Goal: Information Seeking & Learning: Learn about a topic

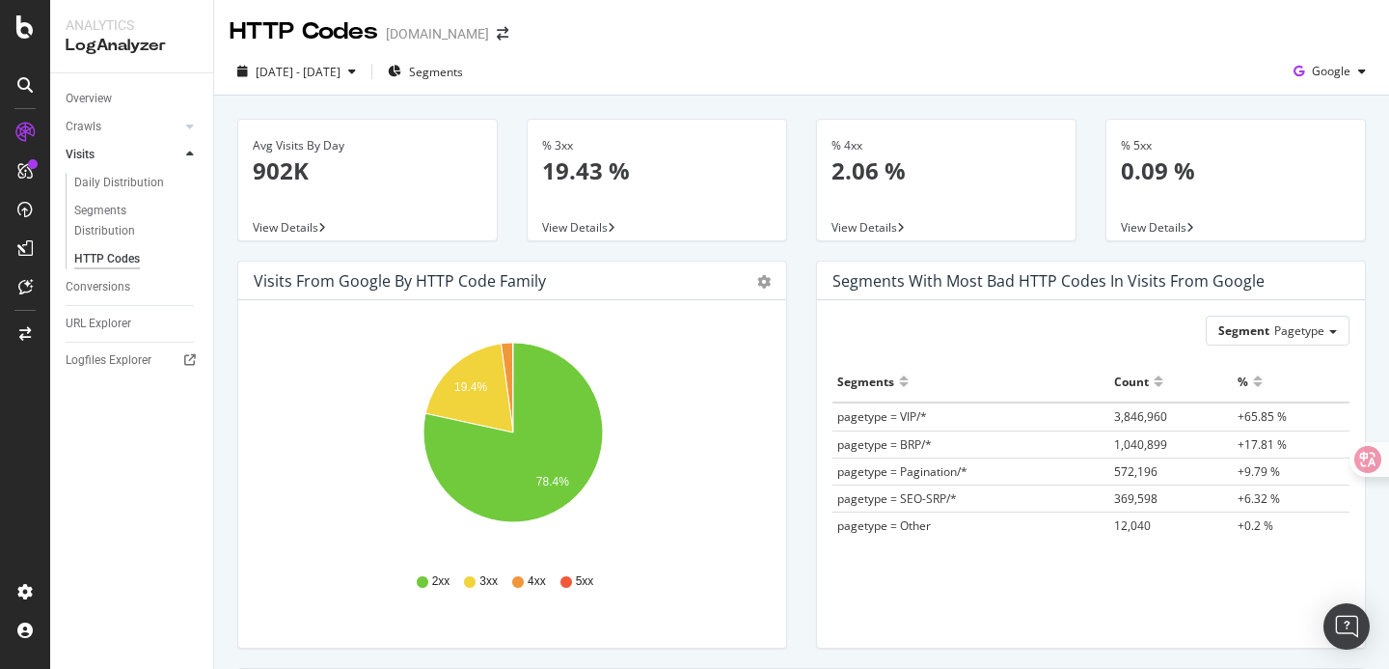
click at [130, 186] on div "Daily Distribution" at bounding box center [119, 183] width 90 height 20
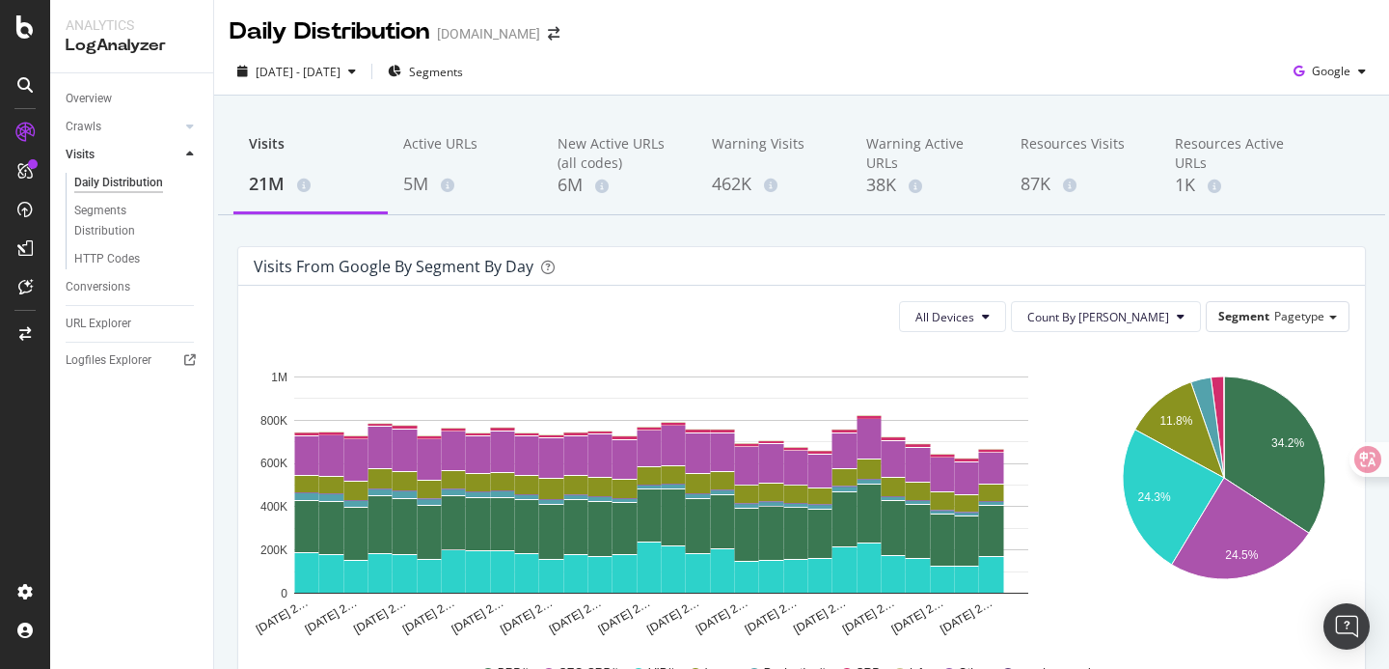
click at [643, 95] on div "2025 Aug. 15th - Sep. 13th Segments Google" at bounding box center [801, 71] width 1175 height 47
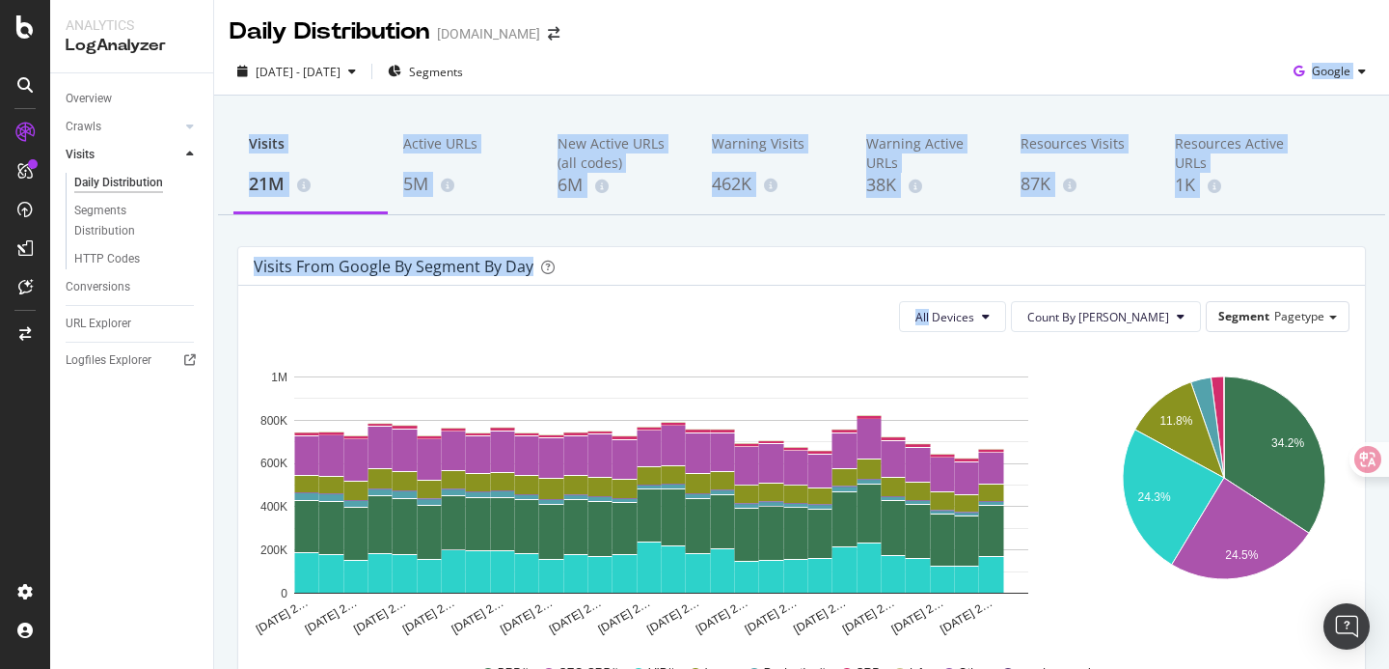
drag, startPoint x: 643, startPoint y: 95, endPoint x: 758, endPoint y: 231, distance: 178.0
click at [758, 231] on div "Daily Distribution Gumtree.com 2025 Aug. 15th - Sep. 13th Segments Google Visit…" at bounding box center [801, 334] width 1175 height 669
click at [758, 231] on div "Visits 21M Active URLs 5M New Active URLs (all codes) 6M Warning Visits 462K Wa…" at bounding box center [801, 633] width 1175 height 1075
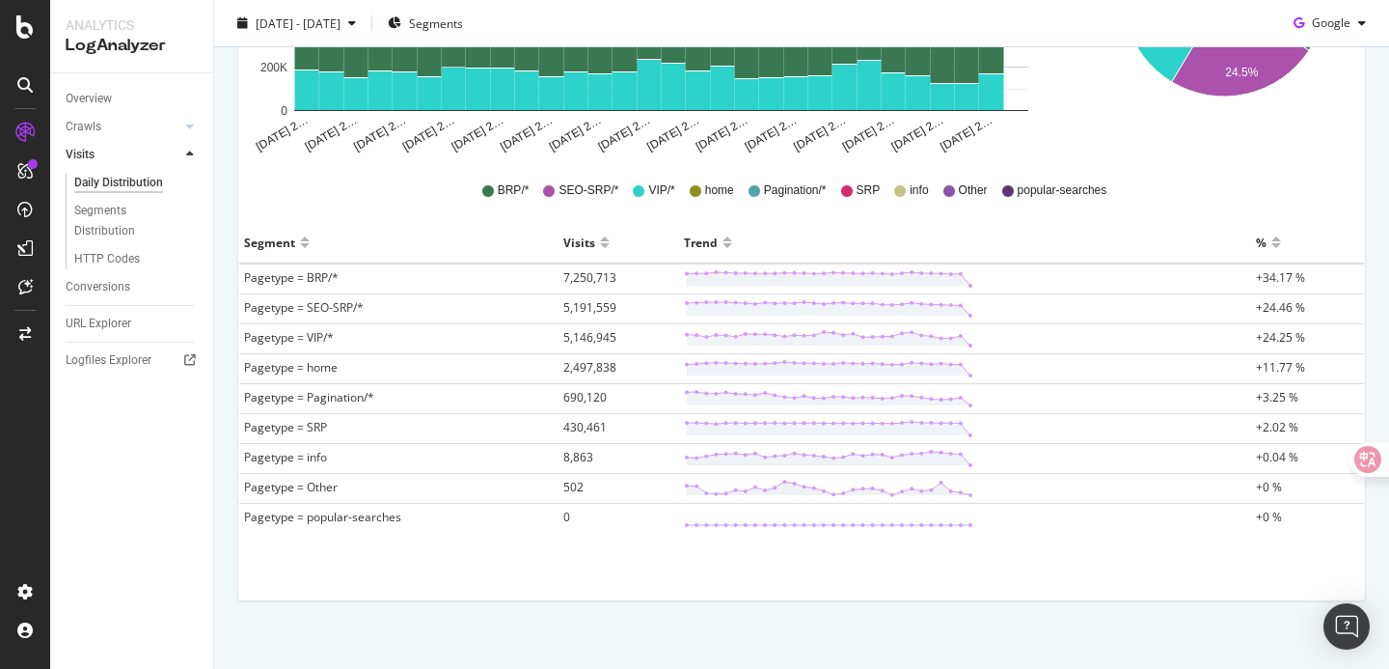
scroll to position [502, 0]
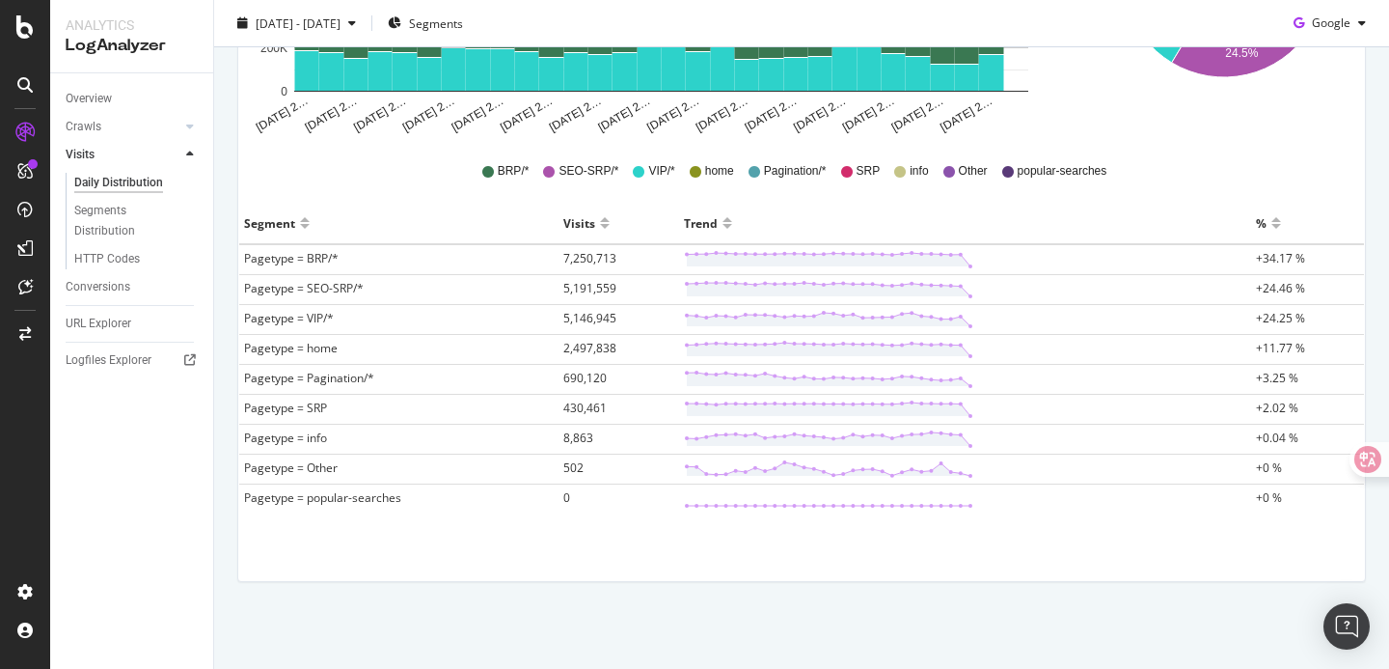
click at [392, 554] on div "All Devices Count By Day Segment Pagetype Hold CMD (⌘) while clicking to filter…" at bounding box center [801, 182] width 1127 height 797
drag, startPoint x: 392, startPoint y: 554, endPoint x: 392, endPoint y: 263, distance: 290.4
click at [392, 263] on div "All Devices Count By Day Segment Pagetype Hold CMD (⌘) while clicking to filter…" at bounding box center [801, 182] width 1127 height 797
click at [454, 504] on td "Pagetype = popular-searches" at bounding box center [398, 499] width 319 height 30
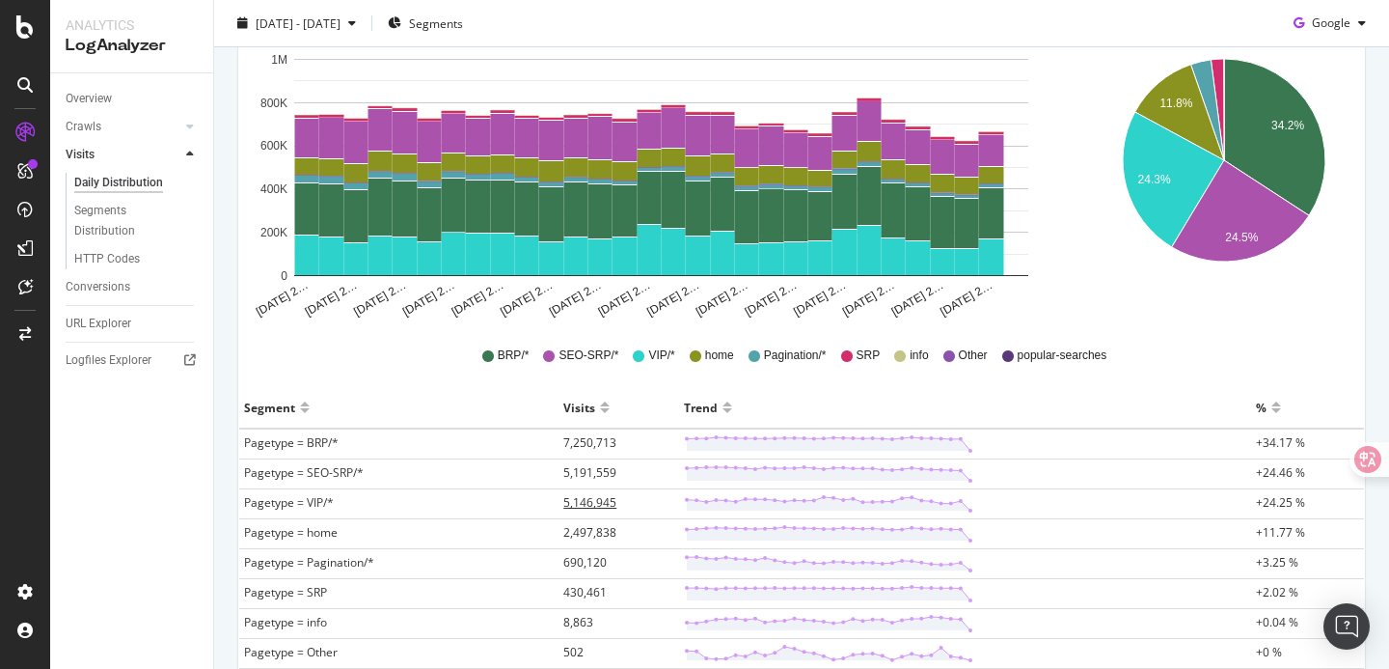
scroll to position [310, 0]
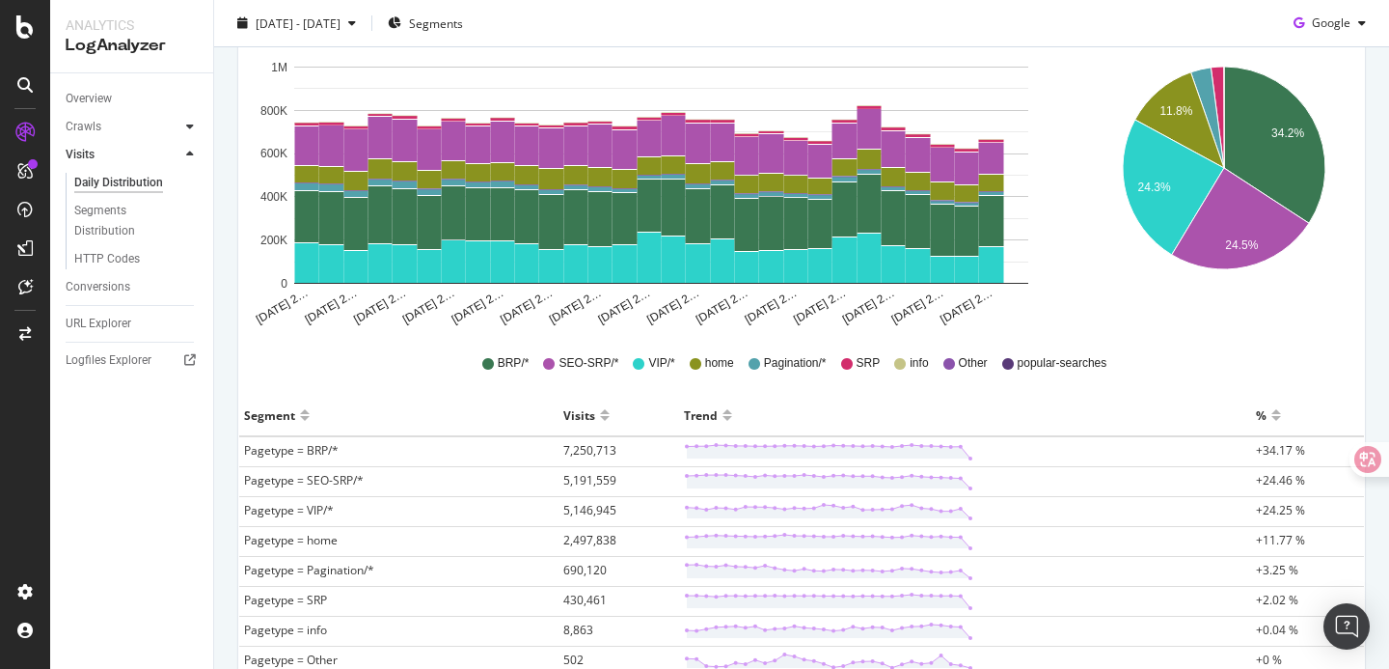
click at [191, 124] on icon at bounding box center [190, 127] width 8 height 12
click at [132, 150] on div "Daily Distribution" at bounding box center [119, 155] width 90 height 20
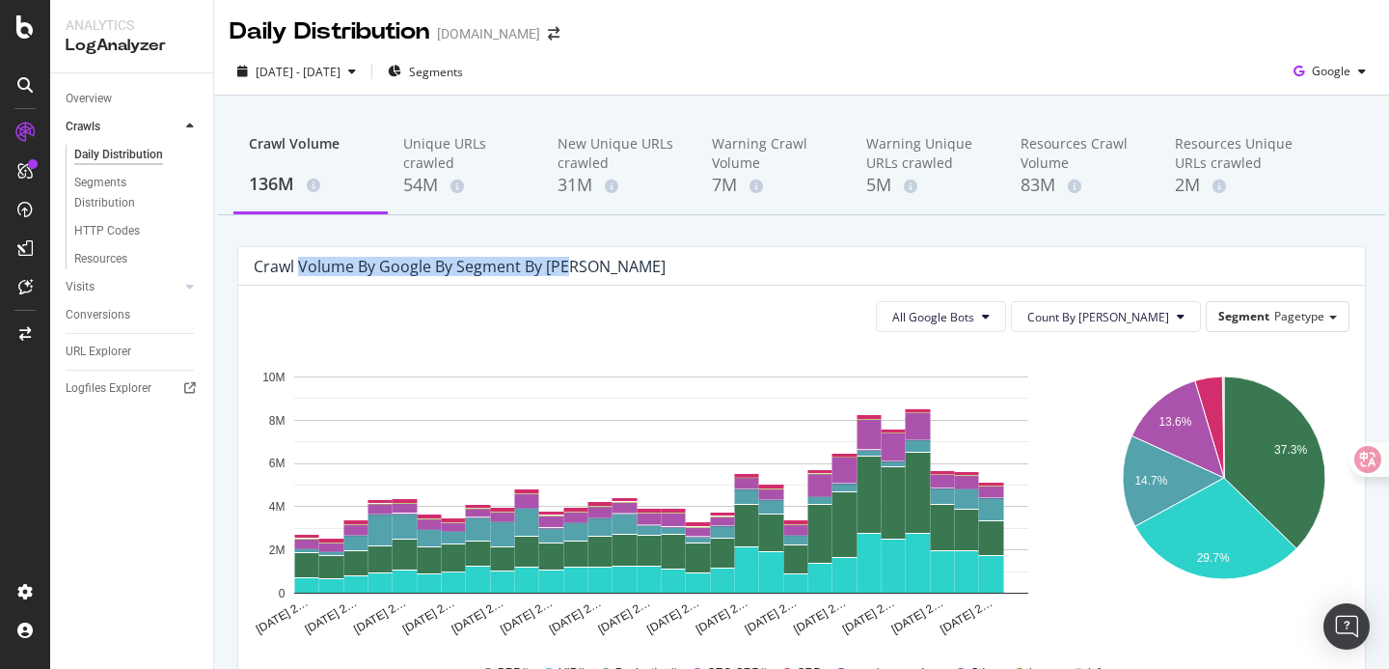
drag, startPoint x: 302, startPoint y: 269, endPoint x: 635, endPoint y: 267, distance: 332.8
click at [635, 267] on div "Crawl Volume by google by Segment by Day" at bounding box center [787, 266] width 1067 height 19
click at [638, 241] on div "Crawl Volume 136M Unique URLs crawled 54M New Unique URLs crawled 31M Warning C…" at bounding box center [801, 633] width 1175 height 1075
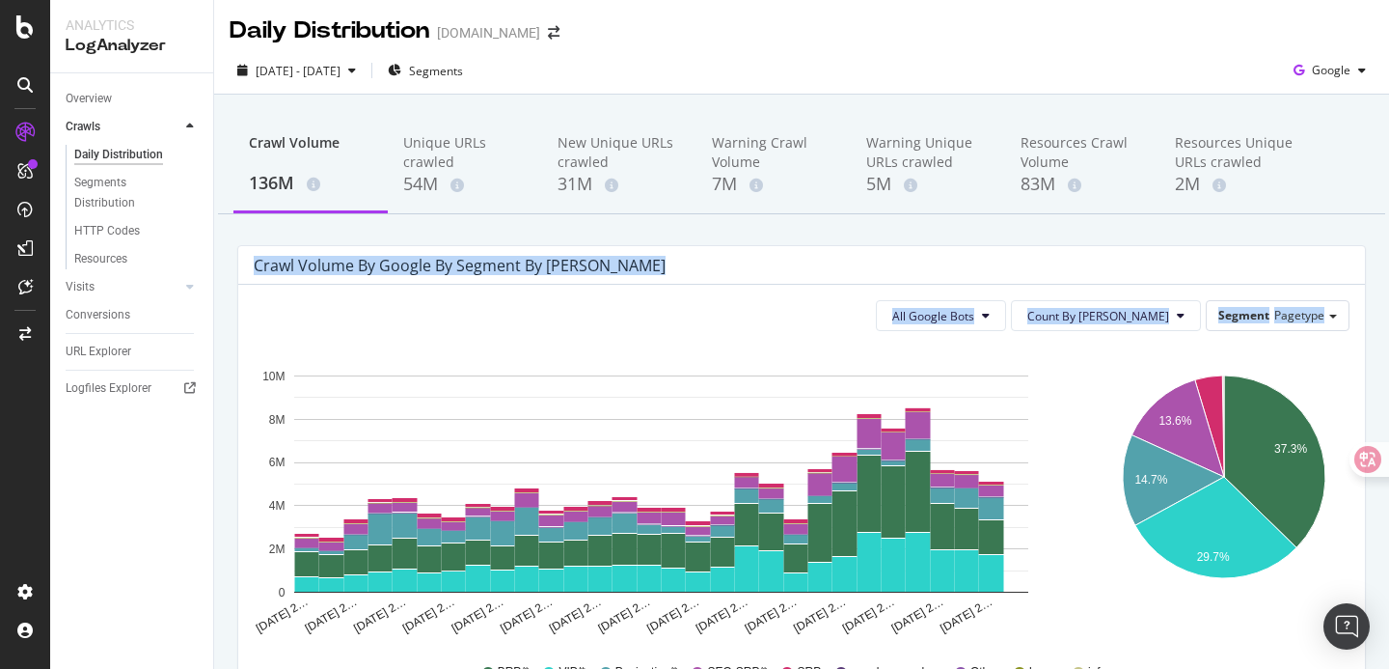
drag, startPoint x: 614, startPoint y: 230, endPoint x: 713, endPoint y: 392, distance: 190.1
click at [713, 392] on div "Crawl Volume 136M Unique URLs crawled 54M New Unique URLs crawled 31M Warning C…" at bounding box center [801, 632] width 1175 height 1075
click at [754, 231] on div "Crawl Volume 136M Unique URLs crawled 54M New Unique URLs crawled 31M Warning C…" at bounding box center [801, 632] width 1175 height 1075
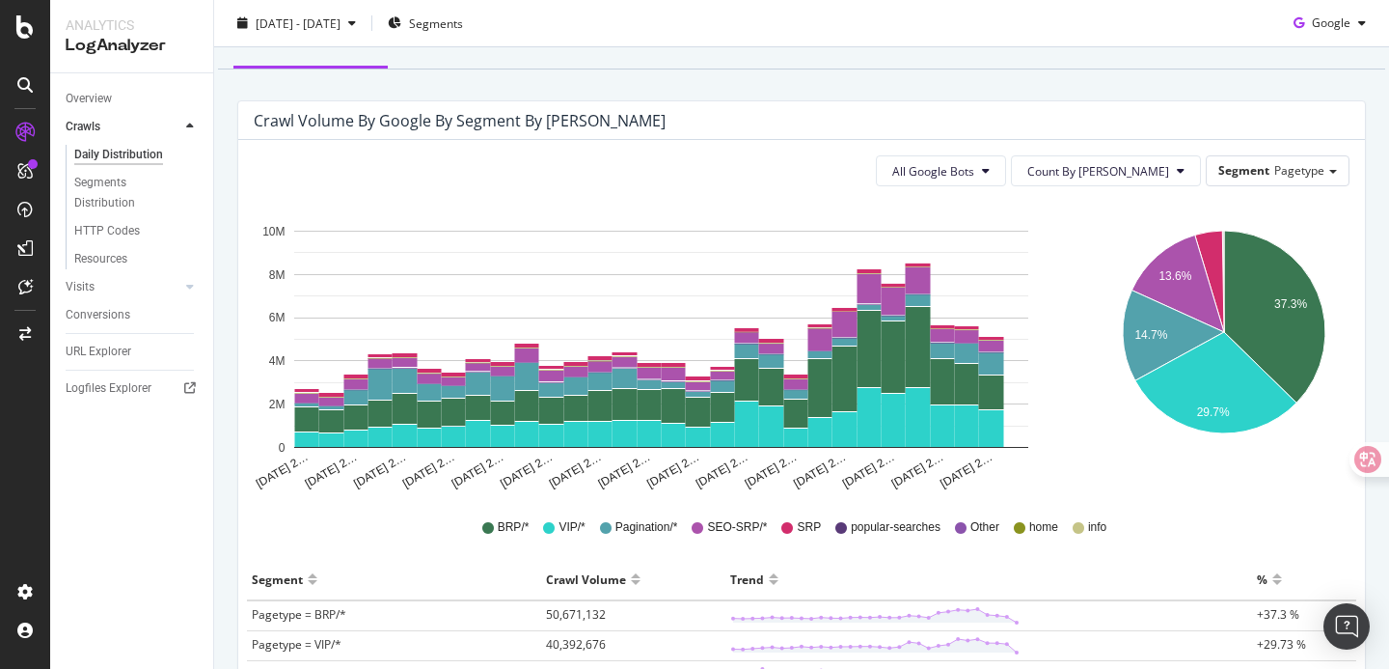
scroll to position [147, 0]
click at [974, 162] on span "All Google Bots" at bounding box center [933, 170] width 82 height 16
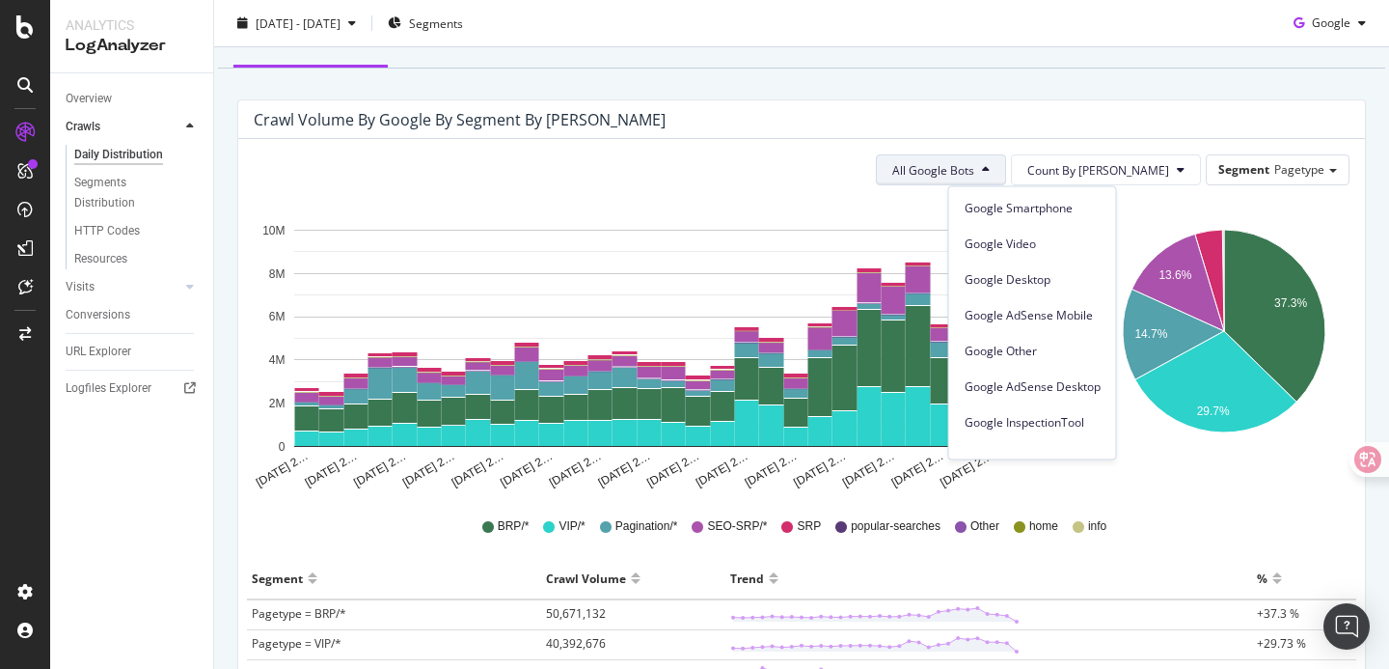
scroll to position [0, 0]
click at [1005, 122] on div "Crawl Volume by google by Segment by Day" at bounding box center [787, 119] width 1067 height 19
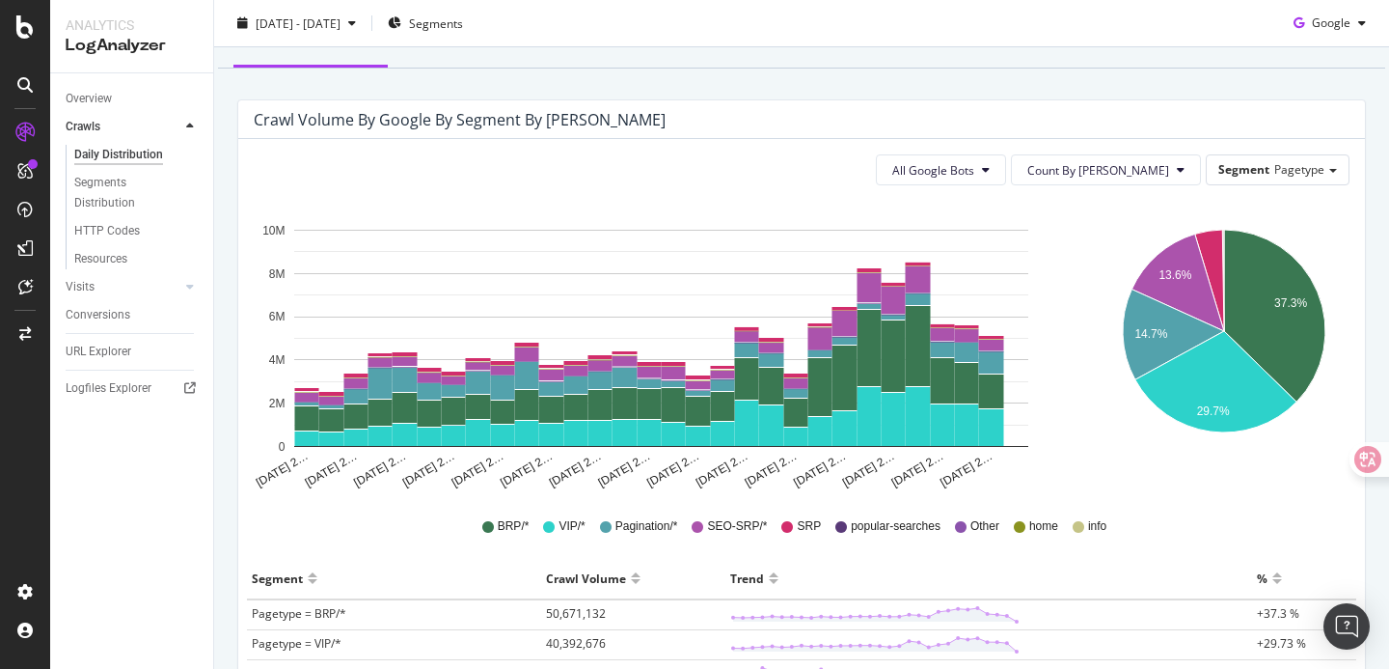
click at [735, 157] on div "All Google Bots Count By Day Segment Pagetype" at bounding box center [802, 169] width 1096 height 31
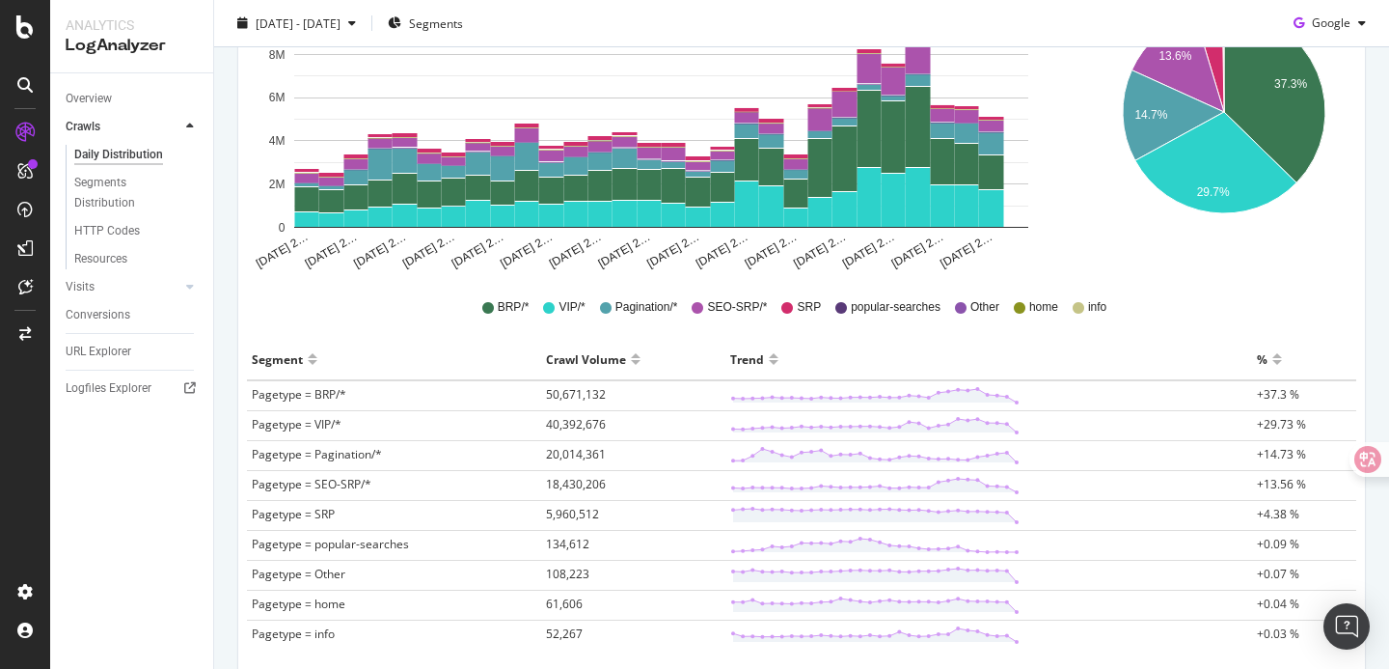
scroll to position [386, 0]
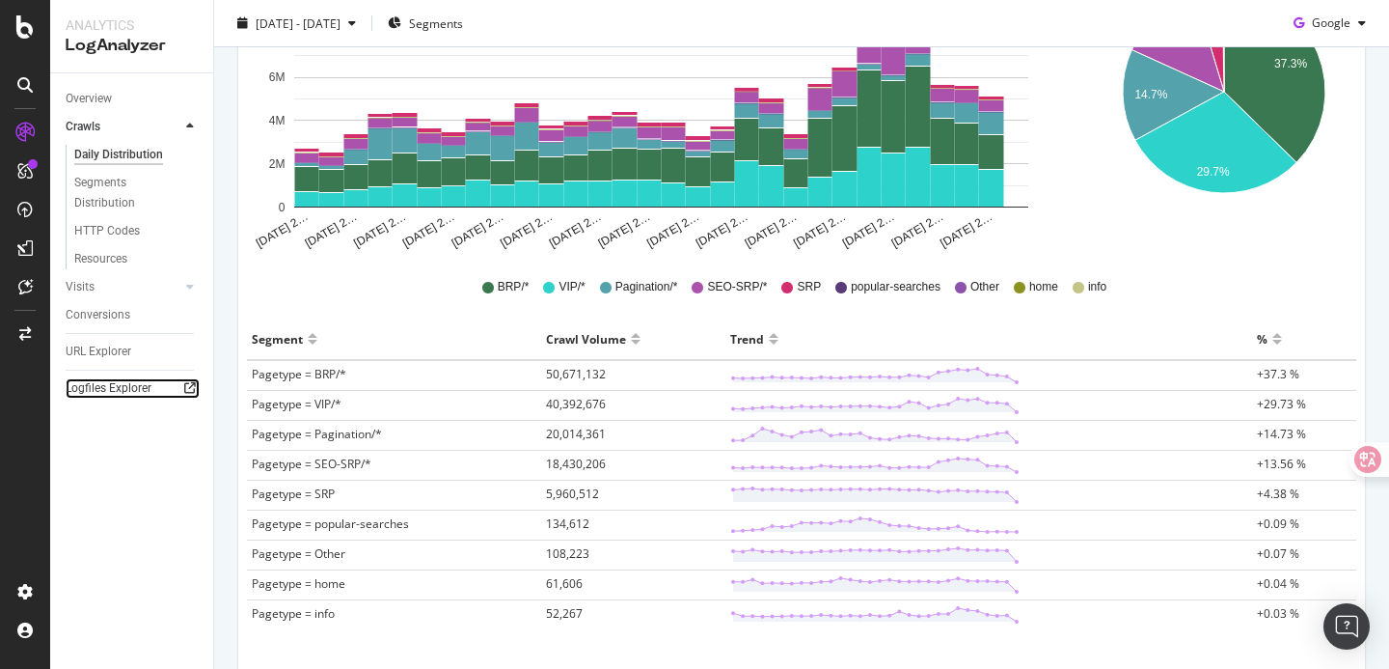
click at [189, 383] on icon at bounding box center [190, 388] width 12 height 12
click at [372, 377] on td "Pagetype = BRP/*" at bounding box center [394, 375] width 294 height 31
drag, startPoint x: 1247, startPoint y: 377, endPoint x: 1345, endPoint y: 377, distance: 97.4
click at [1345, 377] on tr "Pagetype = BRP/* 50,671,132 +37.3 %" at bounding box center [801, 375] width 1109 height 31
click at [1132, 316] on div "Aug 15 2… Aug 17 2… Aug 19 2… Aug 21 2… Aug 23 2… Aug 25 2… Aug 27 2… Aug 29 2……" at bounding box center [802, 304] width 1096 height 687
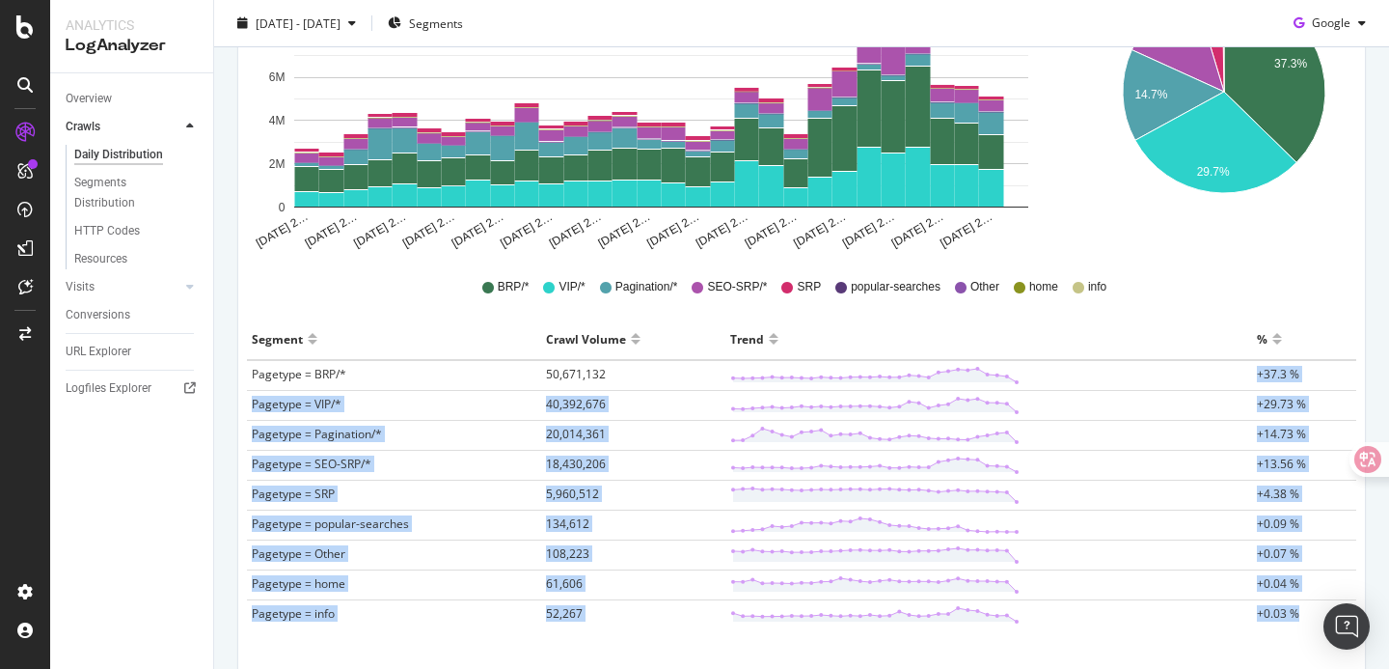
drag, startPoint x: 1130, startPoint y: 371, endPoint x: 1322, endPoint y: 610, distance: 306.0
click at [1322, 610] on tbody "Pagetype = BRP/* 50,671,132 +37.3 % Pagetype = VIP/* 40,392,676 +29.73 % Pagety…" at bounding box center [801, 494] width 1109 height 269
click at [1308, 612] on td "+0.03 %" at bounding box center [1304, 615] width 104 height 30
drag, startPoint x: 1308, startPoint y: 612, endPoint x: 539, endPoint y: 349, distance: 812.4
click at [538, 350] on table "Segment Crawl Volume Trend % Pagetype = BRP/* 50,671,132 +37.3 % Pagetype = VIP…" at bounding box center [801, 473] width 1109 height 311
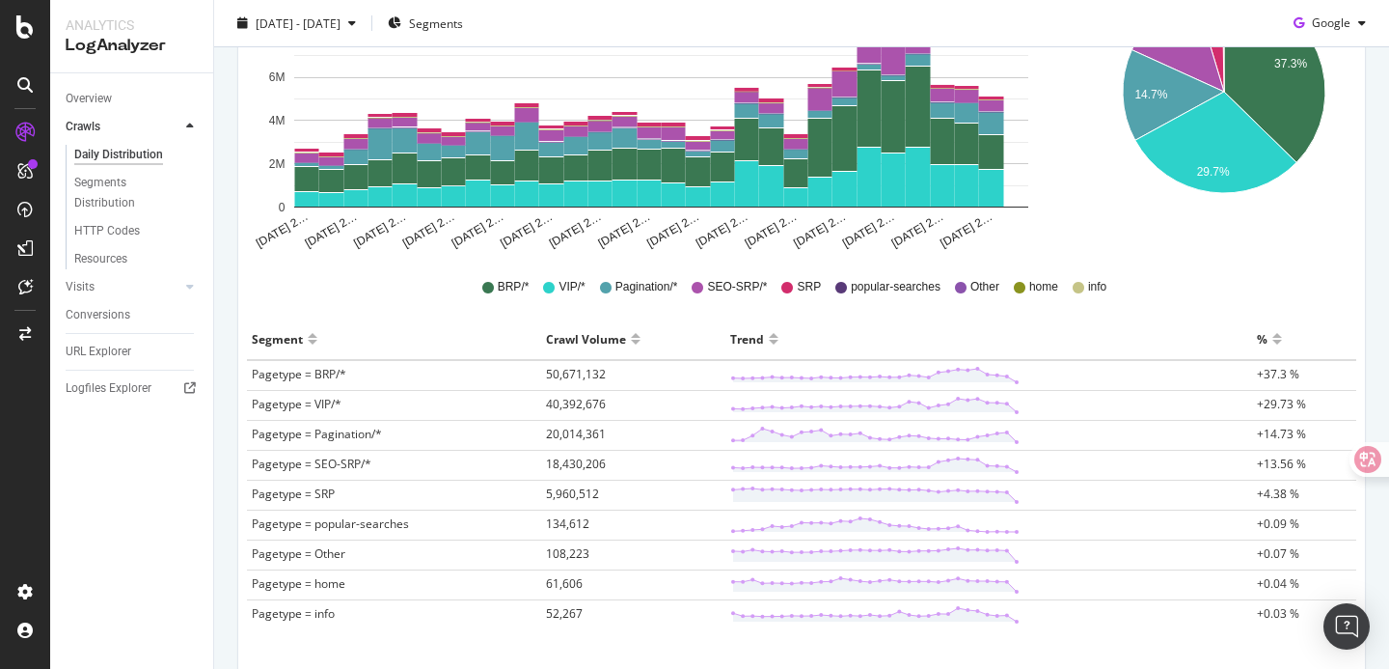
click at [464, 331] on div "Segment" at bounding box center [394, 338] width 285 height 31
click at [587, 463] on span "18,430,206" at bounding box center [576, 463] width 60 height 16
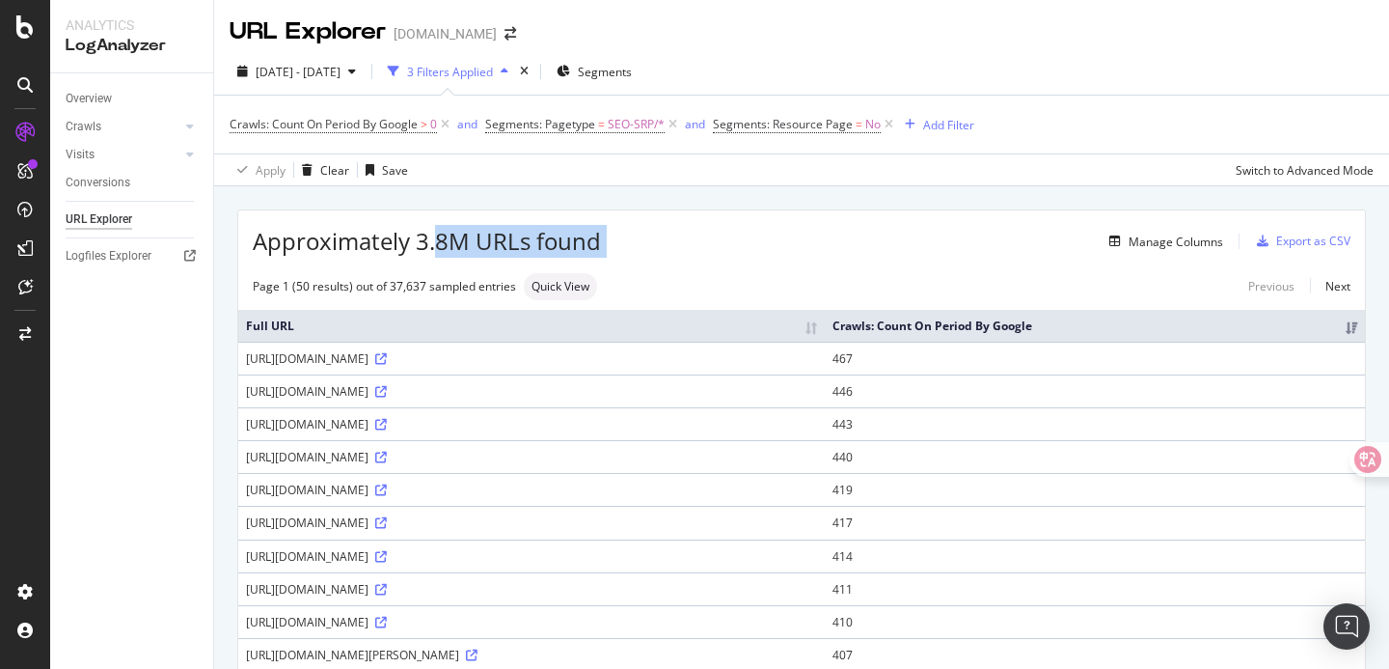
drag, startPoint x: 436, startPoint y: 242, endPoint x: 647, endPoint y: 252, distance: 211.5
click at [647, 252] on div "Approximately 3.8M URLs found Manage Columns Export as CSV" at bounding box center [801, 233] width 1127 height 47
click at [646, 251] on div "Manage Columns" at bounding box center [912, 241] width 622 height 23
drag, startPoint x: 675, startPoint y: 247, endPoint x: 253, endPoint y: 239, distance: 422.6
click at [253, 239] on div "Approximately 3.8M URLs found Manage Columns Export as CSV" at bounding box center [801, 233] width 1127 height 47
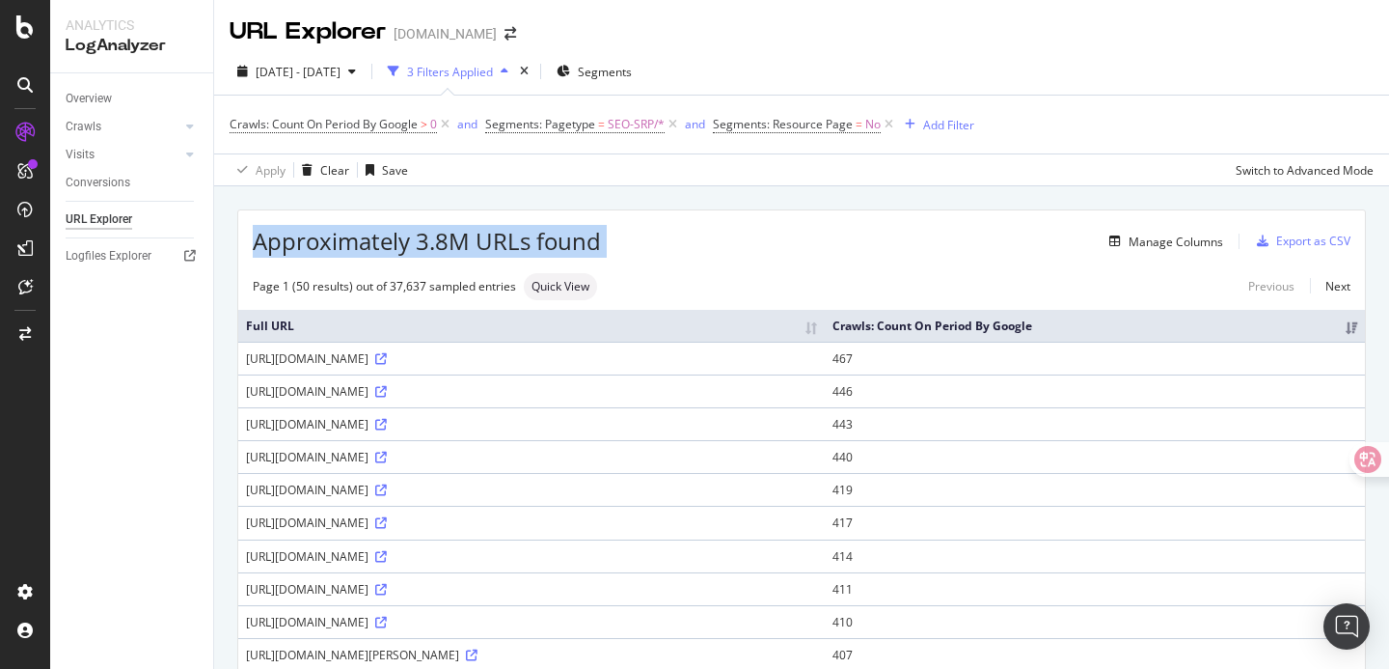
click at [253, 239] on span "Approximately 3.8M URLs found" at bounding box center [427, 241] width 348 height 33
drag, startPoint x: 253, startPoint y: 239, endPoint x: 682, endPoint y: 239, distance: 429.3
click at [682, 239] on div "Approximately 3.8M URLs found Manage Columns Export as CSV" at bounding box center [801, 233] width 1127 height 47
click at [682, 239] on div "Manage Columns" at bounding box center [912, 241] width 622 height 23
drag, startPoint x: 610, startPoint y: 247, endPoint x: 355, endPoint y: 247, distance: 254.7
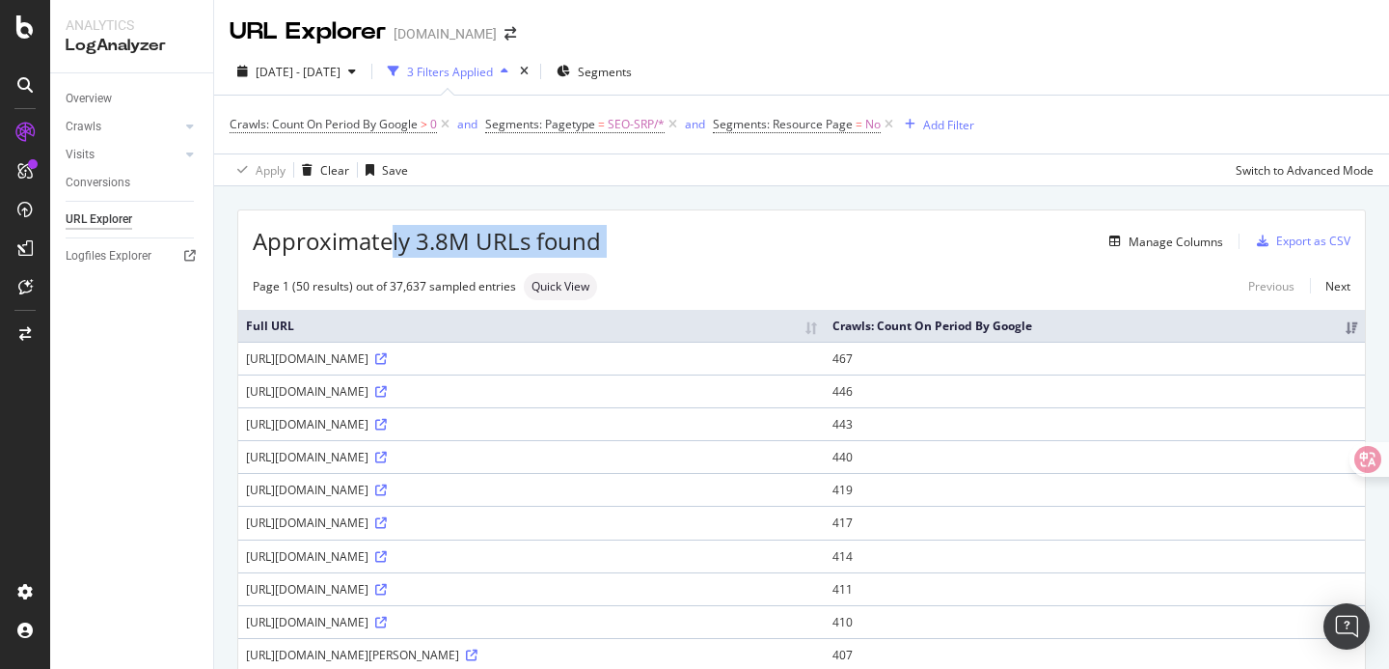
click at [355, 247] on div "Approximately 3.8M URLs found Manage Columns Export as CSV" at bounding box center [801, 233] width 1127 height 47
click at [355, 247] on span "Approximately 3.8M URLs found" at bounding box center [427, 241] width 348 height 33
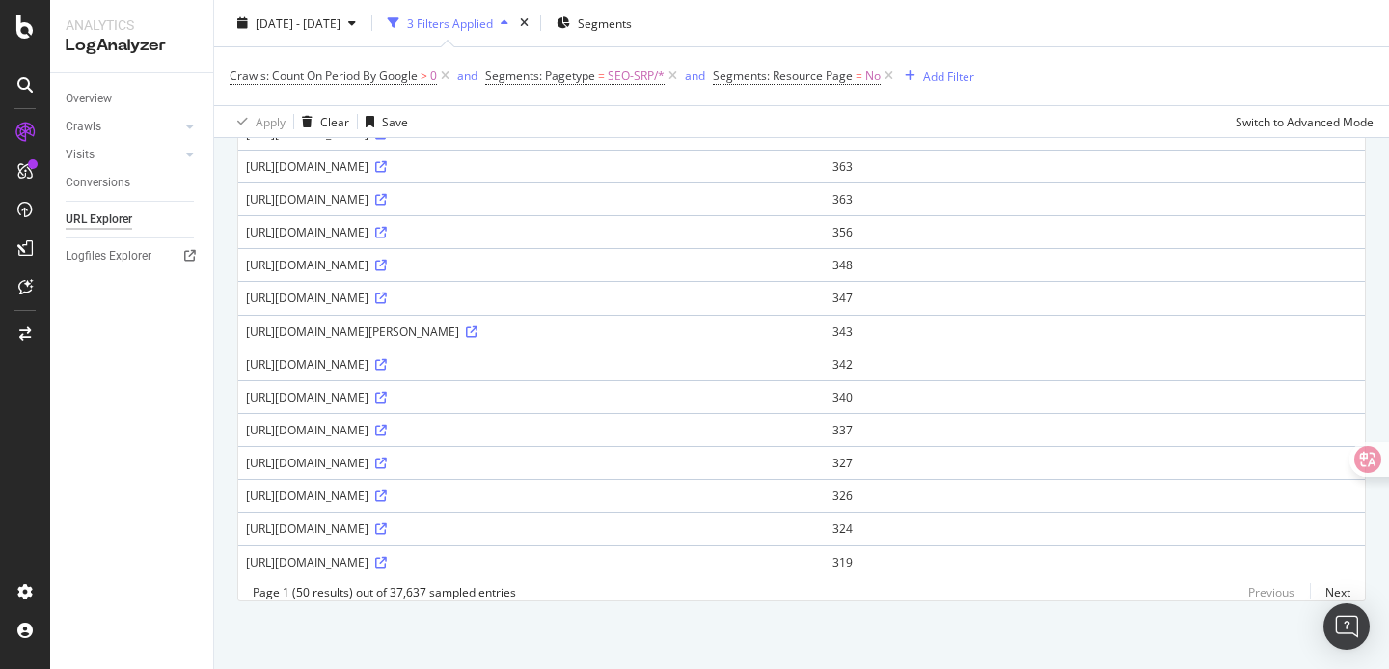
scroll to position [1406, 0]
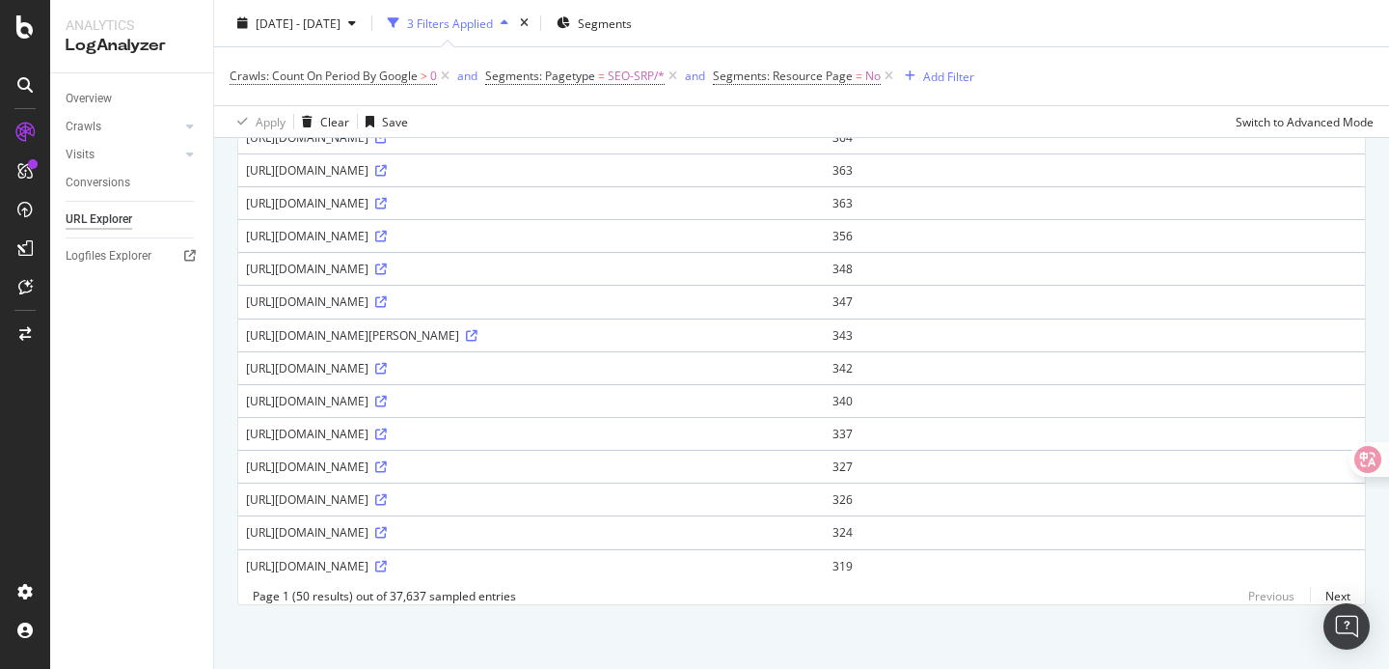
click at [713, 595] on div "Page 1 (50 results) out of 37,637 sampled entries Previous Next" at bounding box center [801, 595] width 1127 height 16
click at [1326, 590] on link "Next" at bounding box center [1330, 596] width 41 height 28
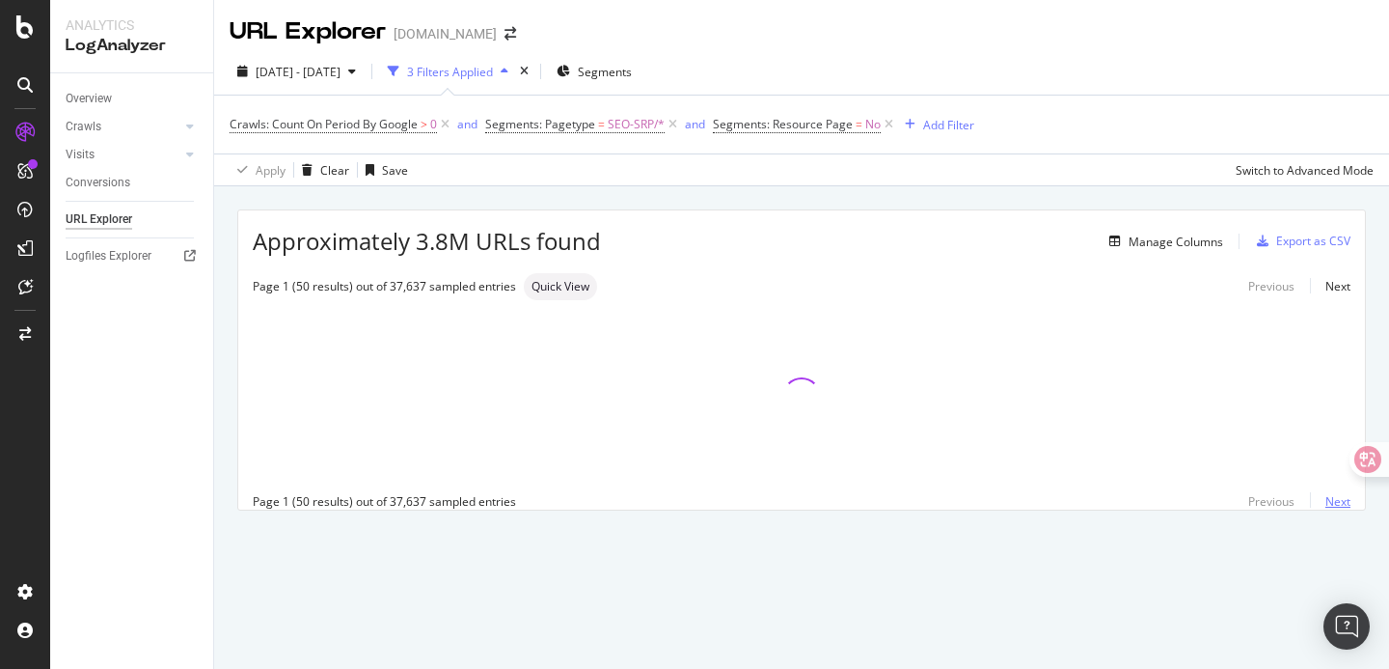
scroll to position [0, 0]
drag, startPoint x: 367, startPoint y: 284, endPoint x: 637, endPoint y: 284, distance: 270.1
click at [639, 284] on div "Page 1 (50 results) out of 37,637 sampled entries Quick View Previous Next" at bounding box center [801, 286] width 1127 height 27
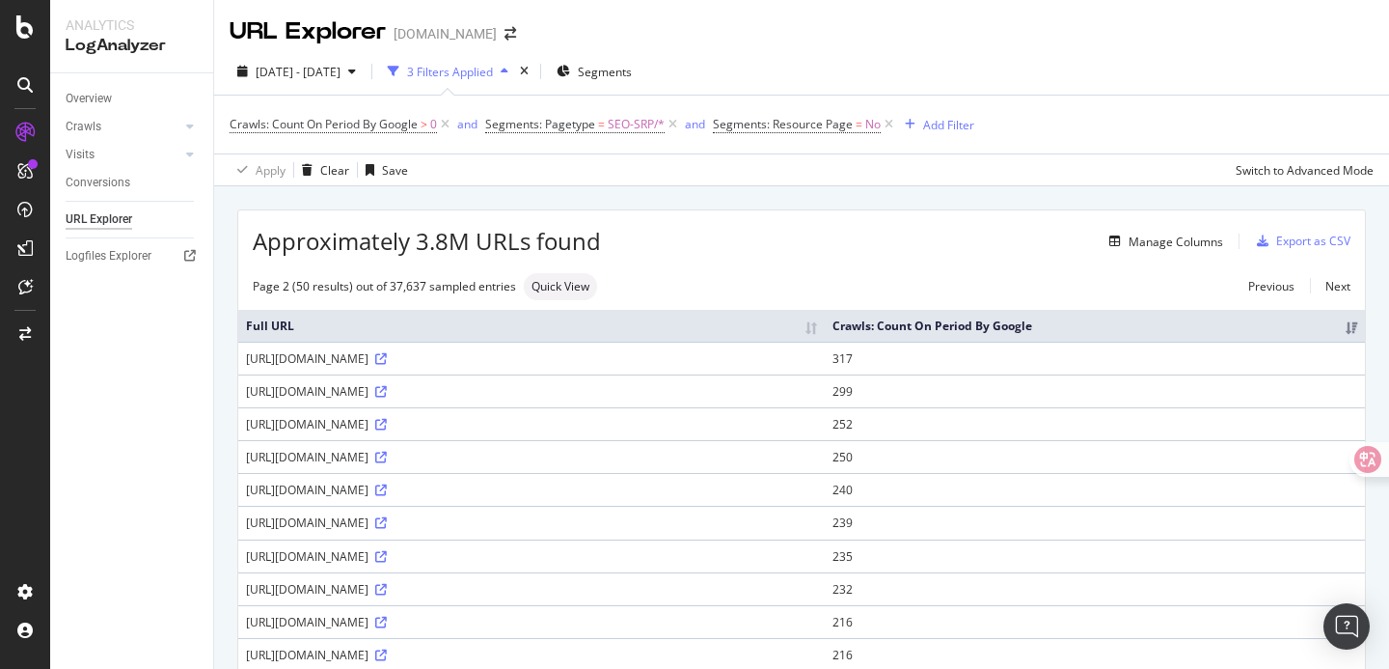
click at [699, 240] on div "Manage Columns" at bounding box center [912, 241] width 622 height 23
click at [1178, 239] on div "Manage Columns" at bounding box center [1176, 241] width 95 height 16
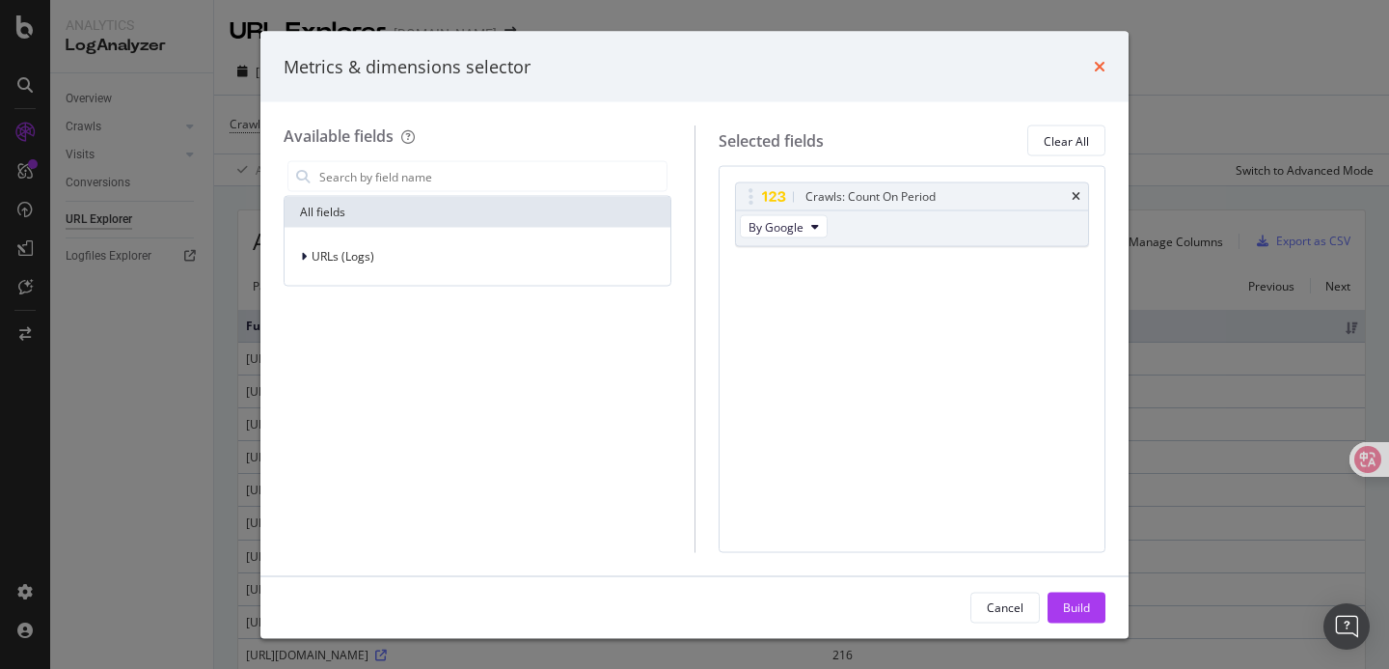
click at [1101, 66] on icon "times" at bounding box center [1100, 66] width 12 height 15
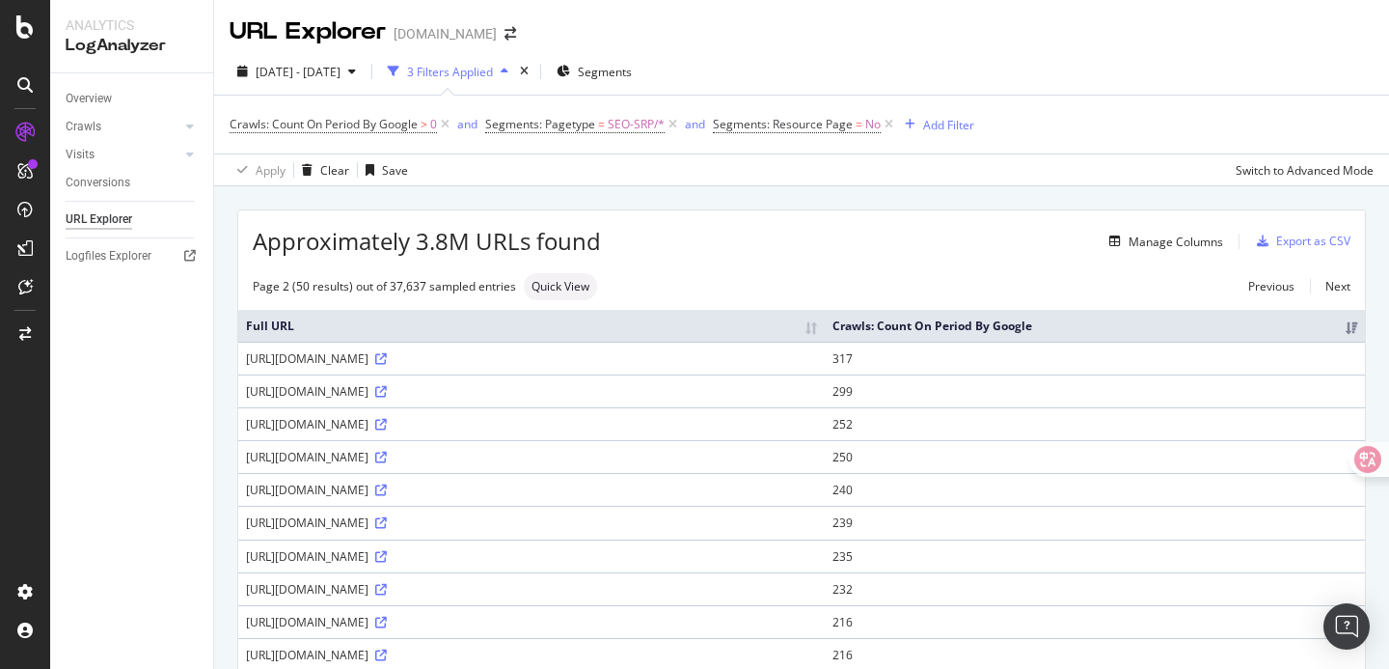
click at [972, 175] on div "Apply Clear Save Switch to Advanced Mode" at bounding box center [801, 169] width 1175 height 32
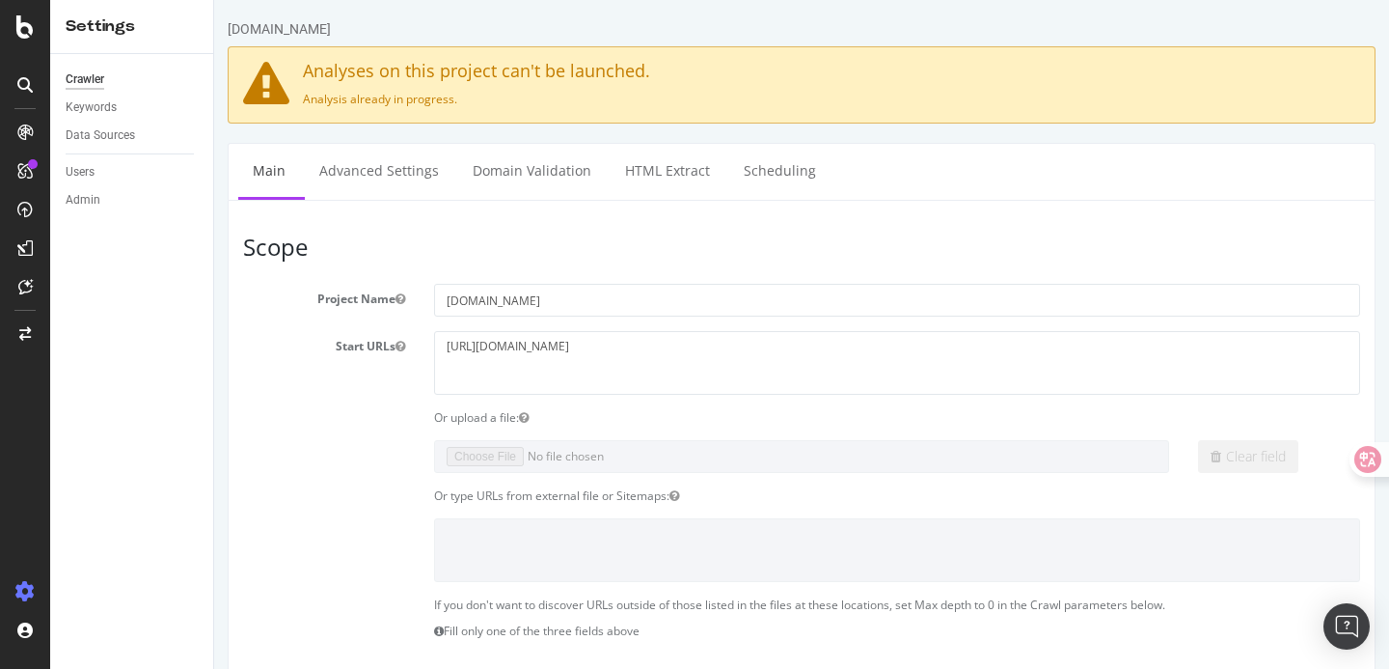
scroll to position [41, 0]
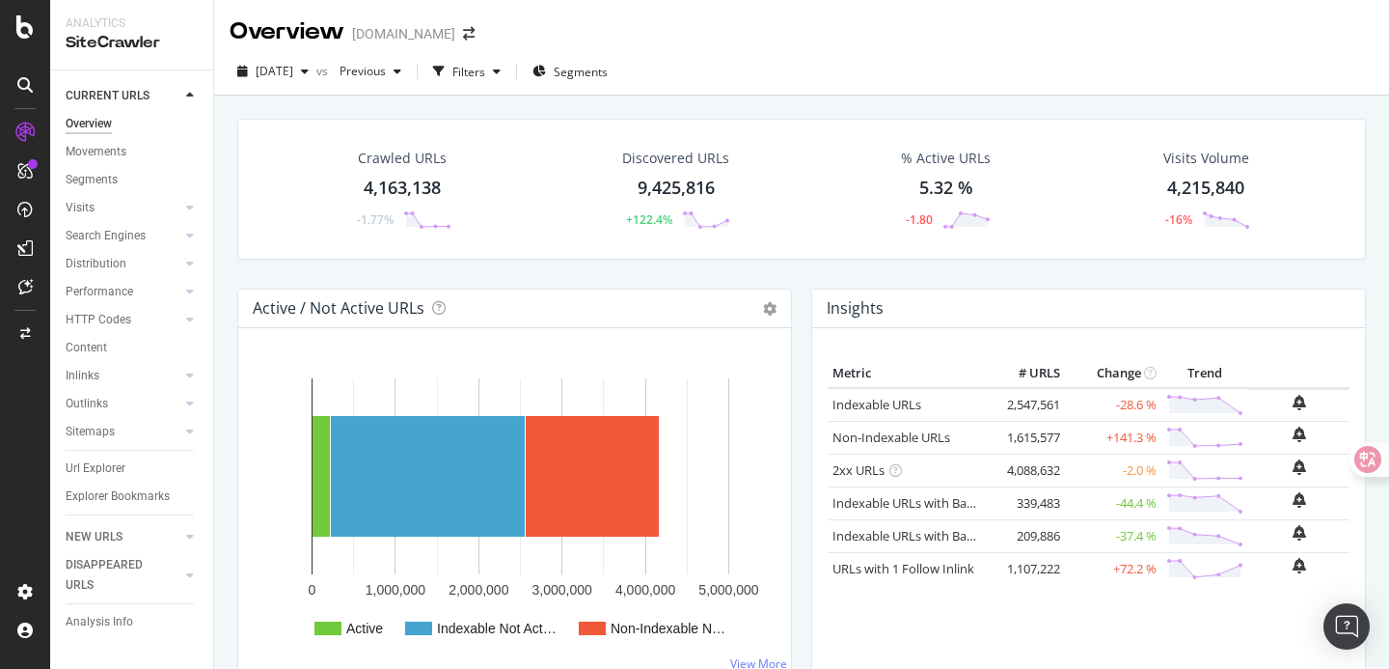
click at [798, 270] on div "Crawled URLs 4,163,138 -1.77% Discovered URLs 9,425,816 +122.4% % Active URLs 5…" at bounding box center [802, 204] width 1148 height 170
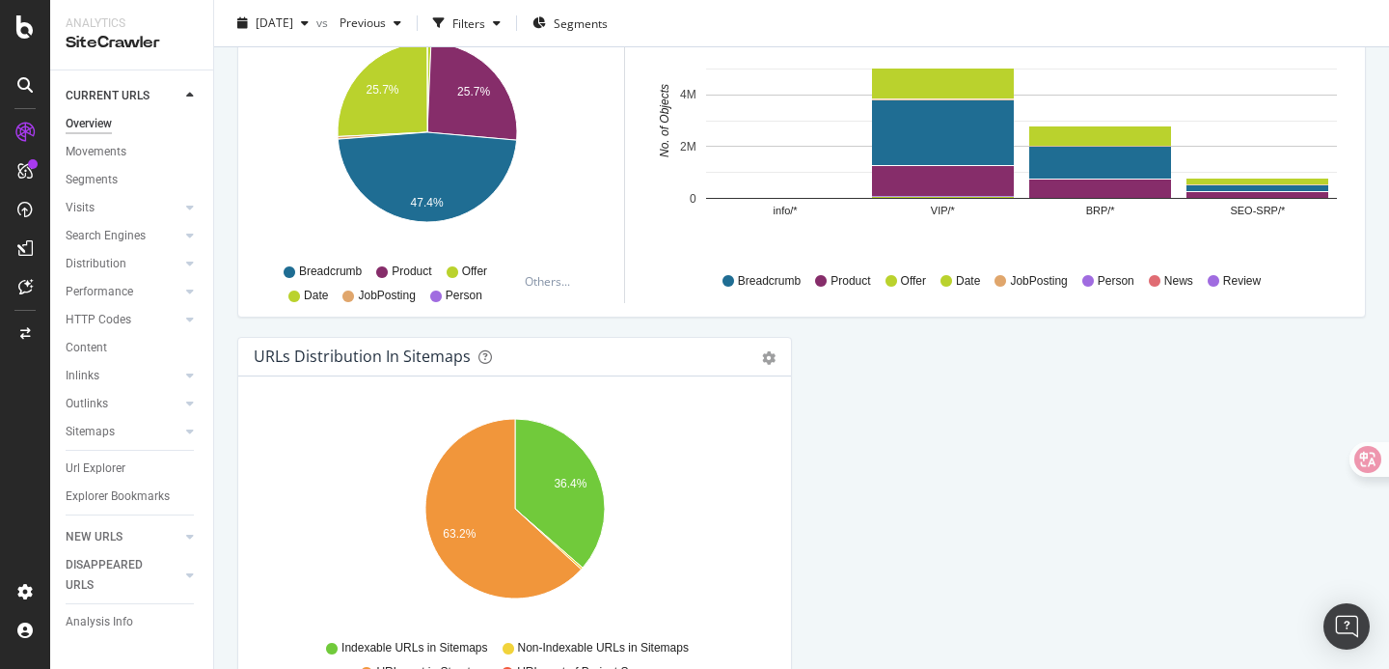
scroll to position [2130, 0]
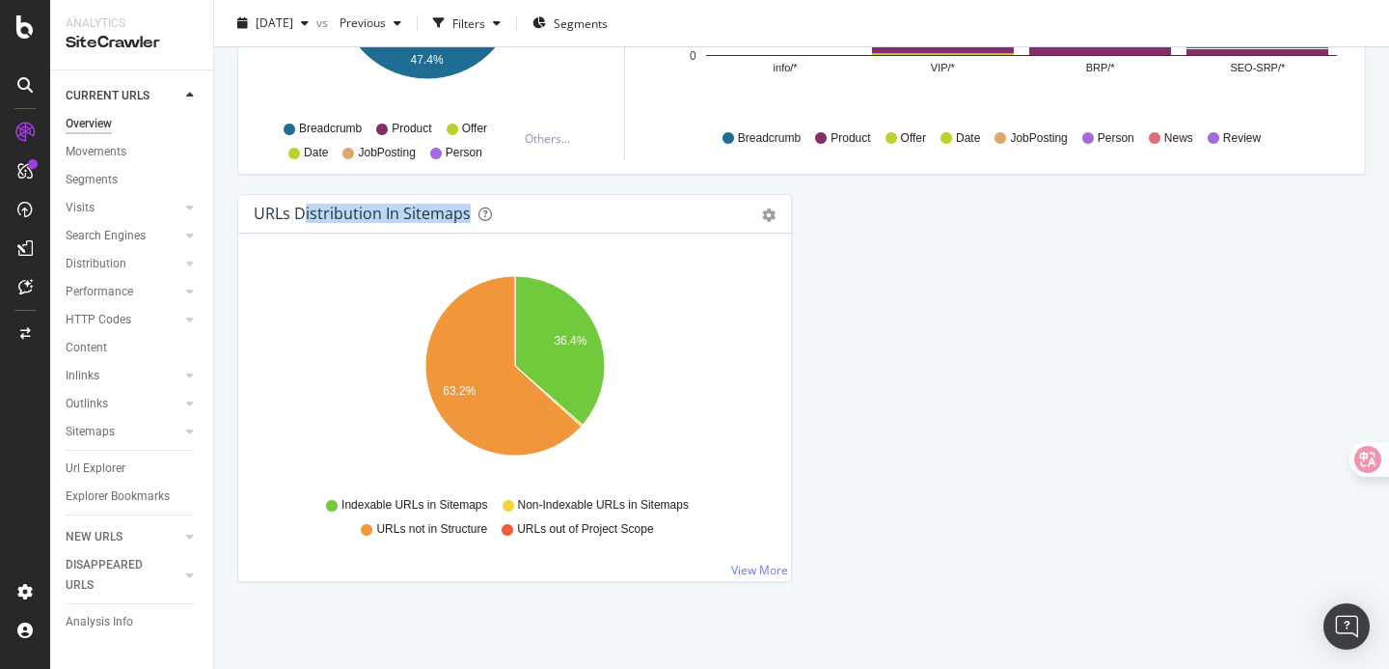
drag, startPoint x: 301, startPoint y: 217, endPoint x: 464, endPoint y: 217, distance: 163.0
click at [464, 217] on div "URLs Distribution in Sitemaps" at bounding box center [362, 213] width 217 height 19
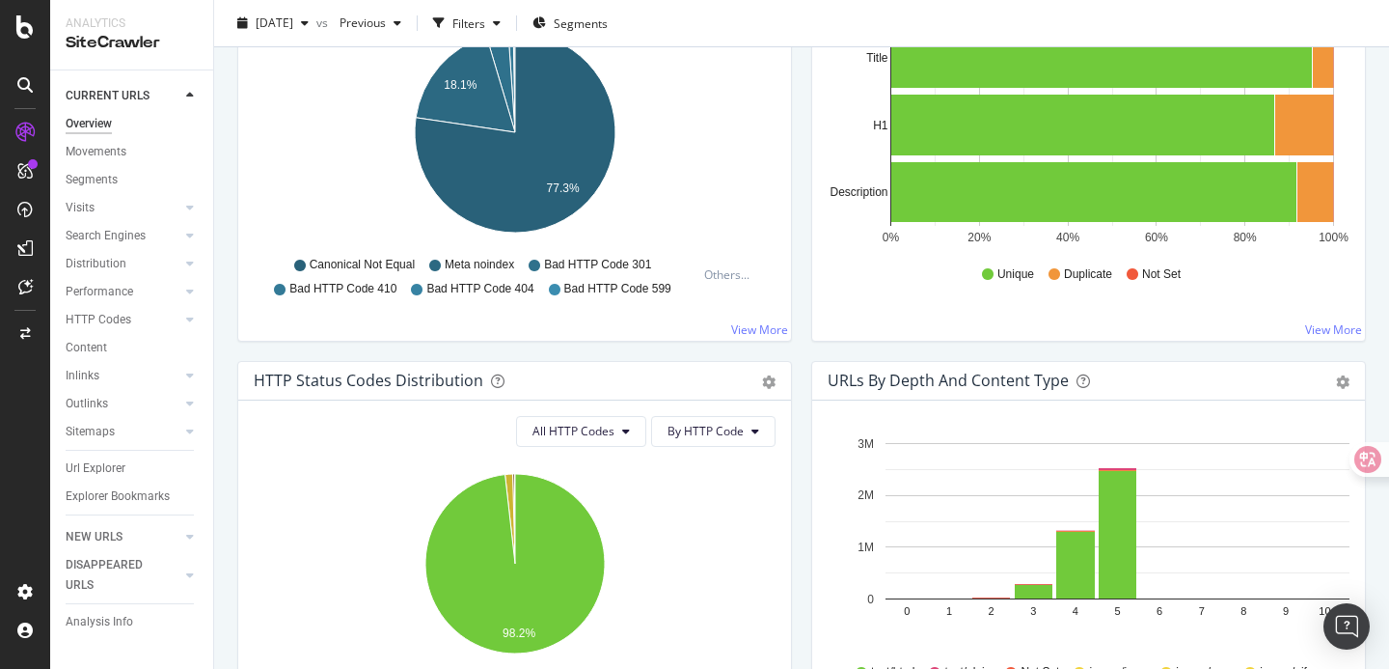
scroll to position [0, 0]
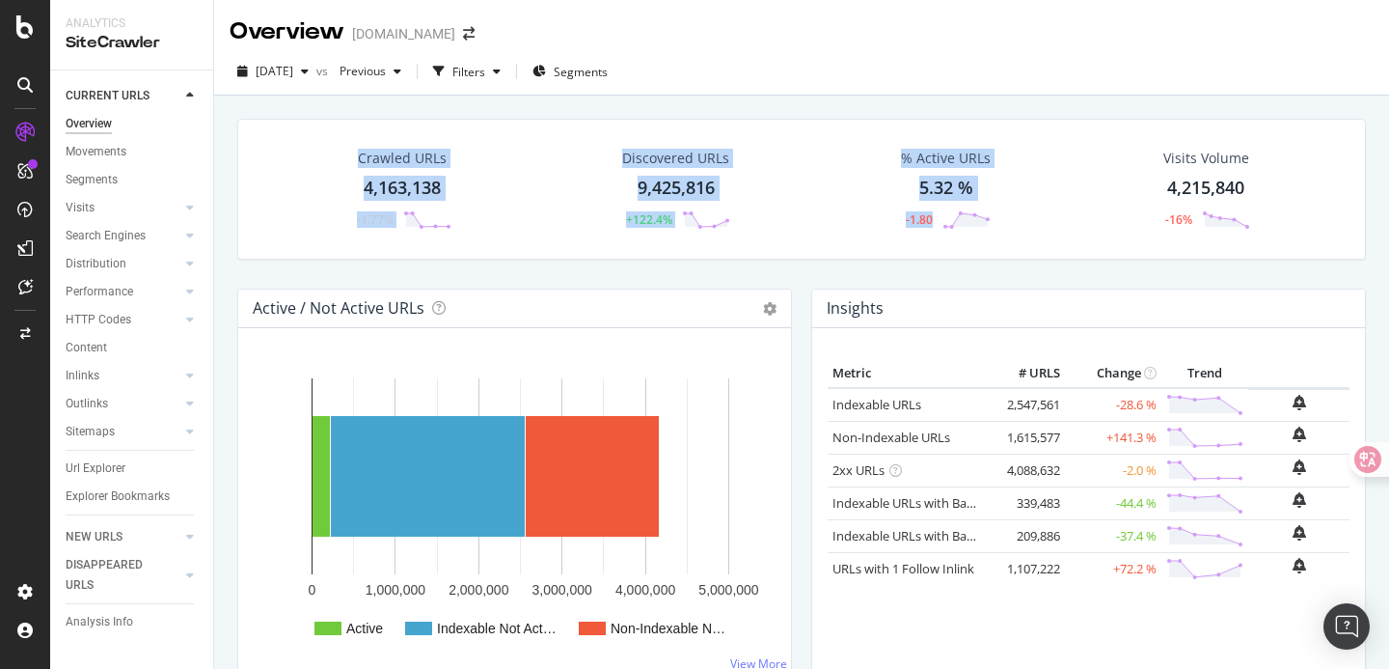
drag, startPoint x: 344, startPoint y: 159, endPoint x: 881, endPoint y: 256, distance: 545.0
click at [881, 256] on div "Crawled URLs 4,163,138 -1.77% Discovered URLs 9,425,816 +122.4% % Active URLs 5…" at bounding box center [801, 189] width 1129 height 141
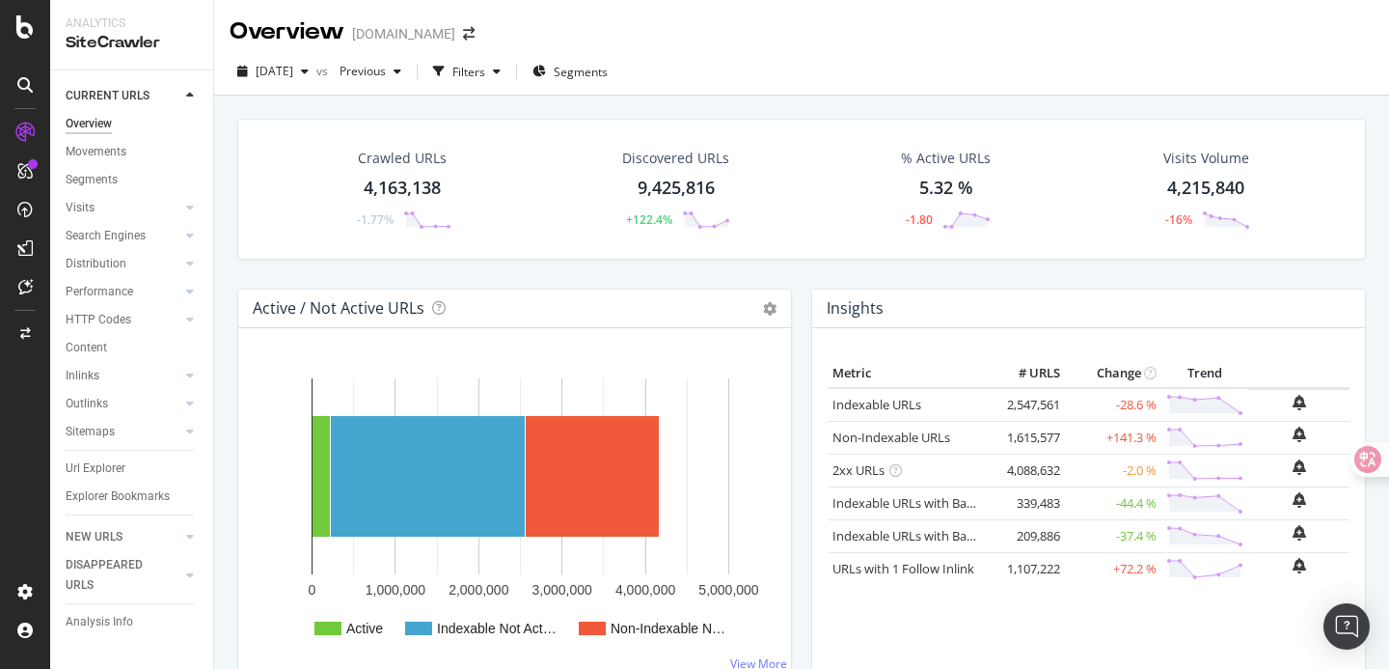
click at [1015, 262] on div "Crawled URLs 4,163,138 -1.77% Discovered URLs 9,425,816 +122.4% % Active URLs 5…" at bounding box center [802, 204] width 1148 height 170
drag, startPoint x: 1308, startPoint y: 265, endPoint x: 908, endPoint y: 98, distance: 433.7
click at [908, 98] on div "Crawled URLs 4,163,138 -1.77% Discovered URLs 9,425,816 +122.4% % Active URLs 5…" at bounding box center [801, 430] width 1175 height 669
click at [872, 103] on div "Crawled URLs 4,163,138 -1.77% Discovered URLs 9,425,816 +122.4% % Active URLs 5…" at bounding box center [801, 430] width 1175 height 669
drag, startPoint x: 799, startPoint y: 96, endPoint x: 955, endPoint y: 256, distance: 223.1
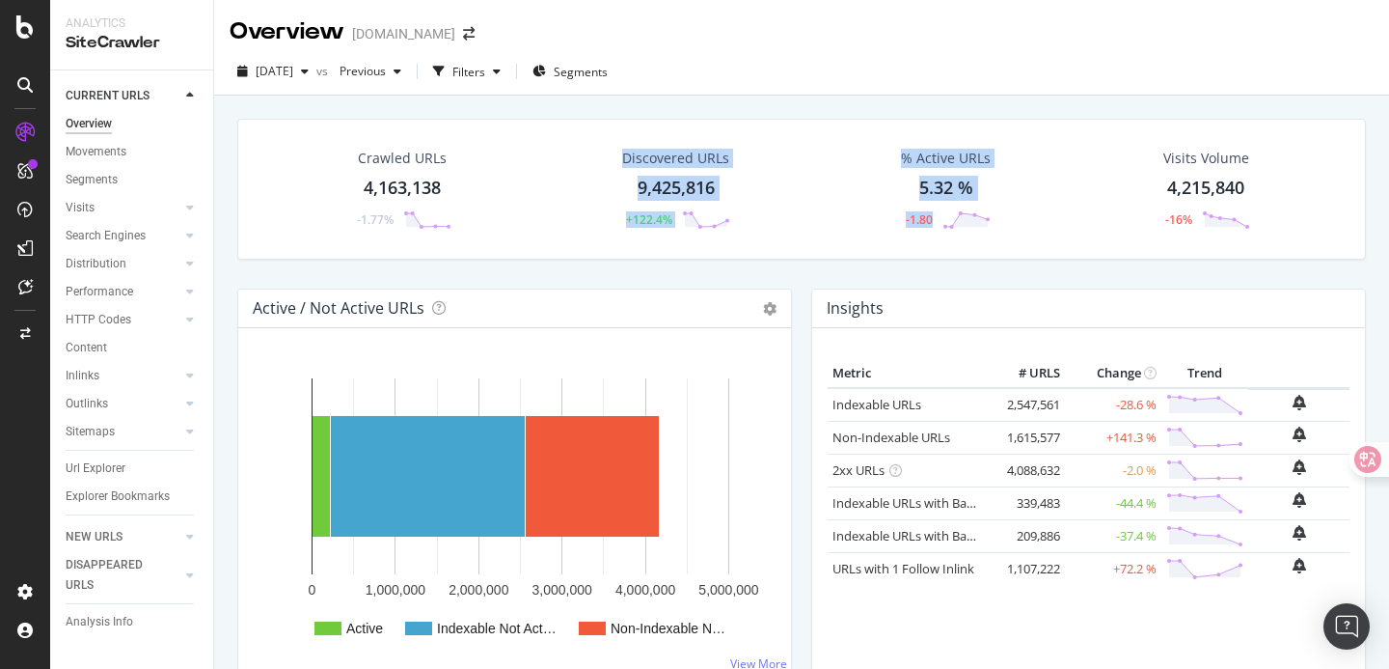
click at [955, 256] on div "Crawled URLs 4,163,138 -1.77% Discovered URLs 9,425,816 +122.4% % Active URLs 5…" at bounding box center [801, 430] width 1175 height 669
click at [861, 273] on div "Crawled URLs 4,163,138 -1.77% Discovered URLs 9,425,816 +122.4% % Active URLs 5…" at bounding box center [802, 204] width 1148 height 170
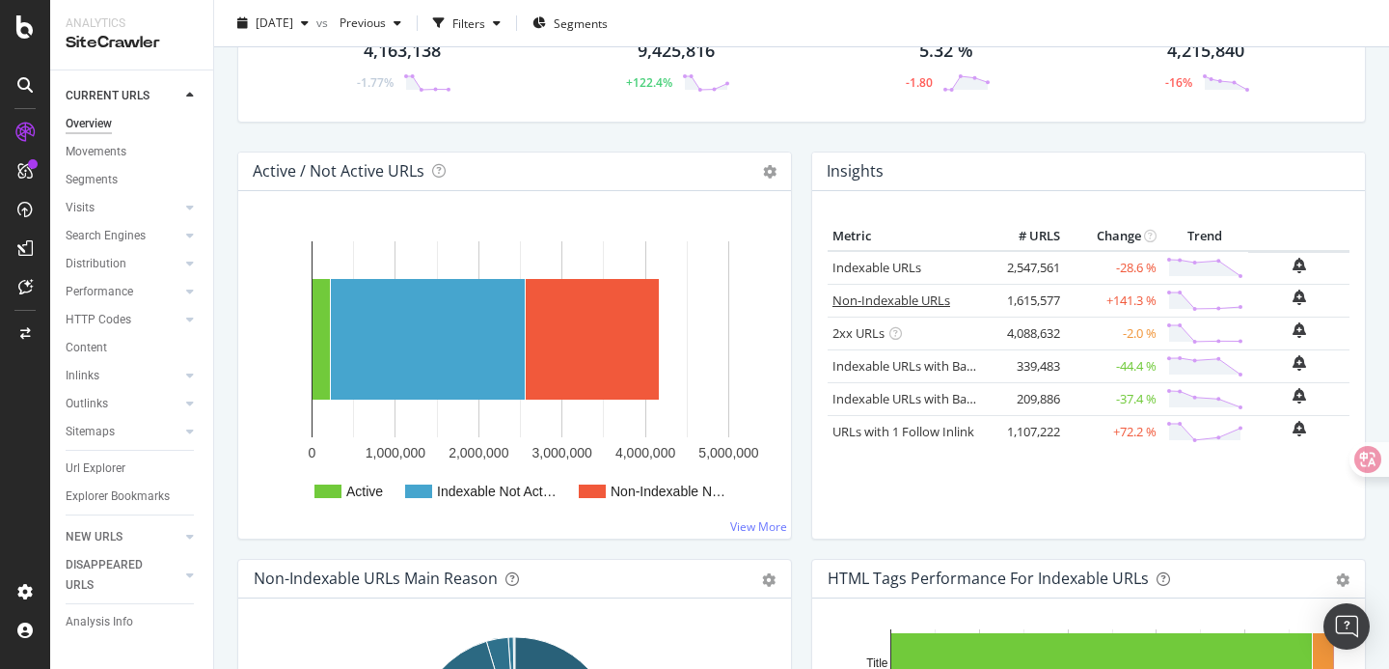
scroll to position [138, 0]
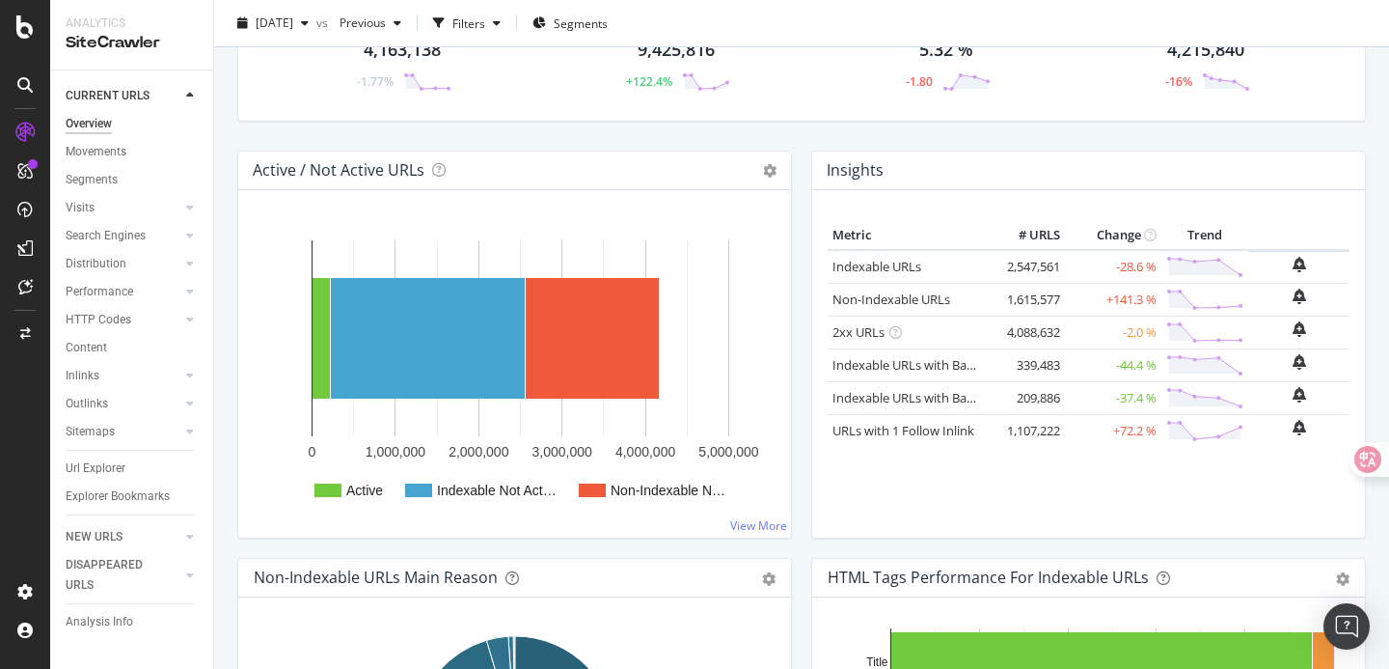
click at [799, 456] on div "Active / Not Active URLs Chart (by Value) Chart (by Percentage) Table Expand Ex…" at bounding box center [515, 353] width 574 height 407
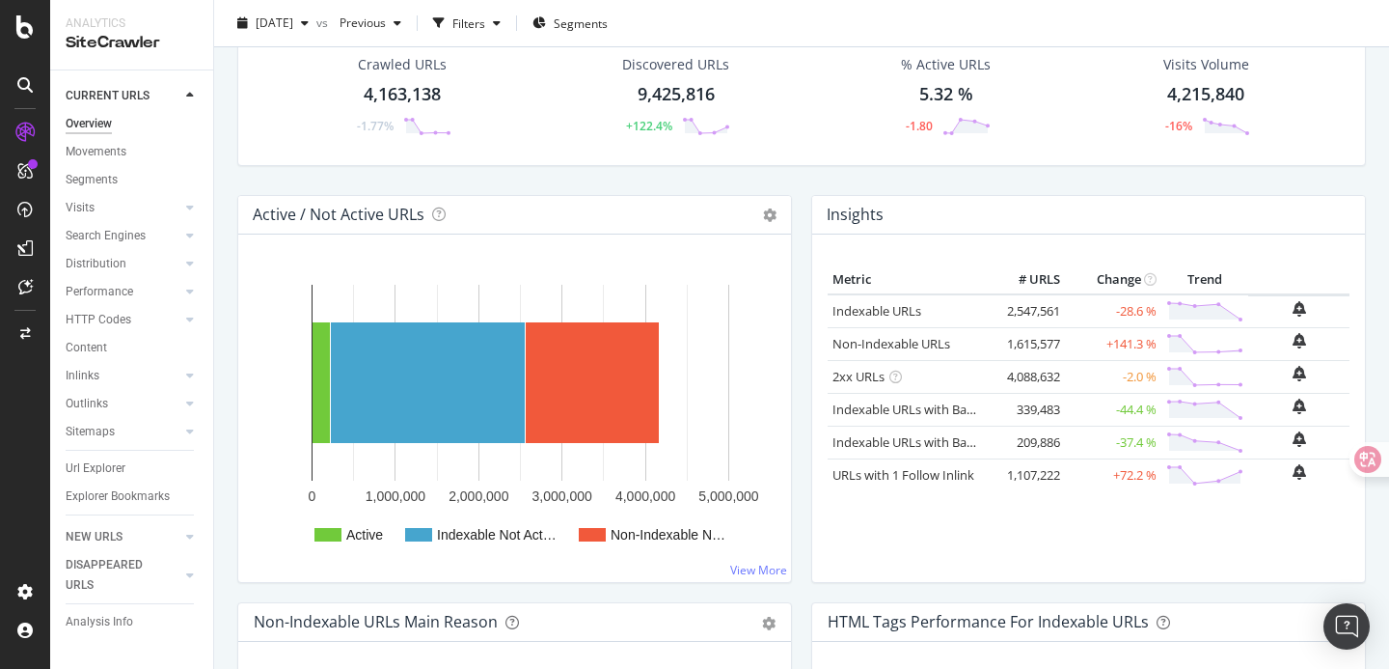
click at [830, 187] on div "Crawled URLs 4,163,138 -1.77% Discovered URLs 9,425,816 +122.4% % Active URLs 5…" at bounding box center [802, 110] width 1148 height 170
click at [132, 434] on link "Sitemaps" at bounding box center [123, 432] width 115 height 20
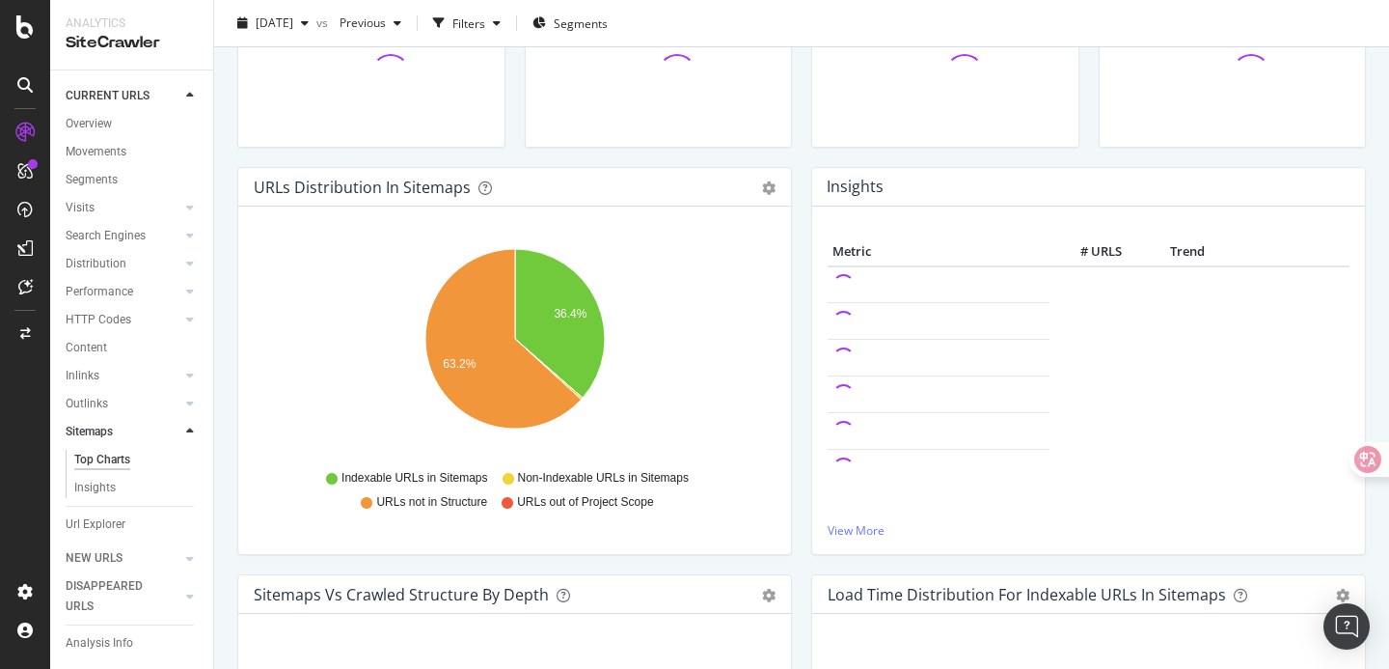
click at [132, 434] on link "Sitemaps" at bounding box center [123, 432] width 115 height 20
click at [194, 430] on div at bounding box center [189, 431] width 19 height 19
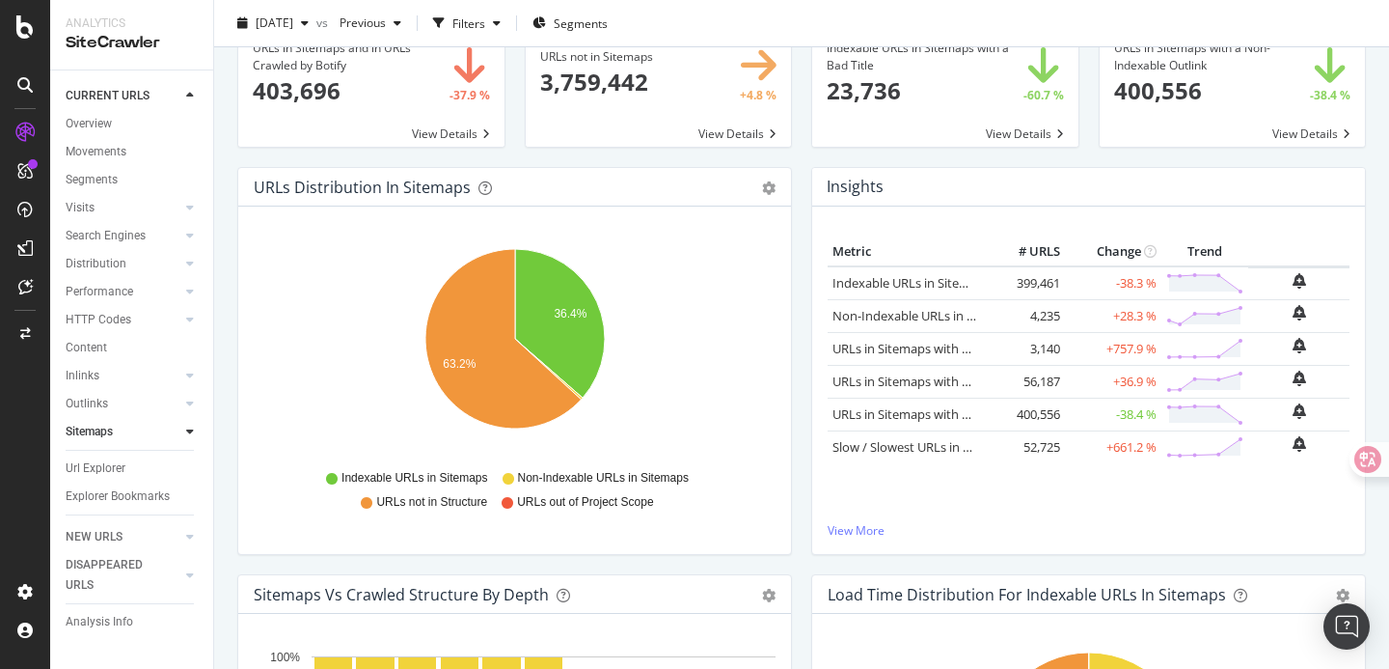
click at [797, 290] on div "URLs Distribution in Sitemaps Pie Table Export as CSV Add to Custom Report Hold…" at bounding box center [515, 370] width 574 height 407
click at [802, 353] on div "Insights Metric # URLS Change Trend Indexable URLs in Sitemaps 399,461 -38.3 % …" at bounding box center [1089, 370] width 574 height 407
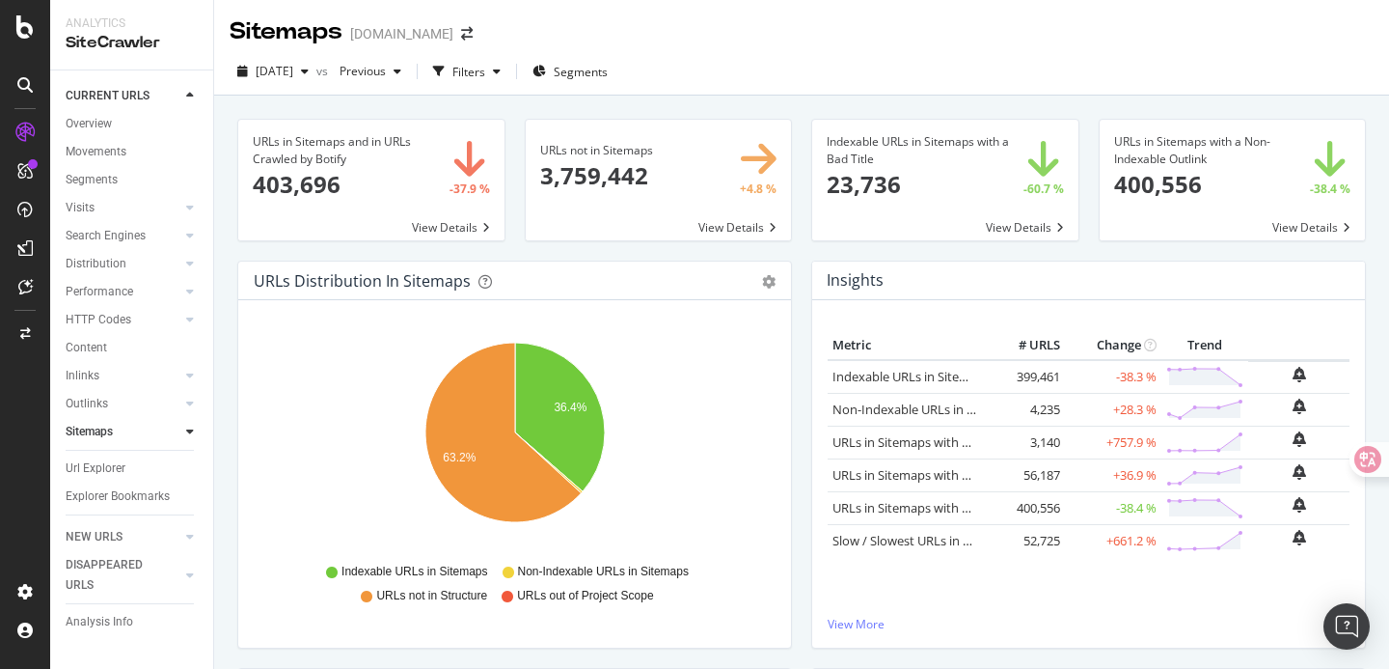
click at [556, 246] on div "URLs not in Sitemaps 3,759,442 +4.8 % View Details" at bounding box center [658, 190] width 287 height 142
click at [804, 260] on div "Insights Metric # URLS Change Trend Indexable URLs in Sitemaps 399,461 -38.3 % …" at bounding box center [1089, 463] width 574 height 407
click at [409, 80] on div "Previous" at bounding box center [370, 71] width 77 height 29
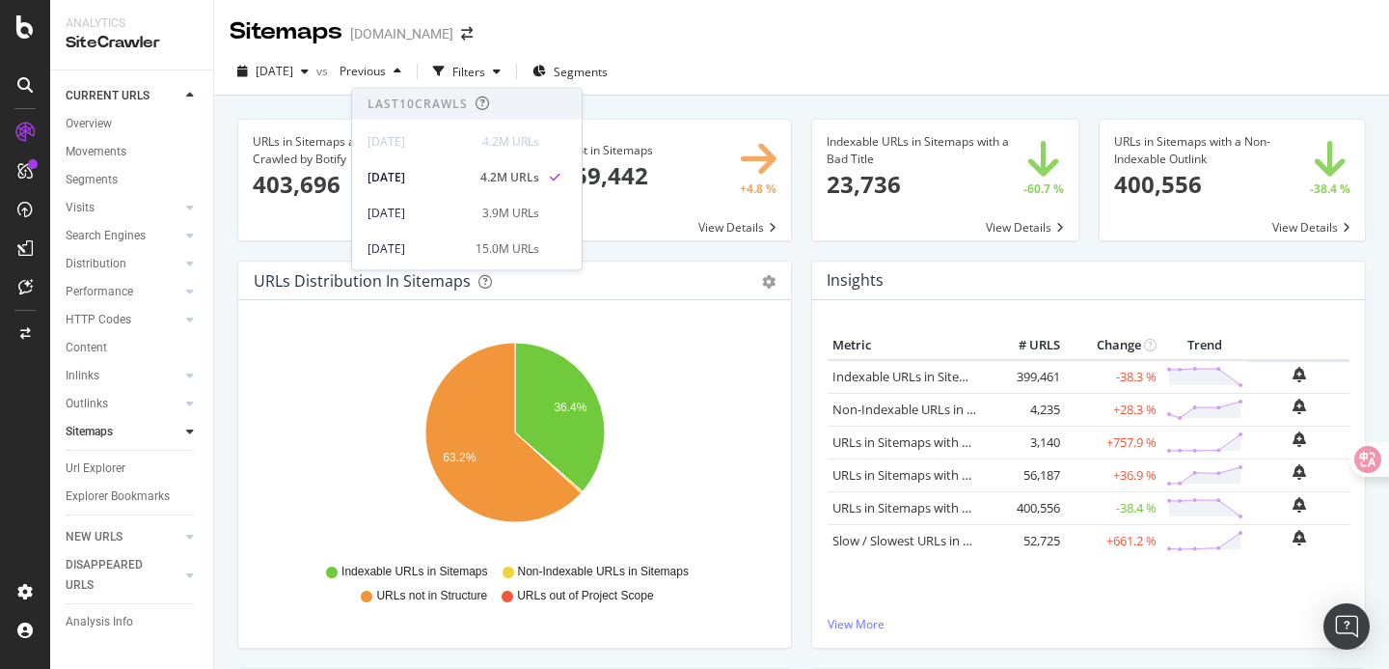
click at [662, 100] on div "URLs in Sitemaps and in URLs Crawled by Botify 403,696 -37.9 % View Details URL…" at bounding box center [801, 430] width 1175 height 669
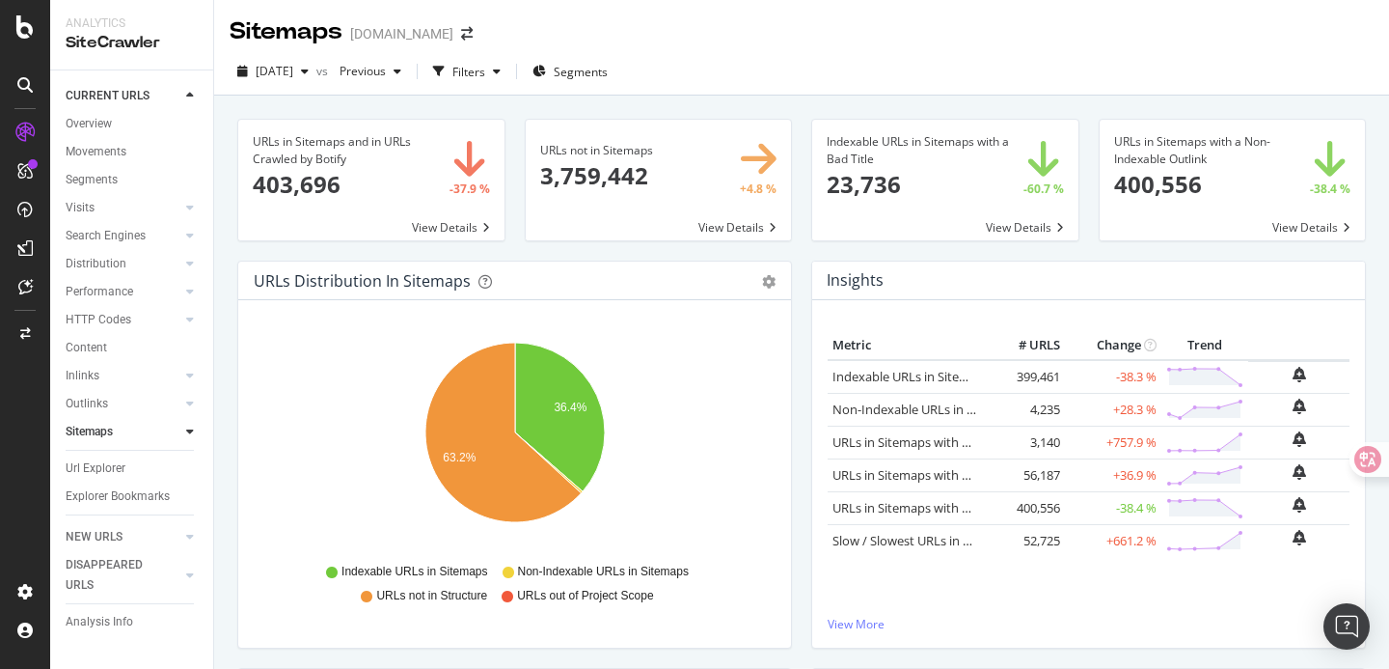
click at [806, 283] on div "Insights Metric # URLS Change Trend Indexable URLs in Sitemaps 399,461 -38.3 % …" at bounding box center [1089, 463] width 574 height 407
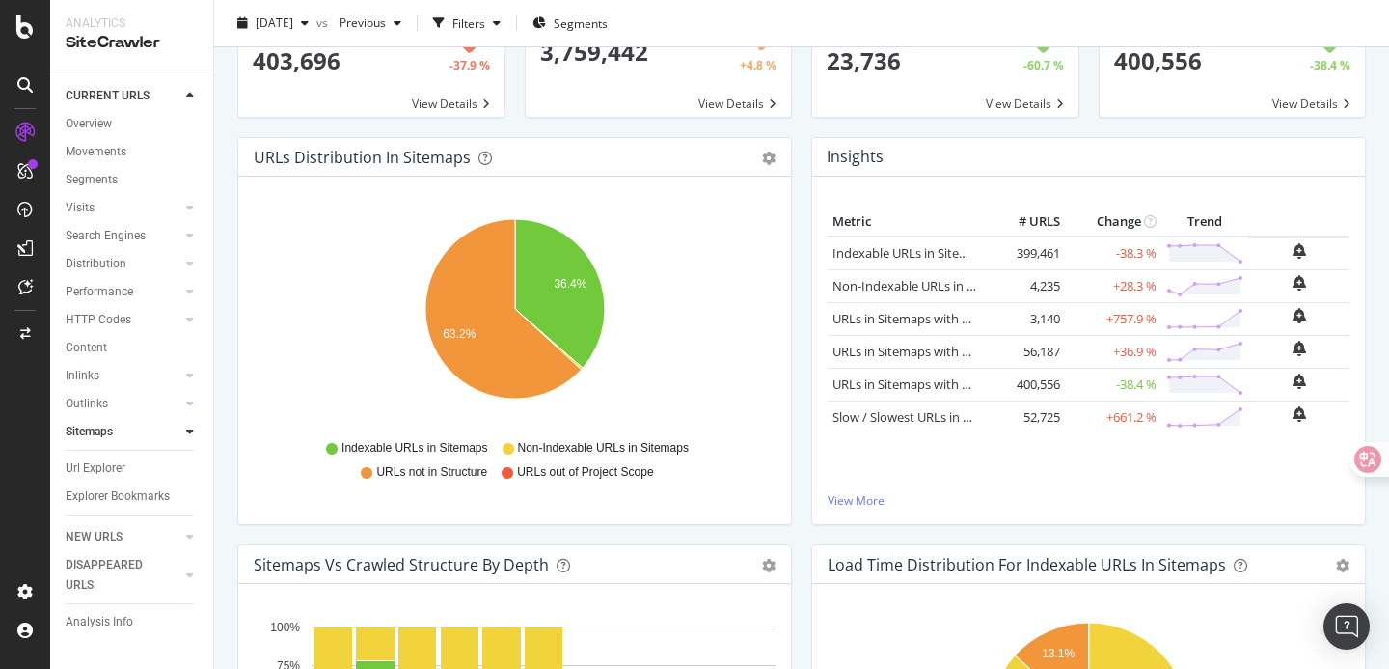
scroll to position [160, 0]
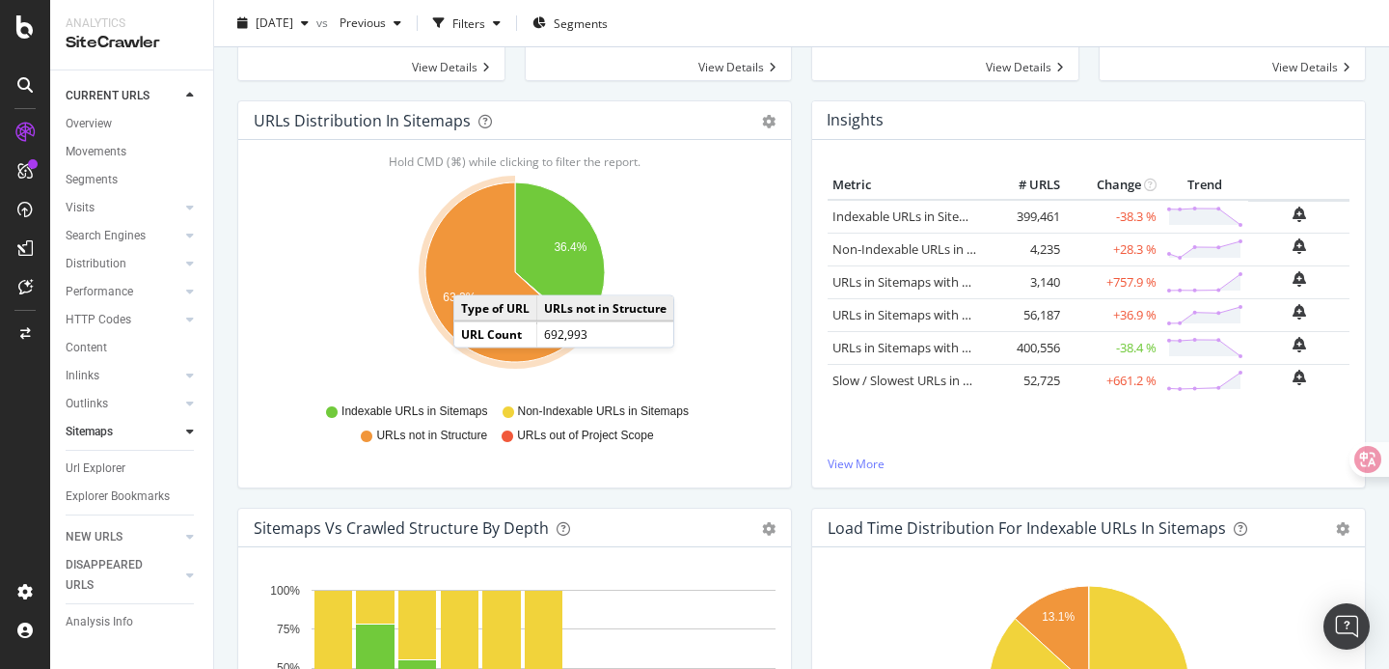
click at [473, 276] on icon "A chart." at bounding box center [503, 271] width 156 height 179
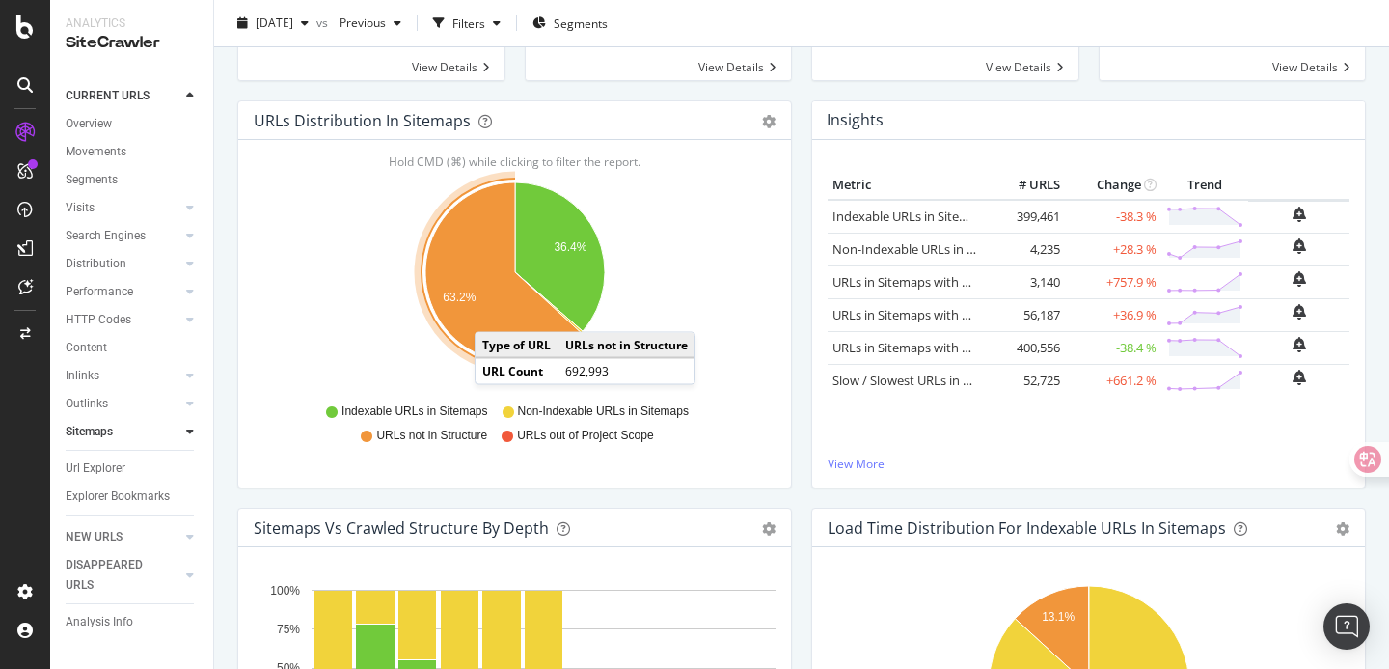
click at [494, 313] on icon "A chart." at bounding box center [503, 271] width 156 height 179
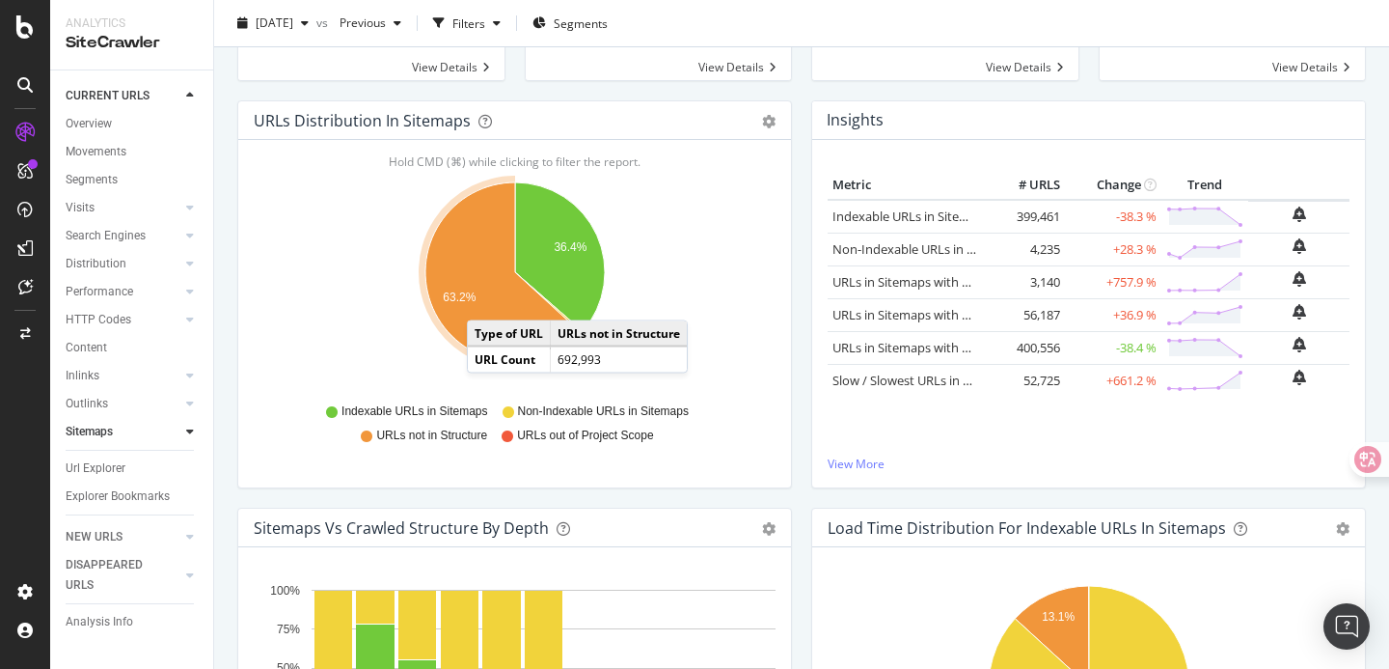
click at [486, 301] on icon "A chart." at bounding box center [503, 271] width 156 height 179
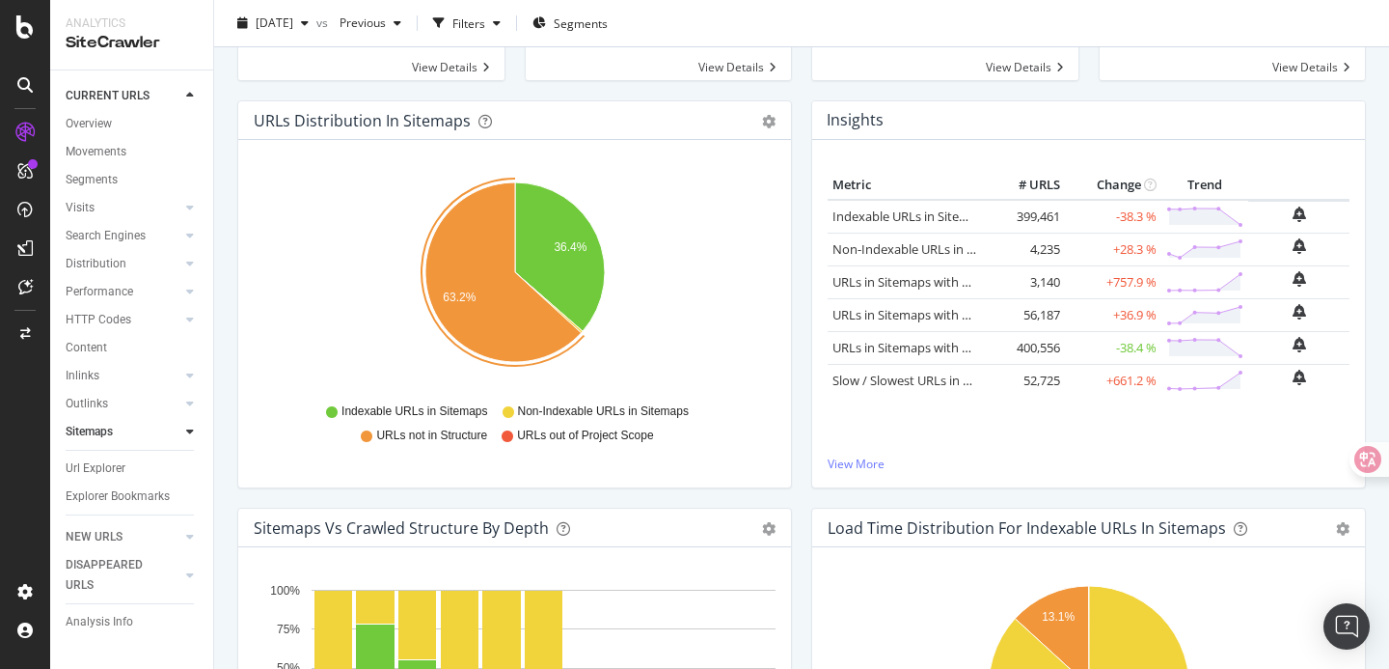
click at [418, 433] on span "URLs not in Structure" at bounding box center [431, 435] width 111 height 16
click at [449, 435] on span "URLs not in Structure" at bounding box center [431, 435] width 111 height 16
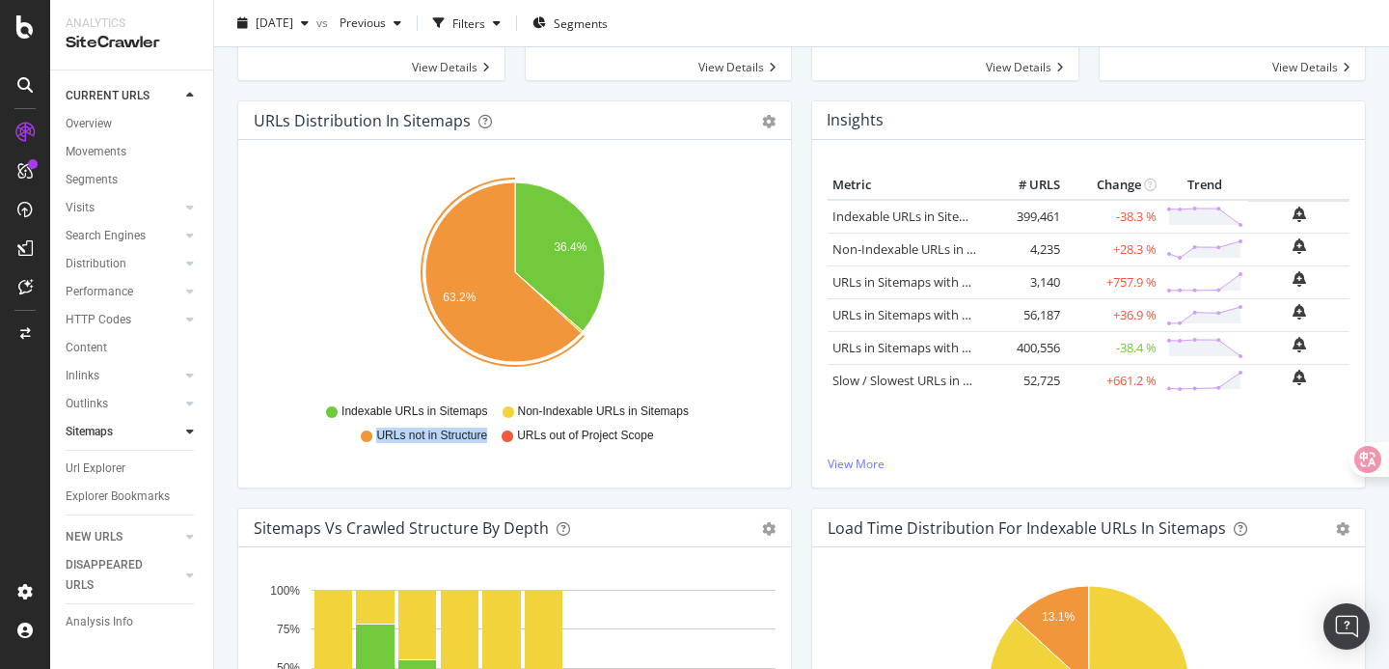
click at [449, 435] on span "URLs not in Structure" at bounding box center [431, 435] width 111 height 16
click at [436, 437] on span "URLs not in Structure" at bounding box center [431, 435] width 111 height 16
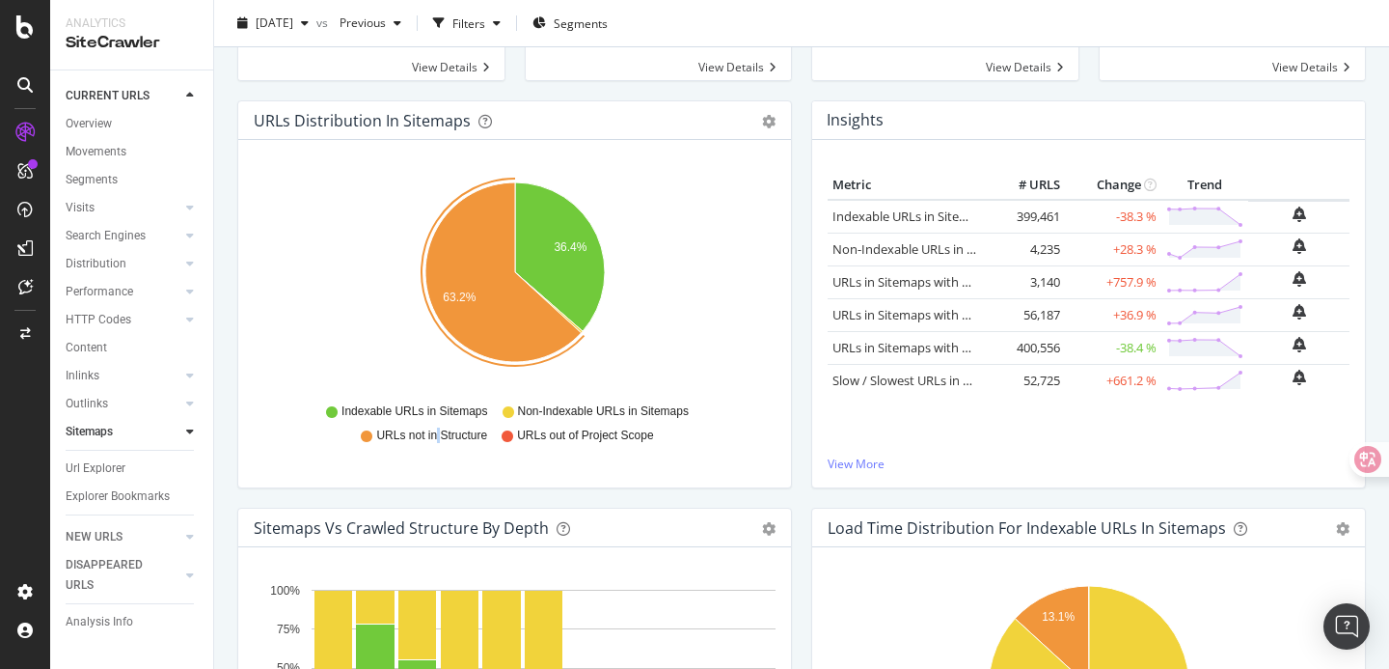
click at [436, 437] on span "URLs not in Structure" at bounding box center [431, 435] width 111 height 16
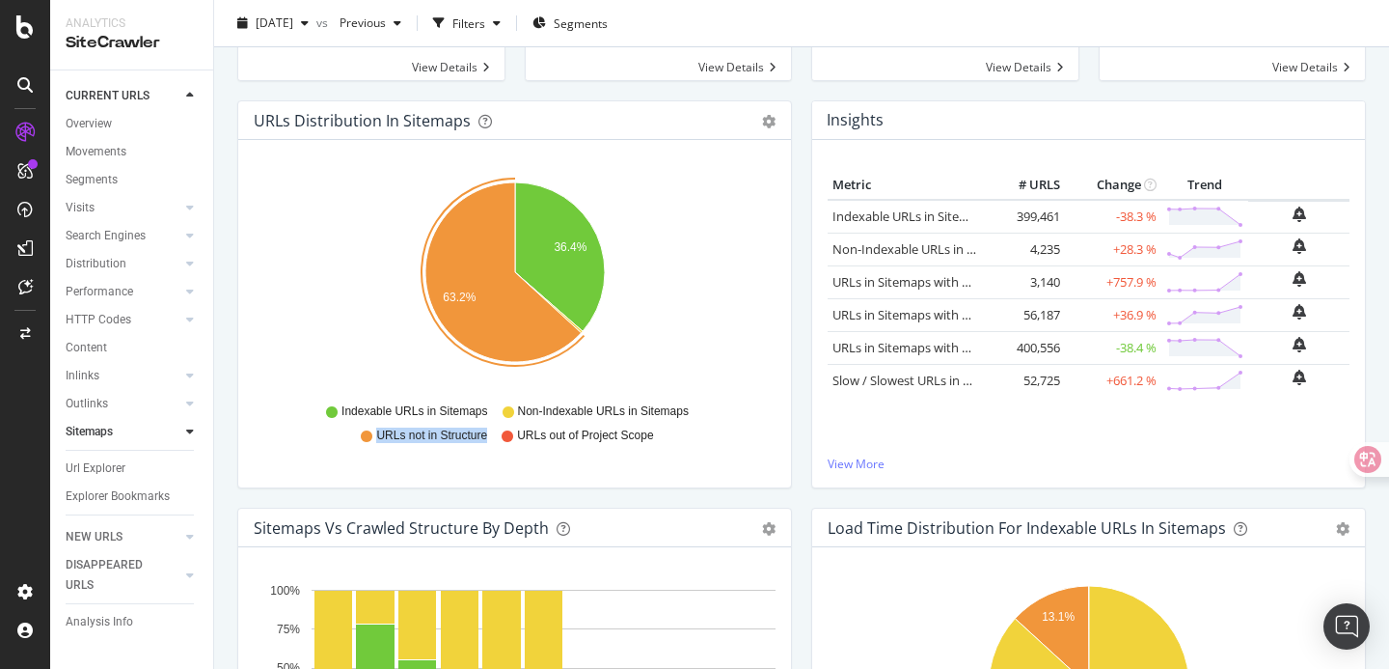
click at [436, 437] on span "URLs not in Structure" at bounding box center [431, 435] width 111 height 16
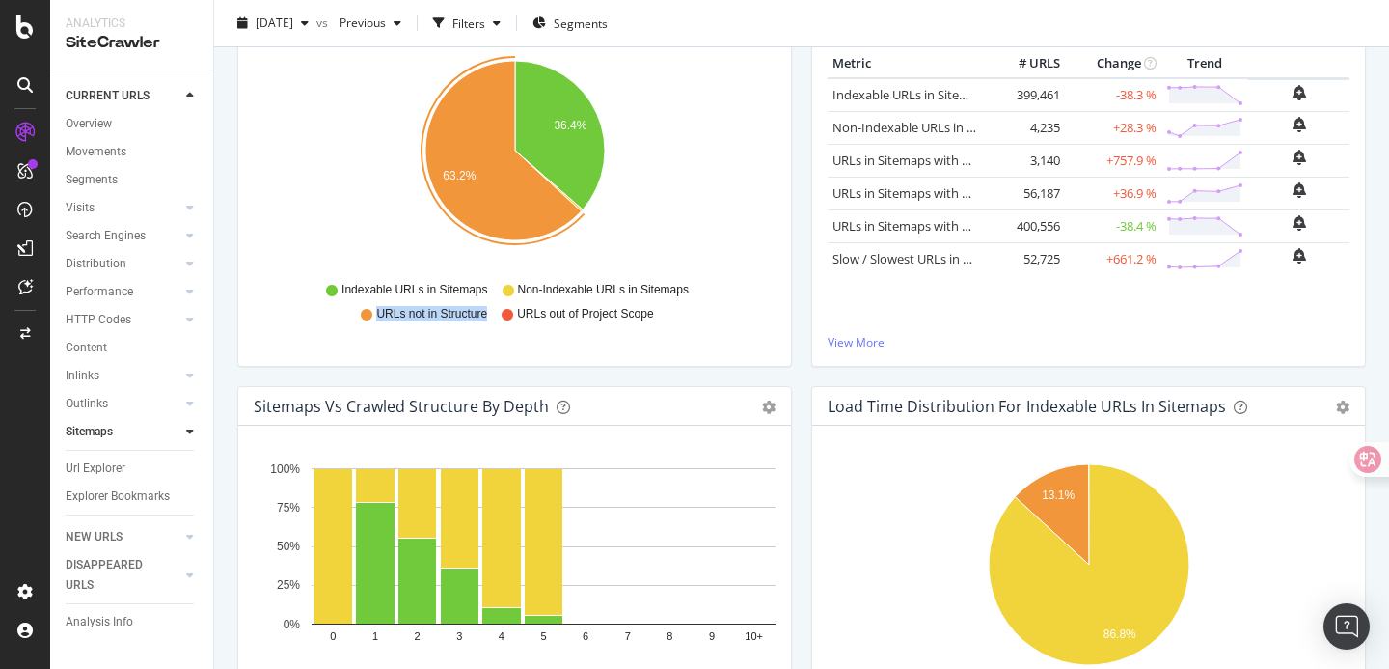
scroll to position [286, 0]
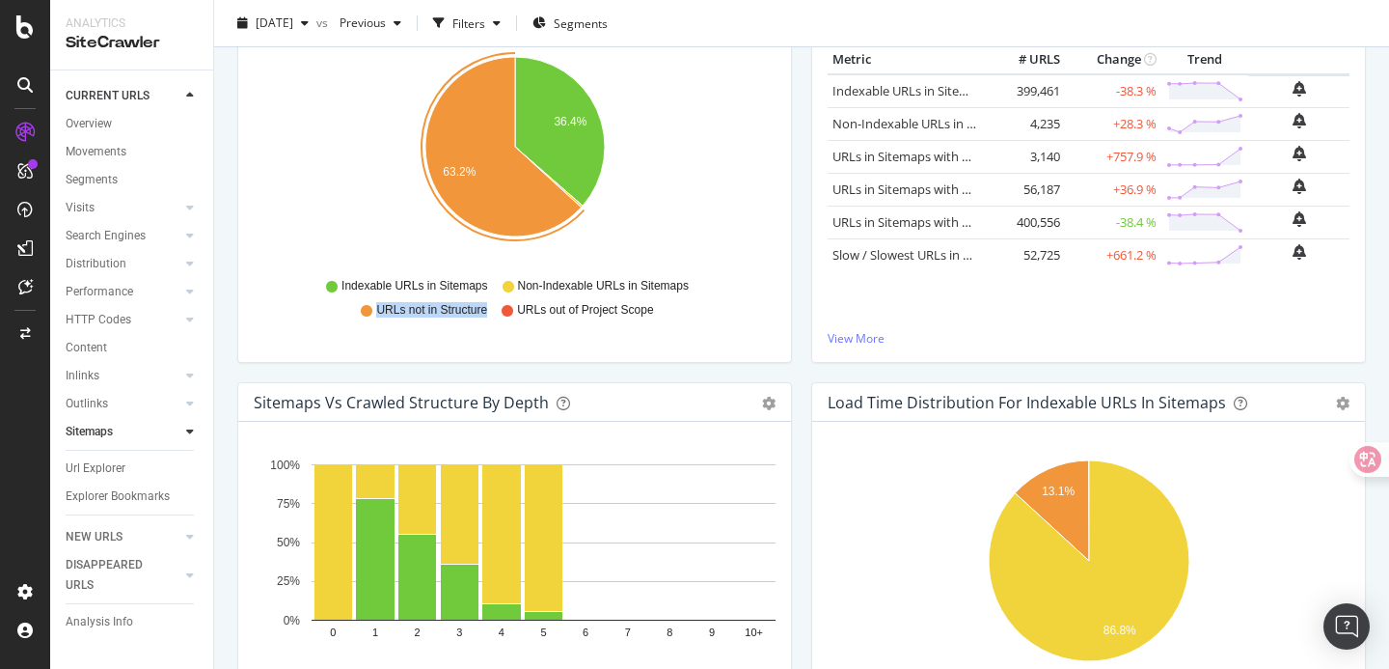
click at [432, 373] on div "URLs Distribution in Sitemaps Pie Table Export as CSV Add to Custom Report Hold…" at bounding box center [515, 178] width 574 height 407
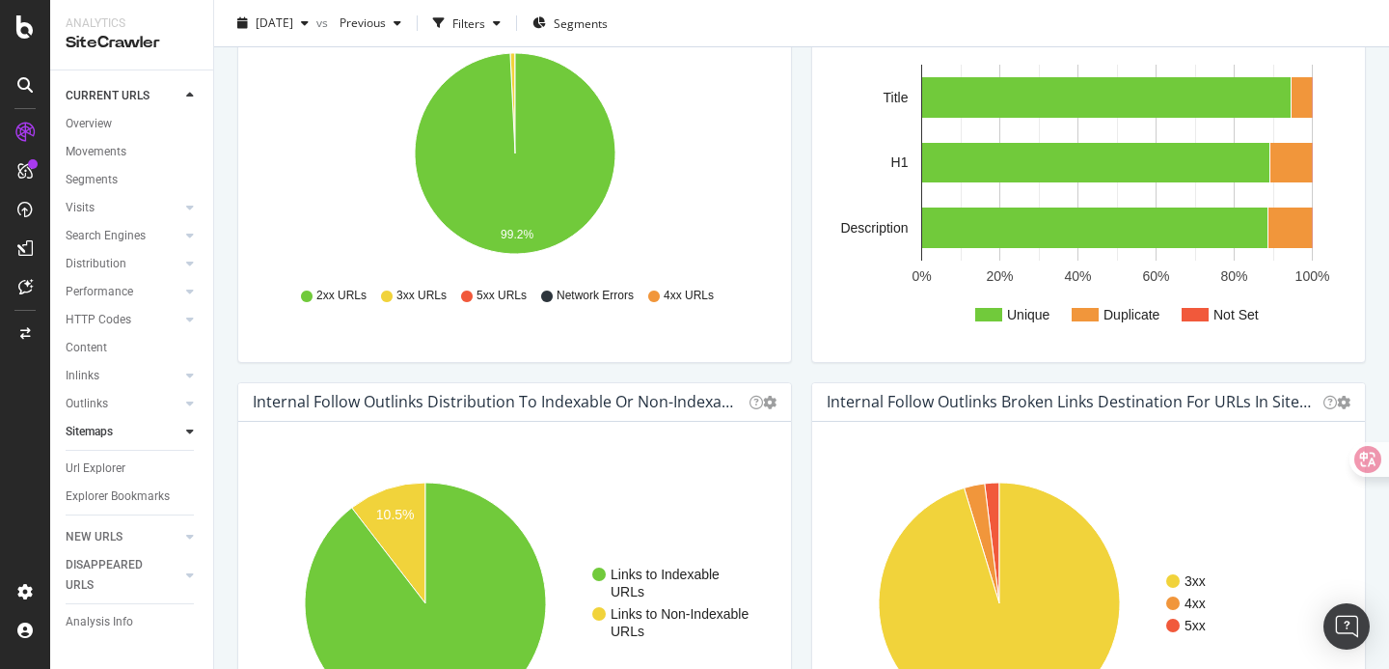
scroll to position [1099, 0]
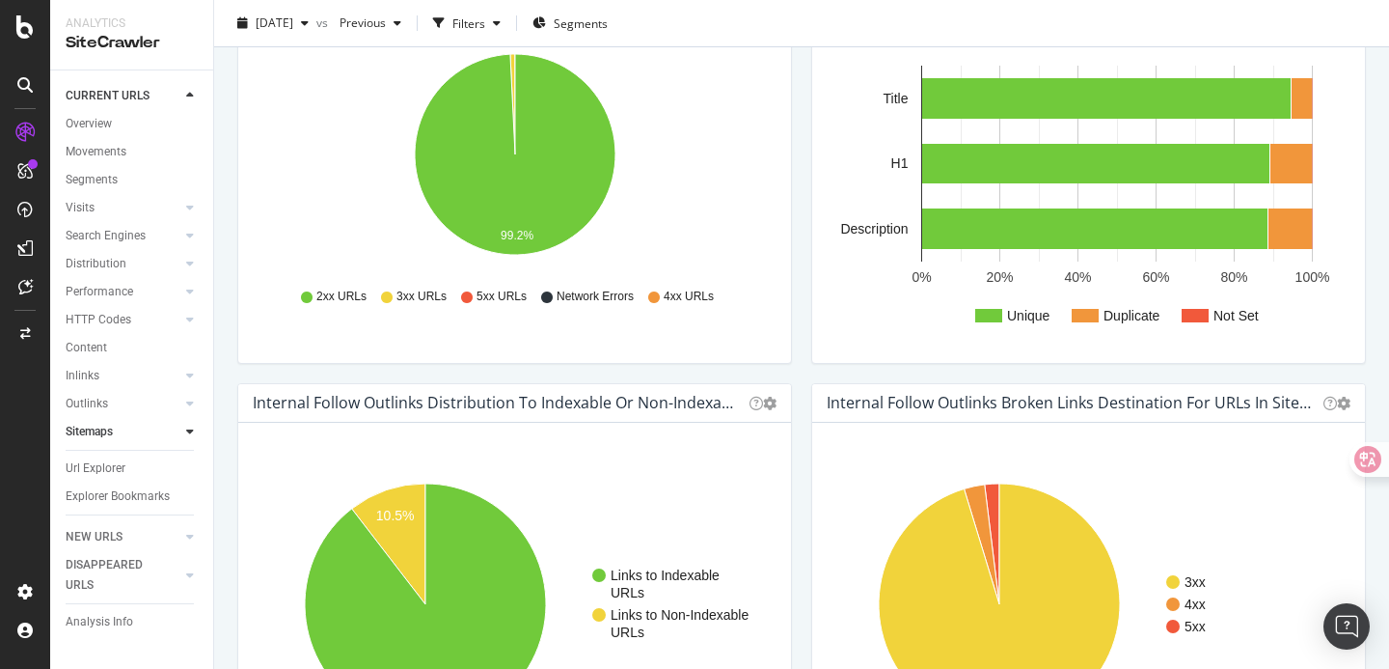
click at [800, 368] on div "HTTP Status Code Distribution For URLs in Sitemaps Pie Table Export as CSV Add …" at bounding box center [515, 179] width 574 height 407
drag, startPoint x: 918, startPoint y: 410, endPoint x: 1165, endPoint y: 414, distance: 247.0
click at [1165, 414] on h4 "Internal Follow Outlinks Broken Links Destination for URLs in Sitemaps" at bounding box center [1071, 403] width 489 height 26
click at [1152, 373] on div "HTML Tags Performance for Indexable URLs in Sitemaps Chart (by Value) Chart (by…" at bounding box center [1089, 179] width 574 height 407
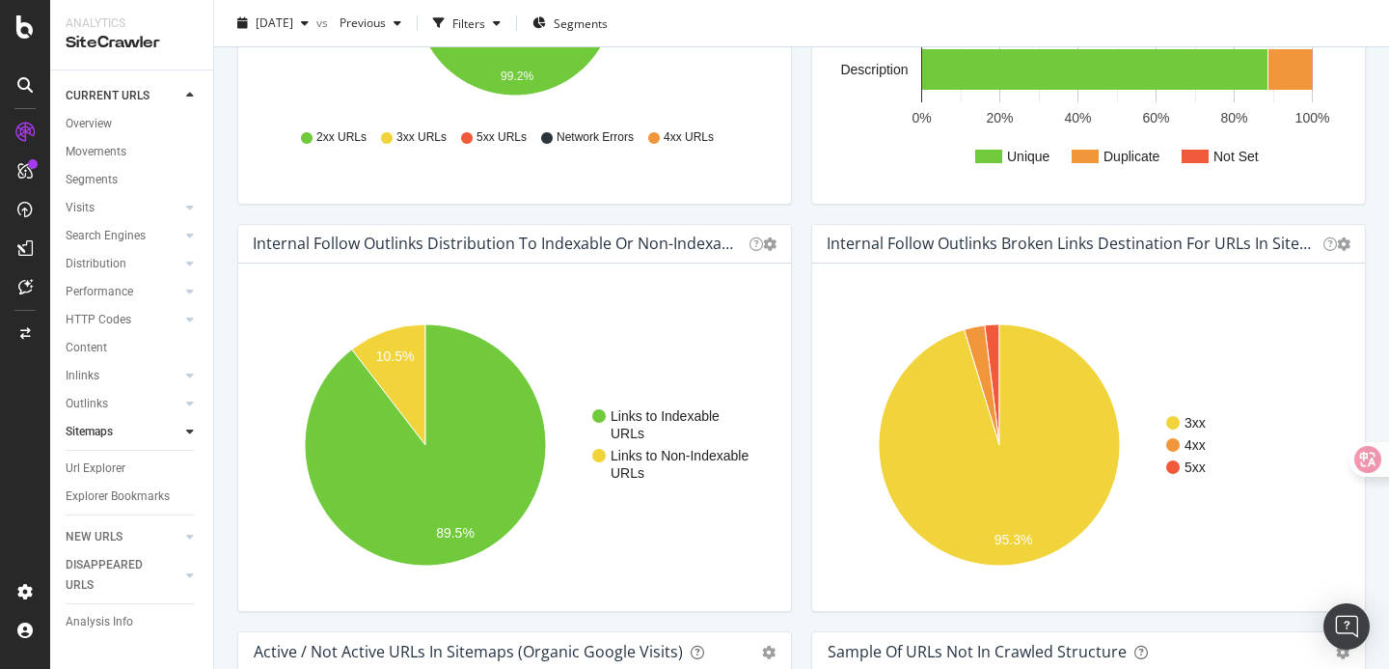
scroll to position [1260, 0]
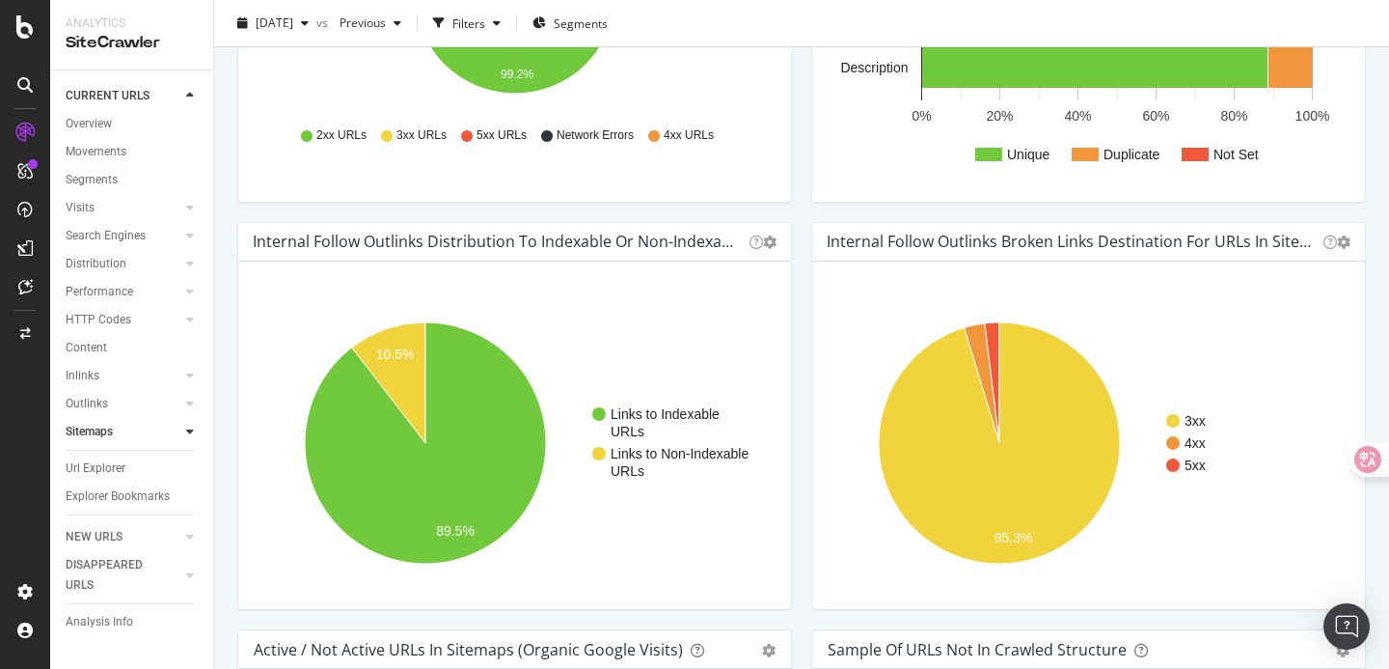
click at [797, 528] on div "Internal Follow Outlinks Distribution to Indexable or Non-Indexable URLs for UR…" at bounding box center [515, 425] width 574 height 407
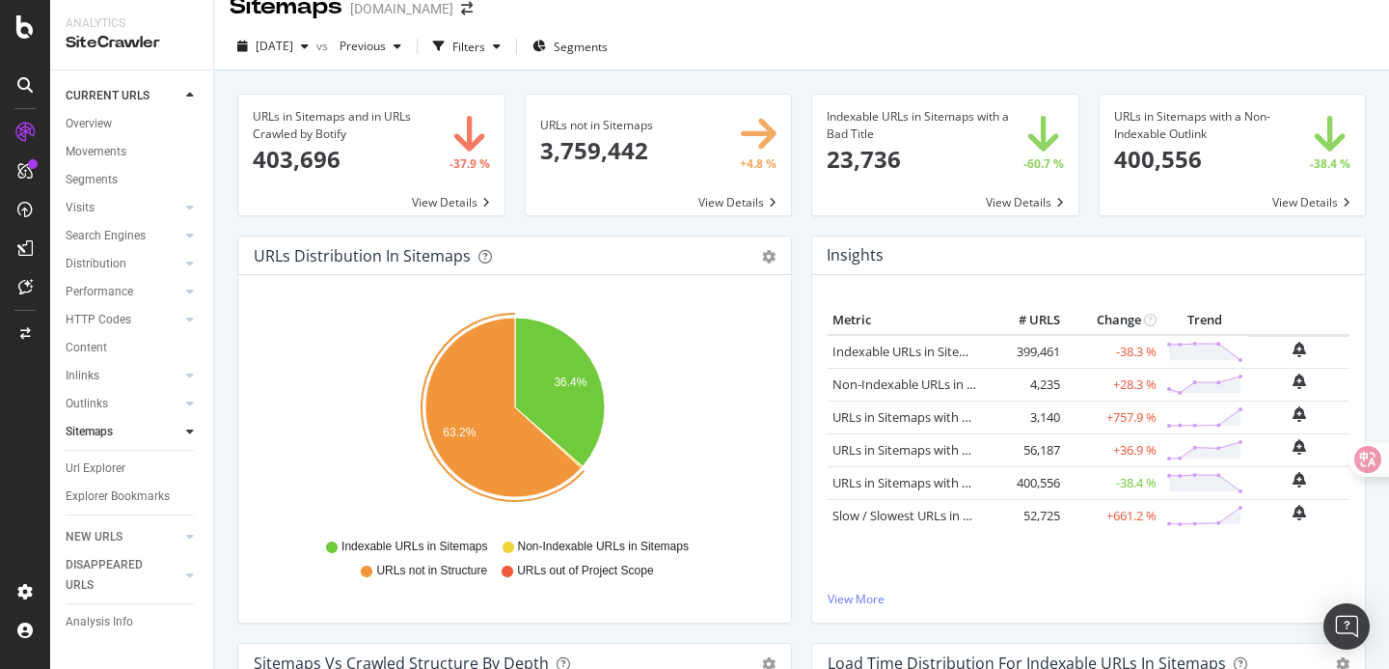
scroll to position [0, 0]
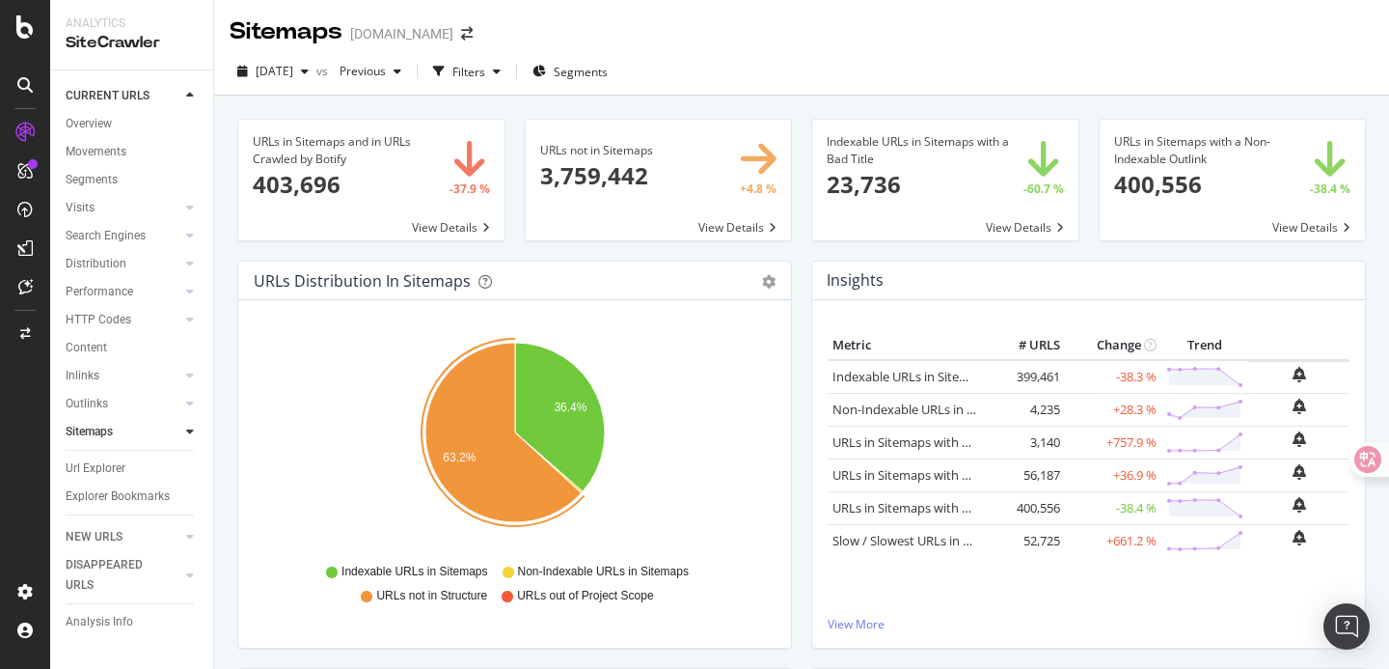
click at [1052, 58] on div "2025 Sep. 1st vs Previous Filters Segments" at bounding box center [801, 75] width 1175 height 39
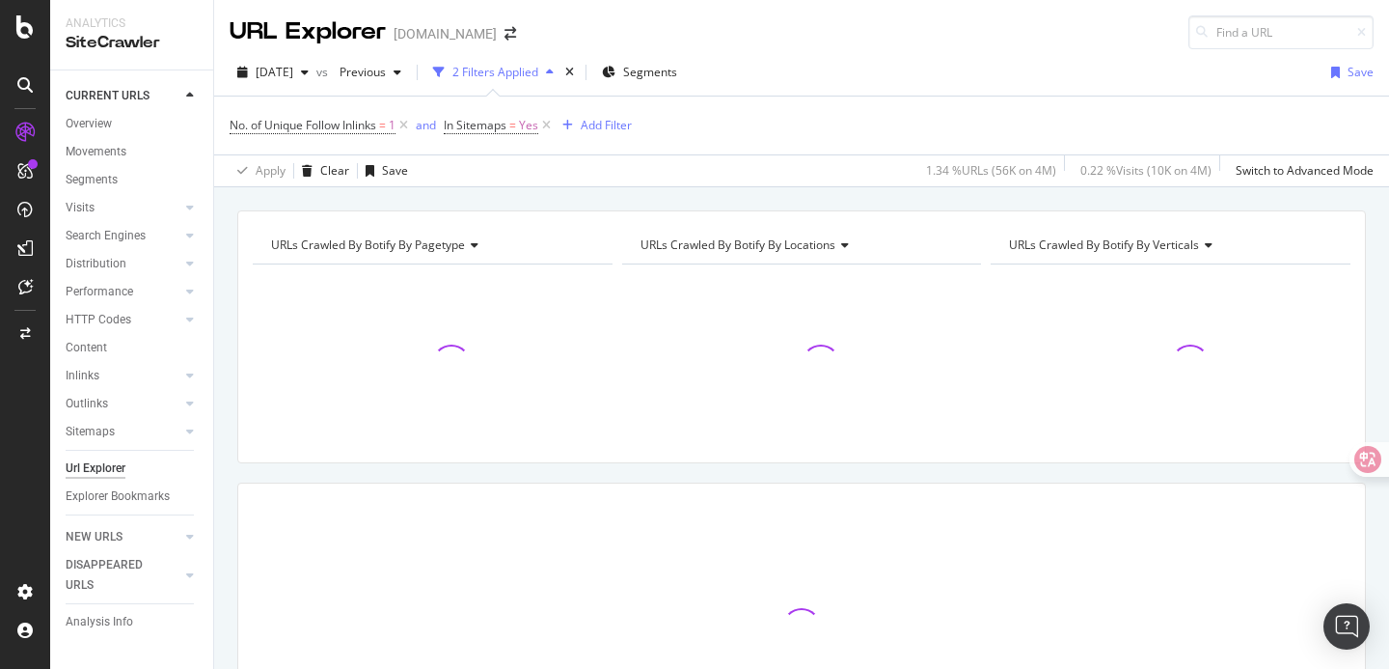
click at [574, 200] on div "URLs Crawled By Botify By pagetype Chart (by Value) Table Expand Export as CSV …" at bounding box center [801, 210] width 1175 height 46
click at [579, 198] on div "URLs Crawled By Botify By pagetype Chart (by Value) Table Expand Export as CSV …" at bounding box center [801, 210] width 1175 height 46
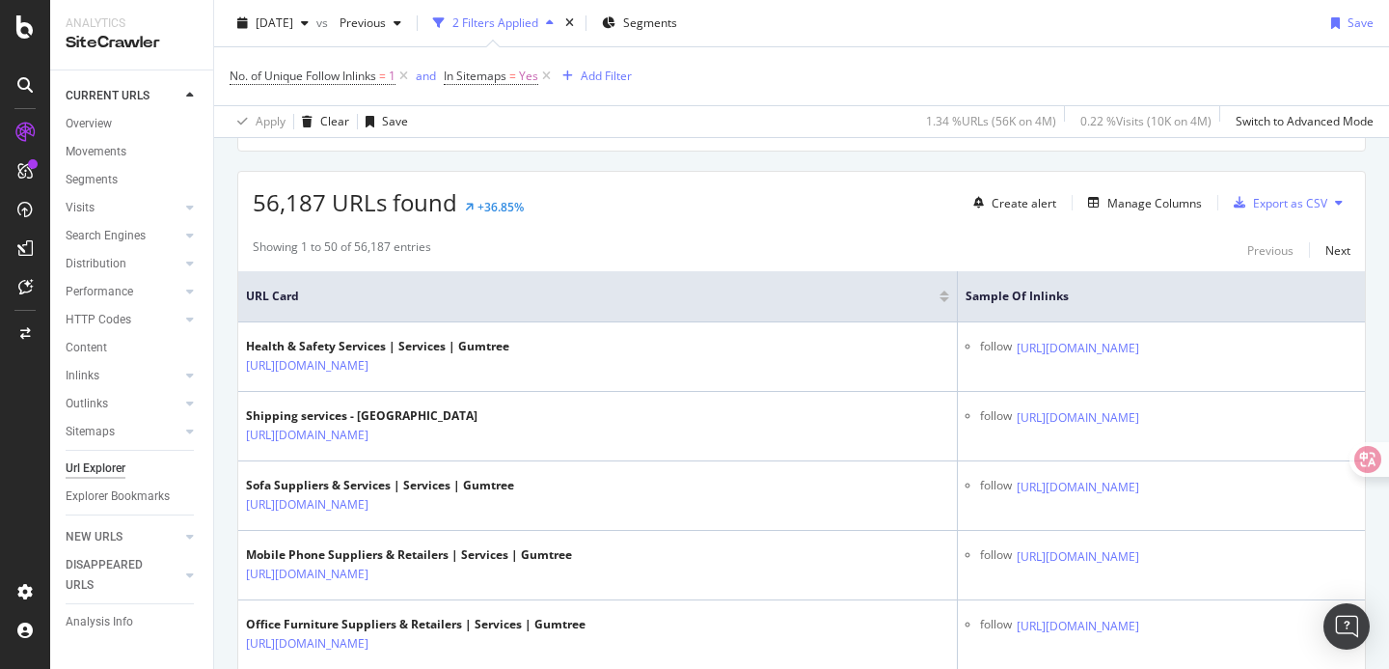
scroll to position [313, 0]
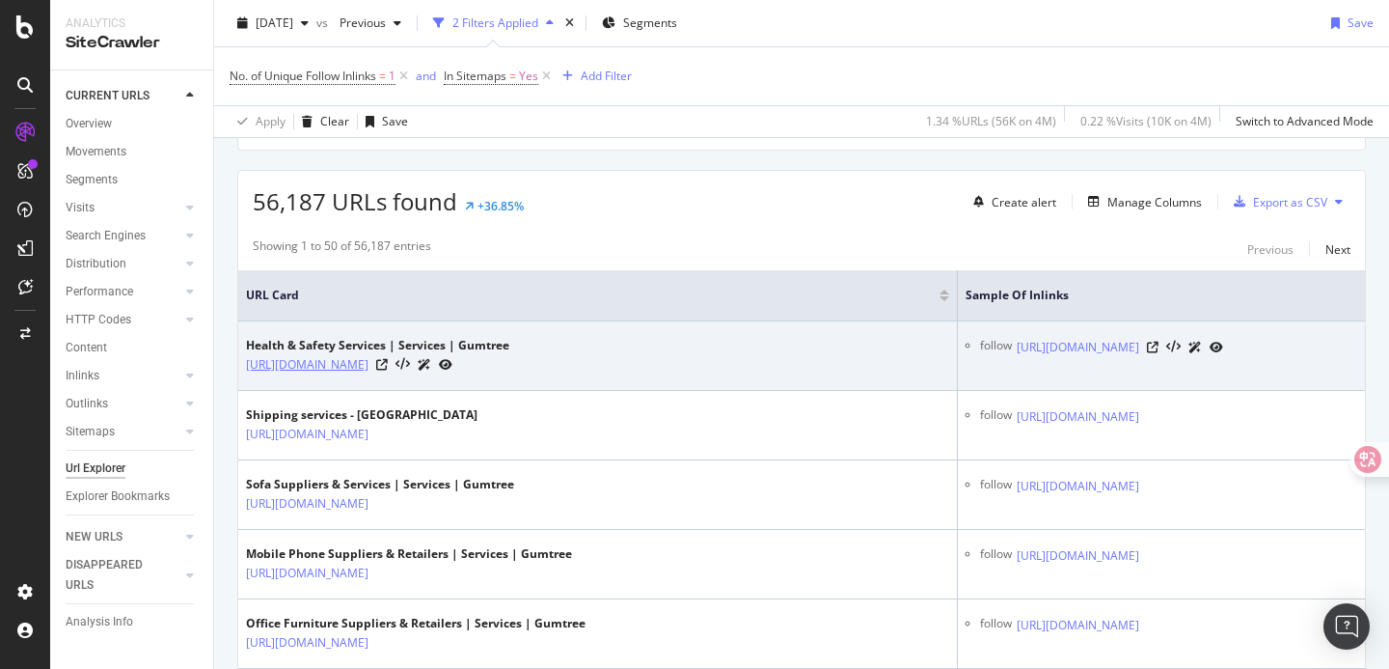
drag, startPoint x: 232, startPoint y: 359, endPoint x: 295, endPoint y: 386, distance: 69.2
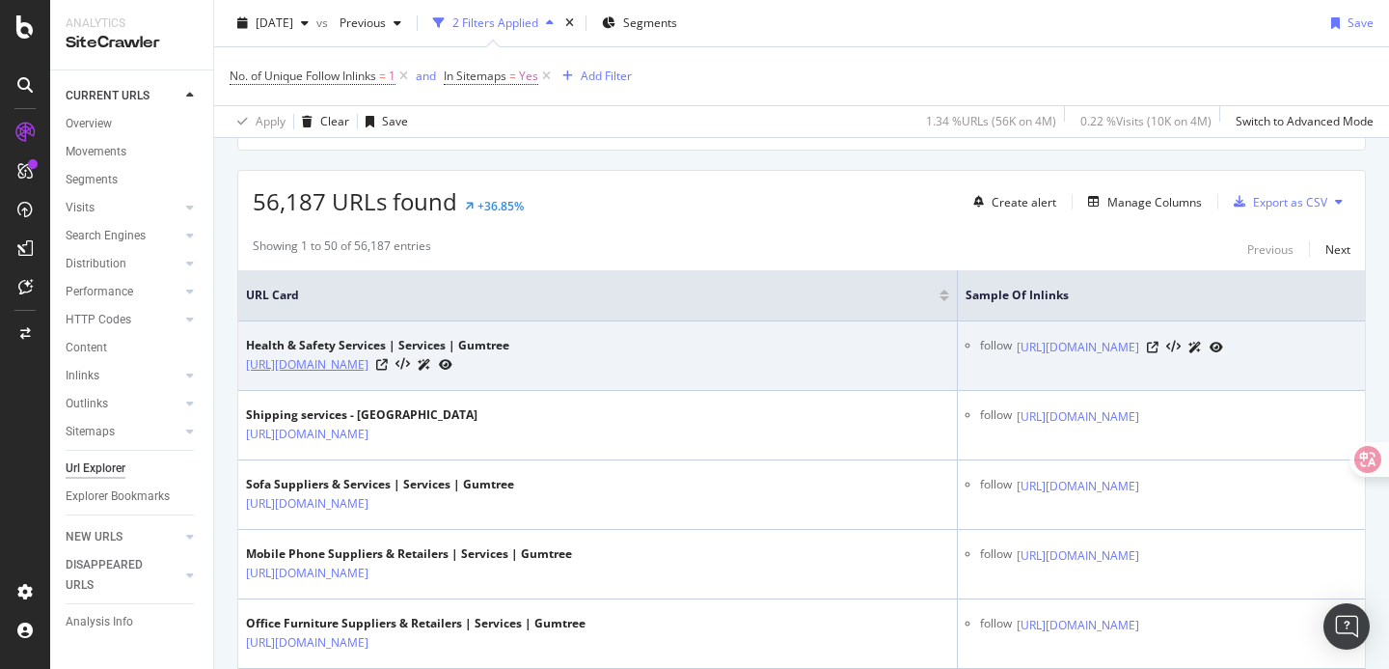
drag, startPoint x: 242, startPoint y: 365, endPoint x: 285, endPoint y: 382, distance: 45.9
click at [285, 382] on td "Health & Safety Services | Services | Gumtree [URL][DOMAIN_NAME]" at bounding box center [598, 355] width 720 height 69
copy link "[URL][DOMAIN_NAME]"
click at [1209, 372] on td "follow [URL][DOMAIN_NAME]" at bounding box center [1161, 355] width 407 height 69
click at [958, 363] on td "follow [URL][DOMAIN_NAME]" at bounding box center [1161, 355] width 407 height 69
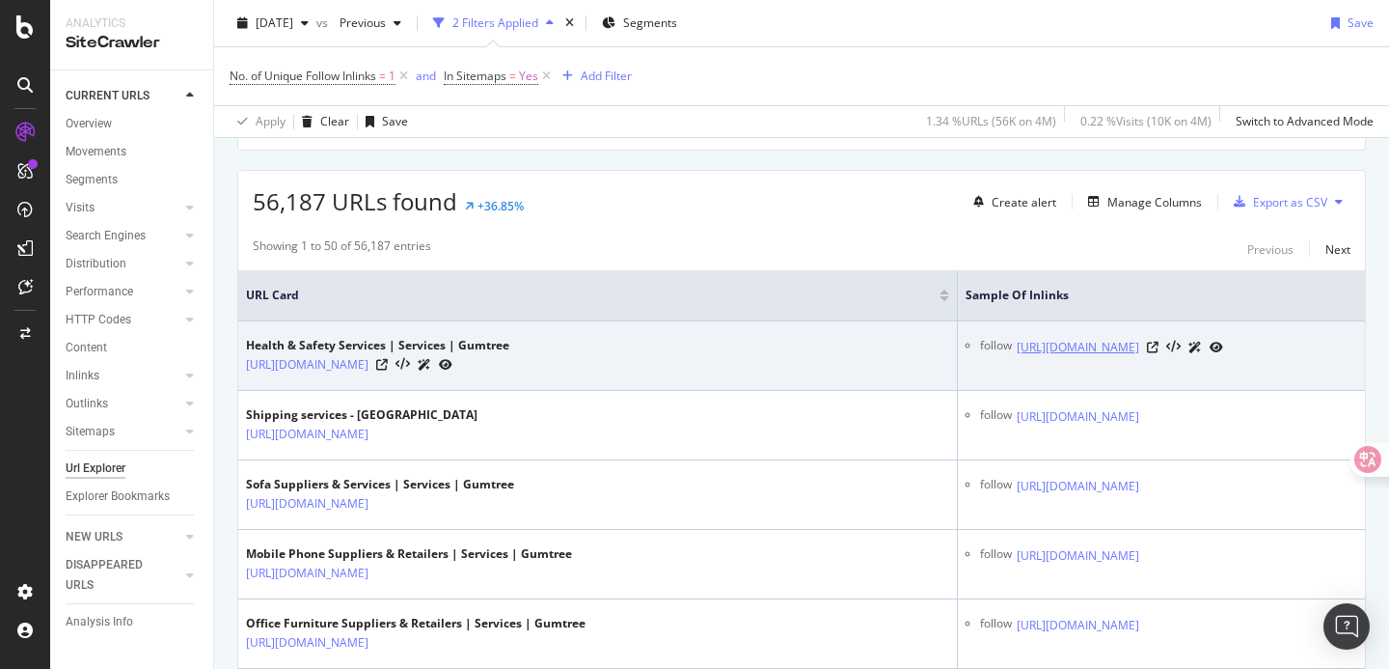
drag, startPoint x: 1236, startPoint y: 346, endPoint x: 862, endPoint y: 346, distance: 373.3
click at [1017, 346] on div "[URL][DOMAIN_NAME]" at bounding box center [1120, 347] width 206 height 20
copy link "[URL][DOMAIN_NAME]"
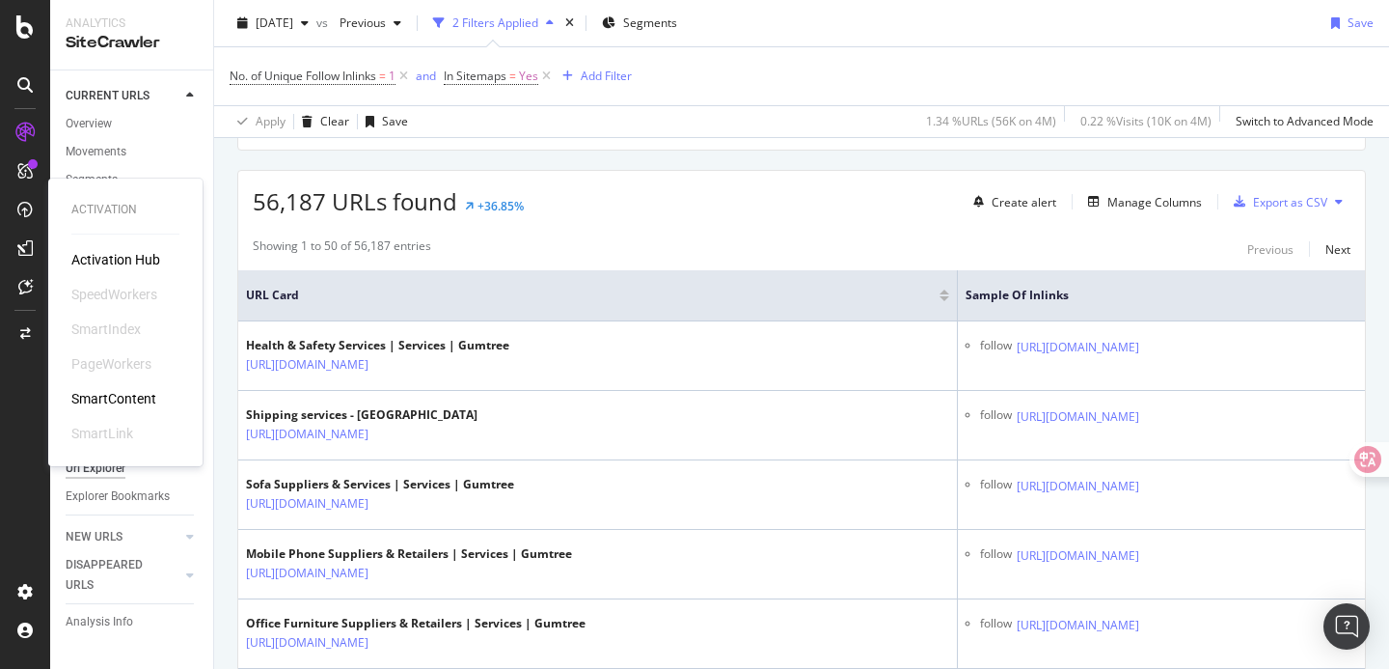
click at [862, 248] on div "Showing 1 to 50 of 56,187 entries Previous Next" at bounding box center [801, 248] width 1127 height 23
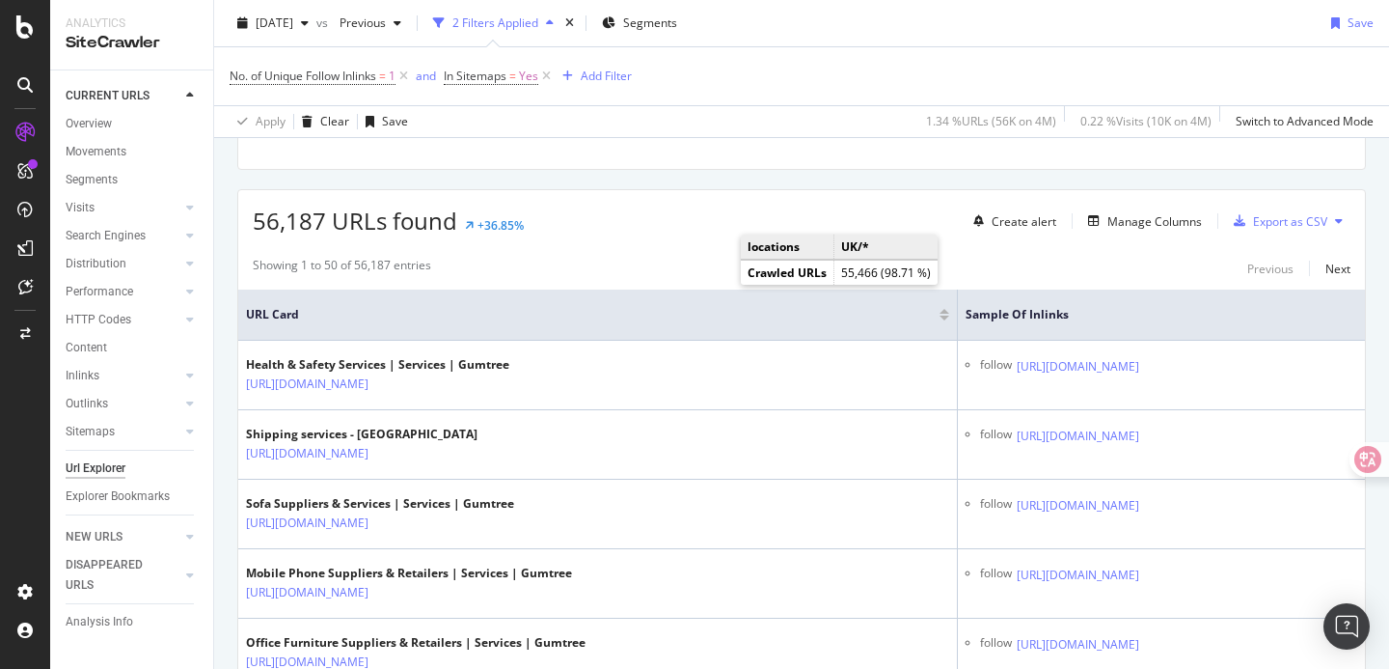
scroll to position [296, 0]
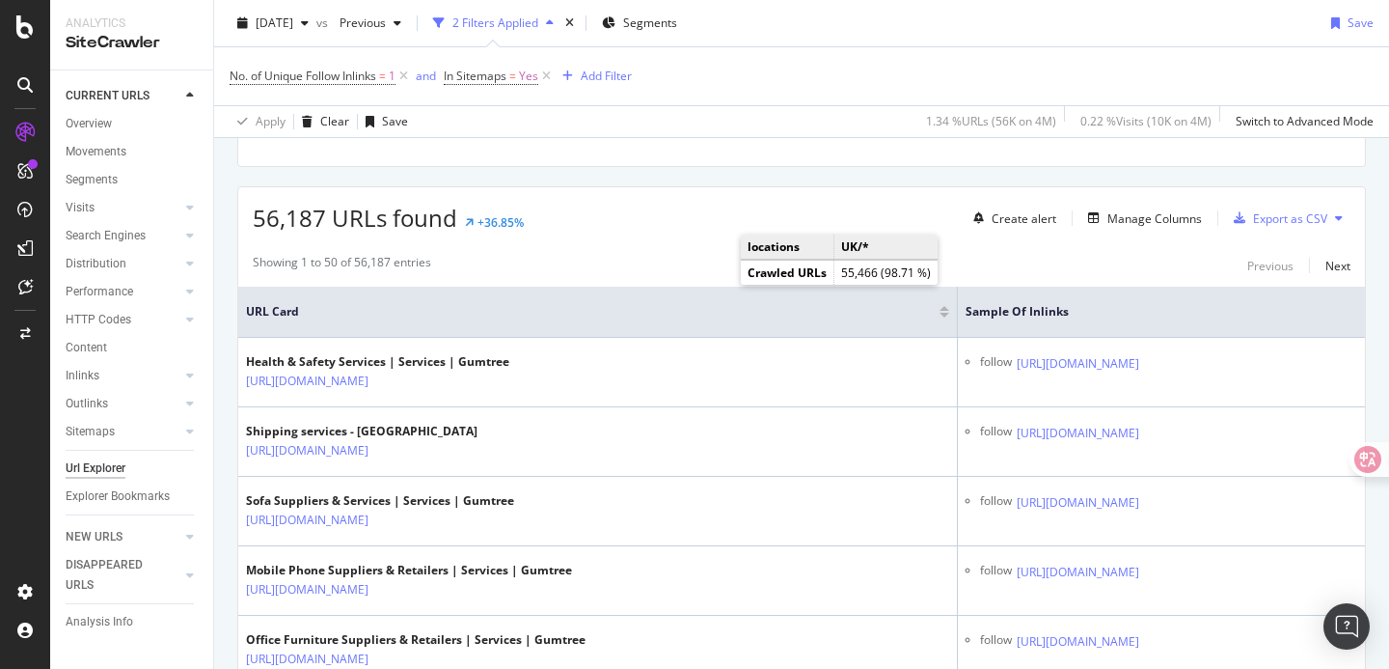
click at [585, 223] on div "56,187 URLs found +36.85% Create alert Manage Columns Export as CSV" at bounding box center [801, 210] width 1127 height 47
click at [1023, 256] on div "Showing 1 to 50 of 56,187 entries Previous Next" at bounding box center [801, 265] width 1127 height 23
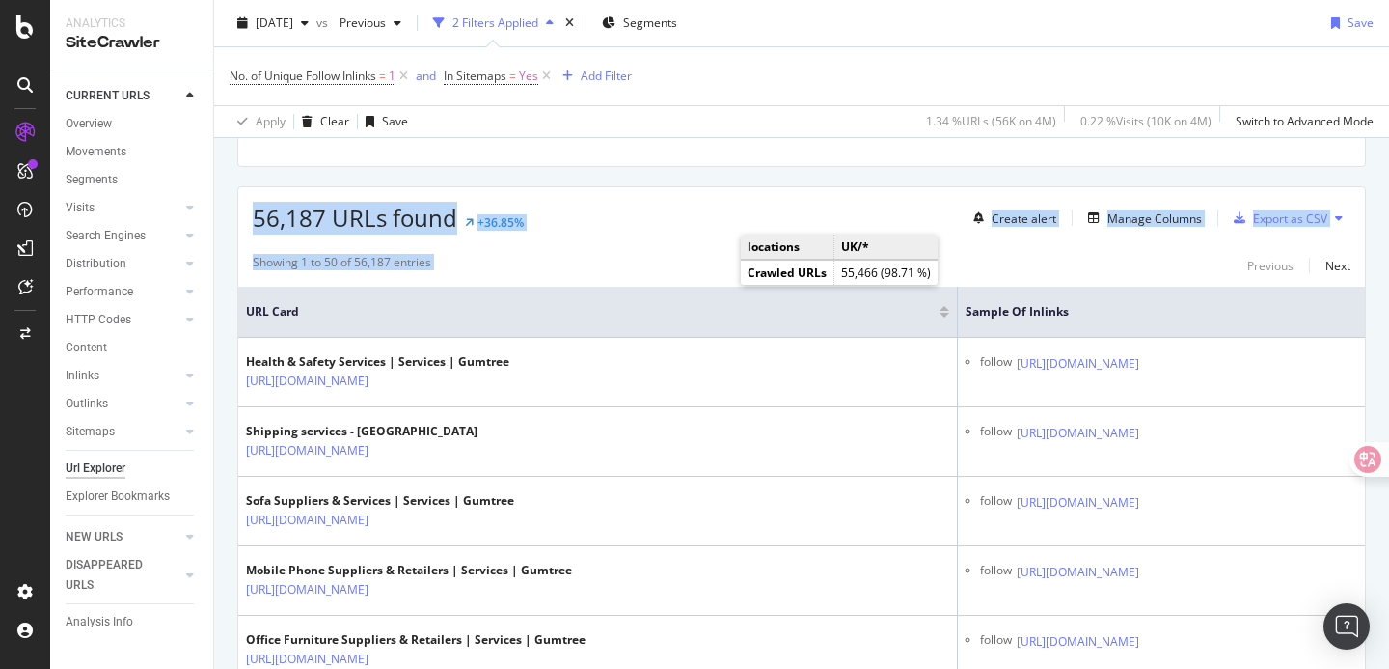
drag, startPoint x: 1030, startPoint y: 258, endPoint x: 942, endPoint y: 150, distance: 138.5
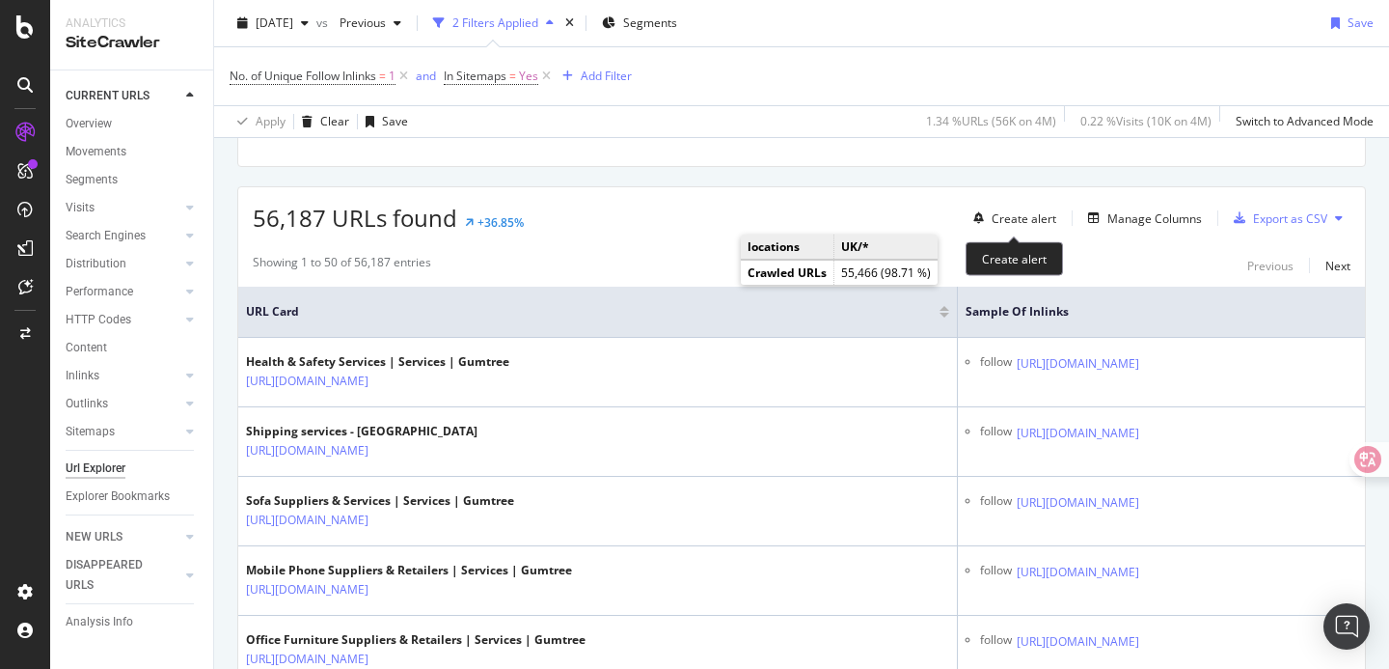
click at [1036, 265] on div "Create alert" at bounding box center [1014, 259] width 97 height 34
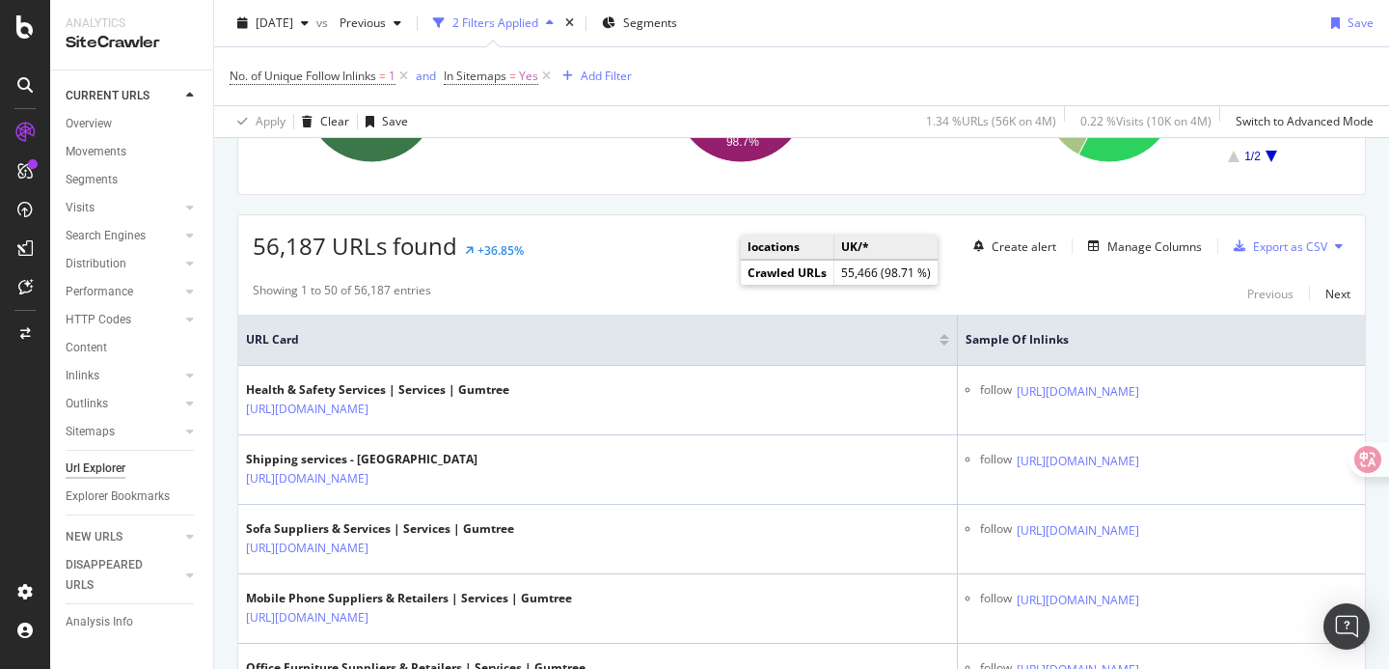
scroll to position [263, 0]
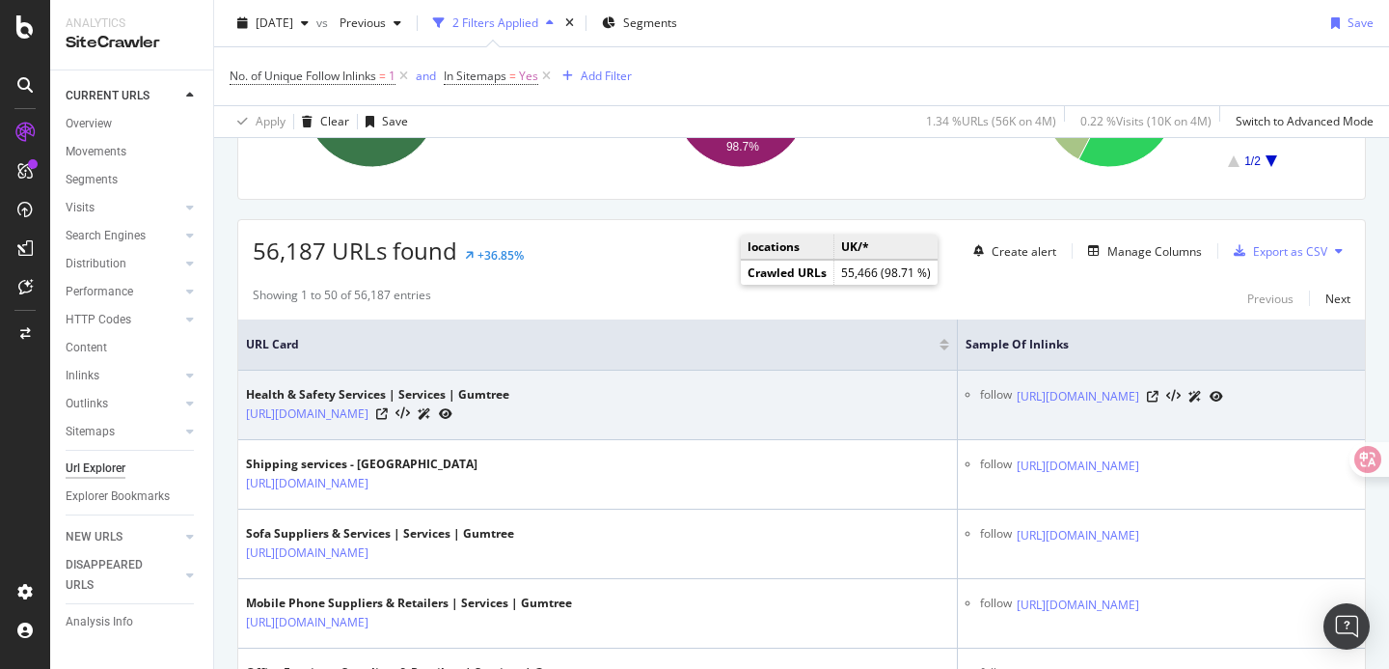
drag, startPoint x: 859, startPoint y: 406, endPoint x: 859, endPoint y: 396, distance: 10.6
click at [980, 396] on div "follow [URL][DOMAIN_NAME]" at bounding box center [1168, 396] width 377 height 20
copy link "[URL][DOMAIN_NAME]"
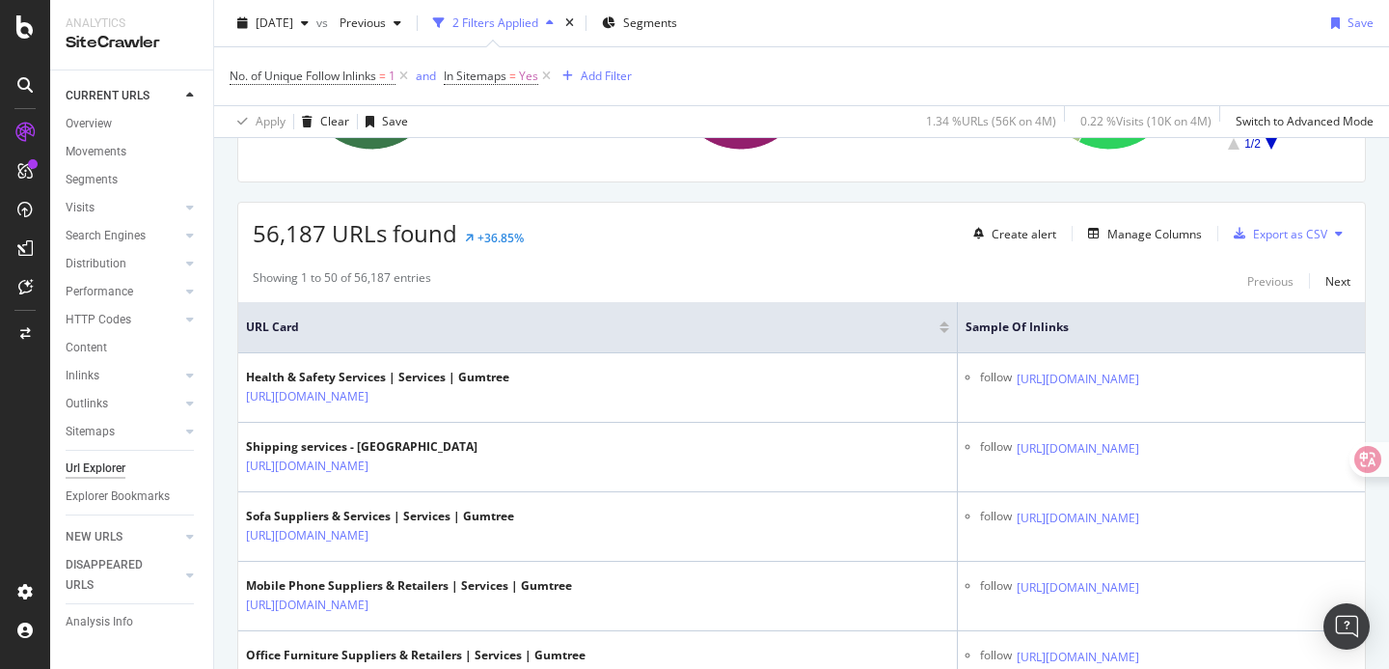
scroll to position [282, 0]
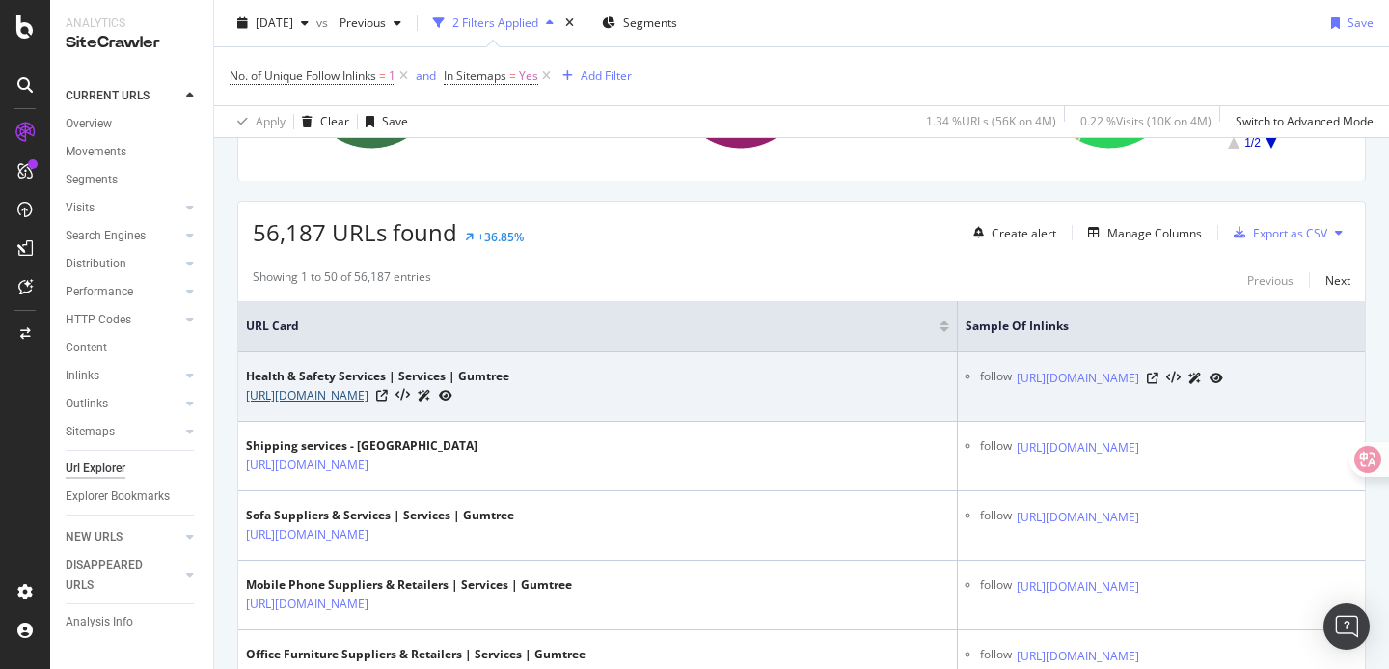
drag, startPoint x: 283, startPoint y: 422, endPoint x: 238, endPoint y: 396, distance: 51.5
drag, startPoint x: 243, startPoint y: 396, endPoint x: 298, endPoint y: 412, distance: 57.4
click at [298, 412] on td "Health & Safety Services | Services | Gumtree [URL][DOMAIN_NAME]" at bounding box center [598, 386] width 720 height 69
copy link "[URL][DOMAIN_NAME]"
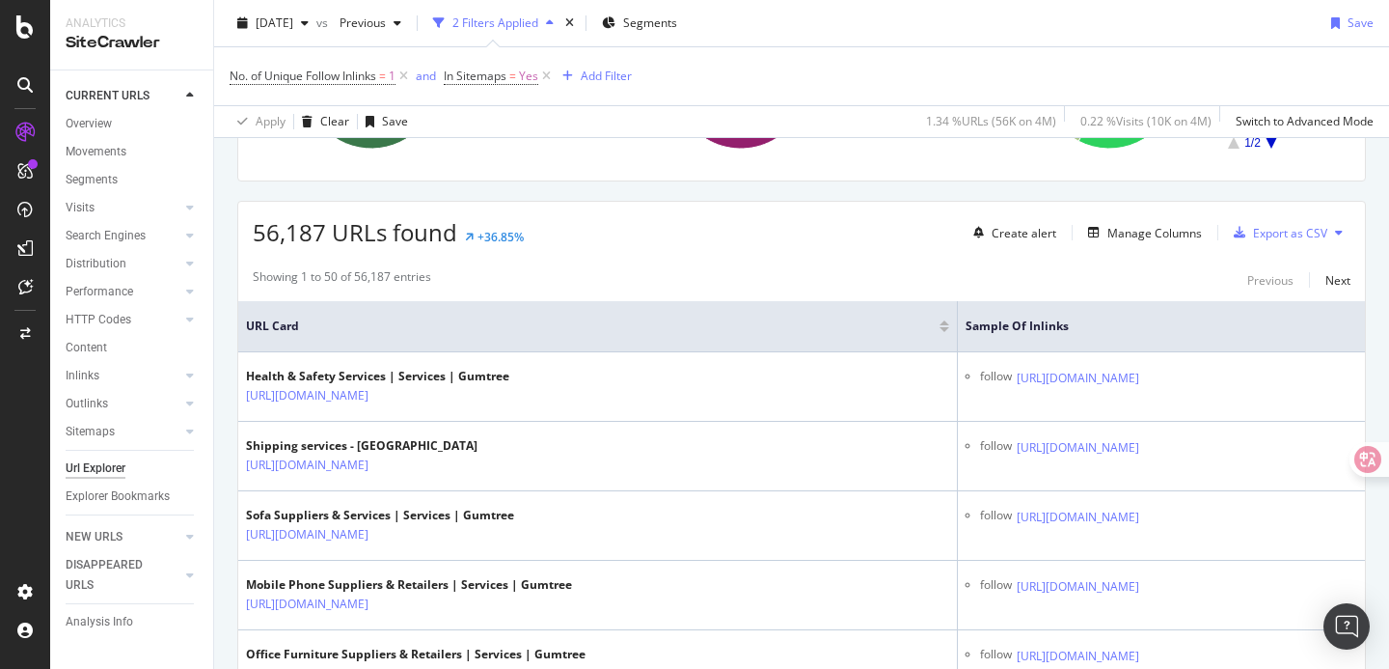
click at [825, 274] on div "Showing 1 to 50 of 56,187 entries Previous Next" at bounding box center [801, 279] width 1127 height 23
click at [793, 275] on div "Showing 1 to 50 of 56,187 entries Previous Next" at bounding box center [801, 279] width 1127 height 23
